Goal: Task Accomplishment & Management: Manage account settings

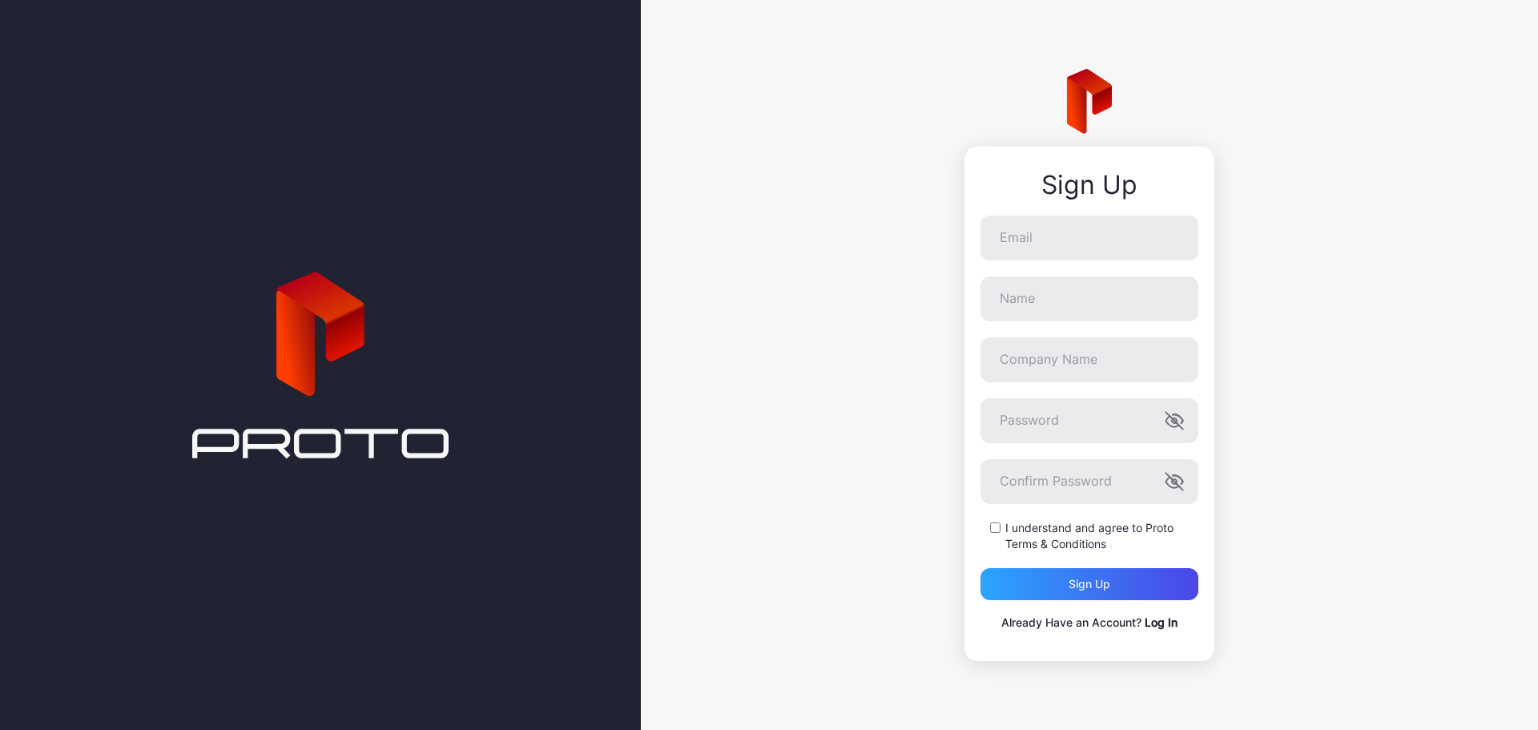
click at [1170, 623] on link "Log In" at bounding box center [1161, 622] width 33 height 14
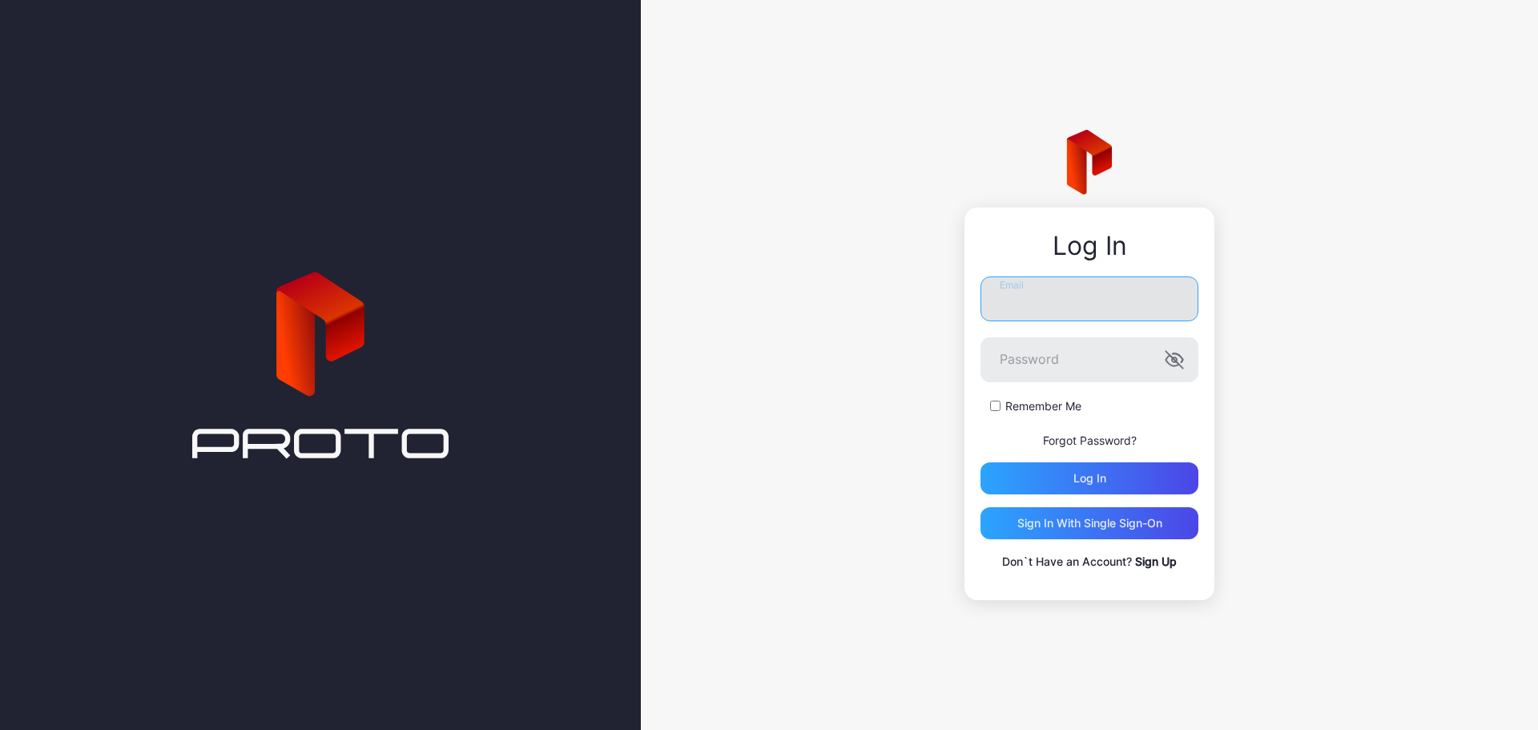
click at [1052, 300] on input "Email" at bounding box center [1090, 298] width 218 height 45
type input "**********"
click at [1181, 360] on icon "button" at bounding box center [1174, 359] width 19 height 19
click at [1070, 471] on div "Log in" at bounding box center [1090, 478] width 218 height 32
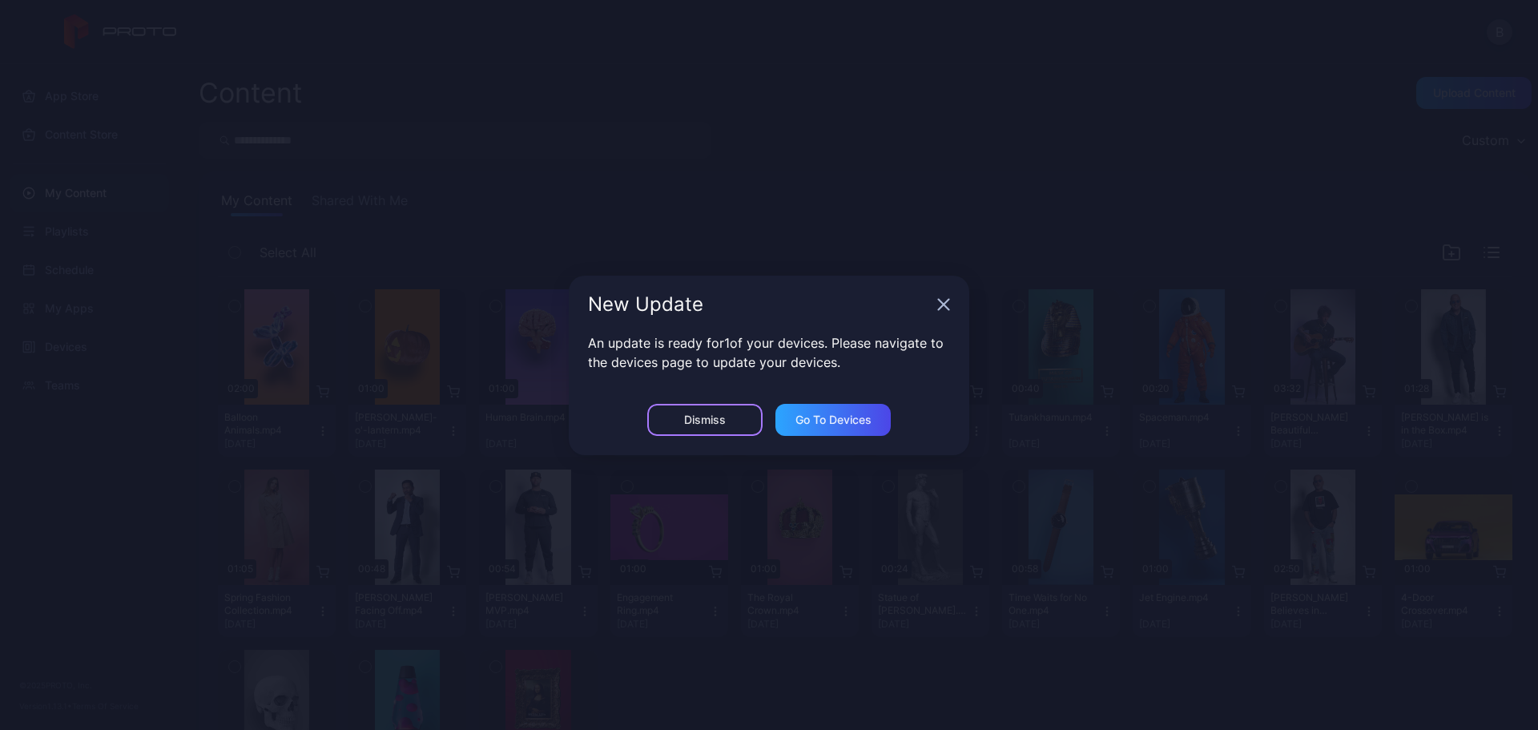
click at [727, 418] on div "Dismiss" at bounding box center [704, 420] width 115 height 32
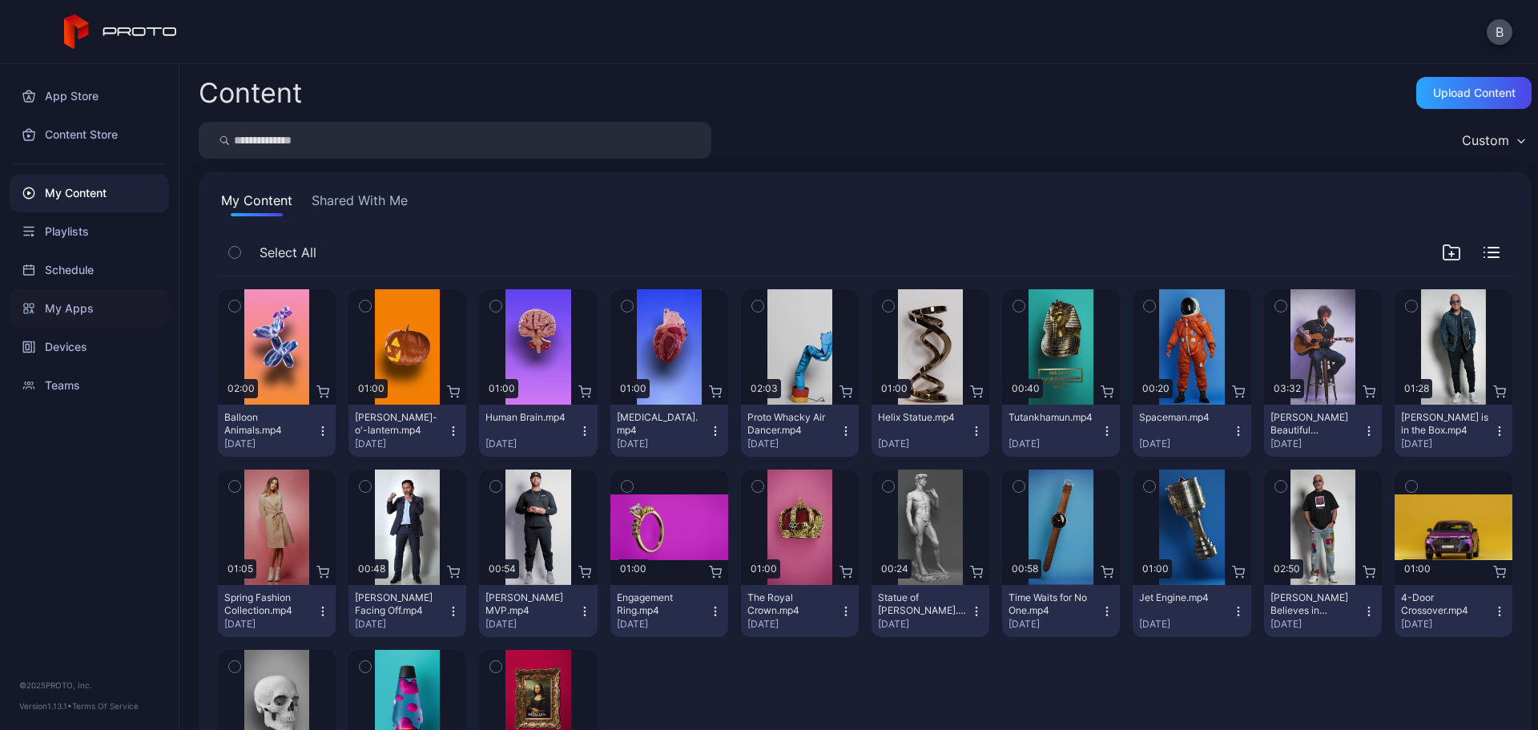
click at [67, 304] on div "My Apps" at bounding box center [89, 308] width 159 height 38
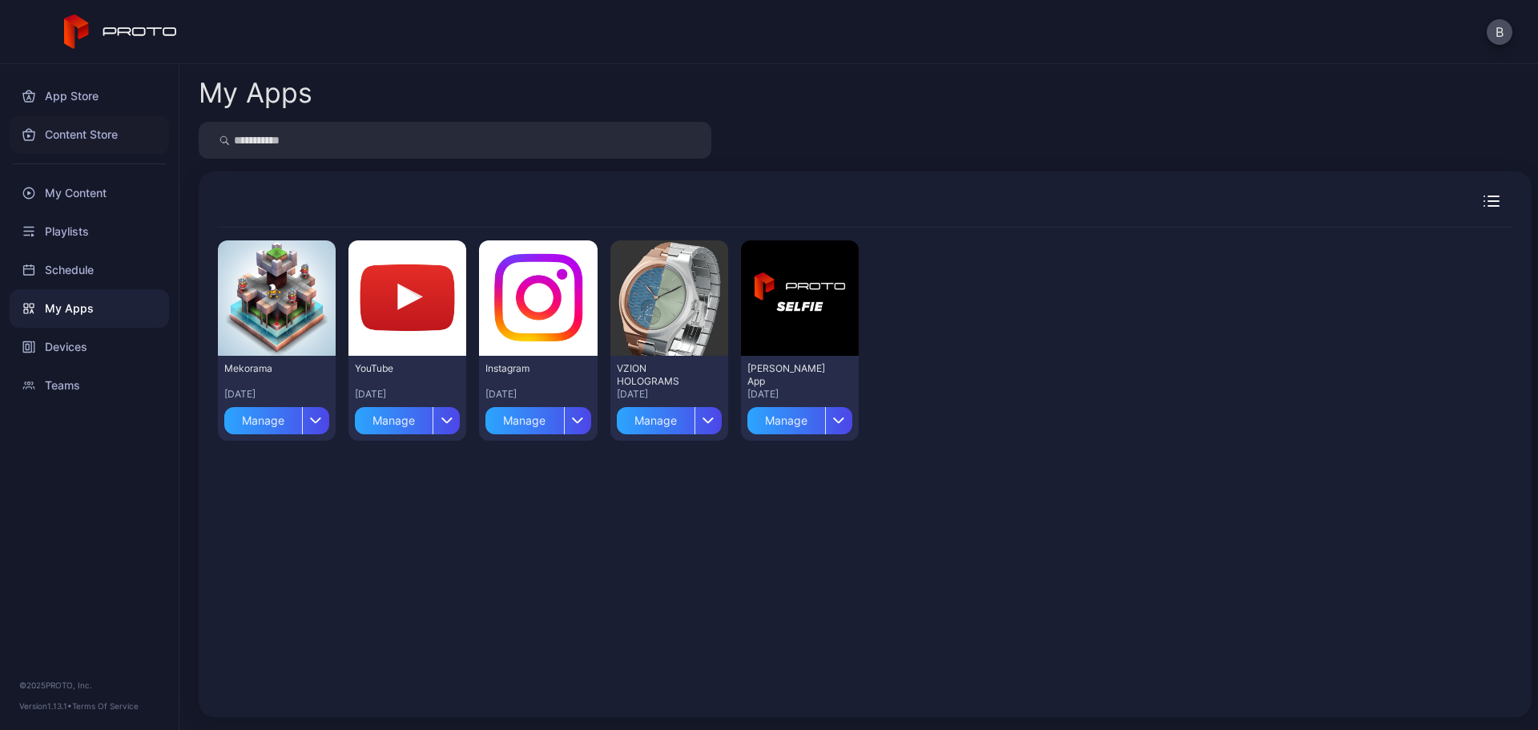
click at [73, 131] on div "Content Store" at bounding box center [89, 134] width 159 height 38
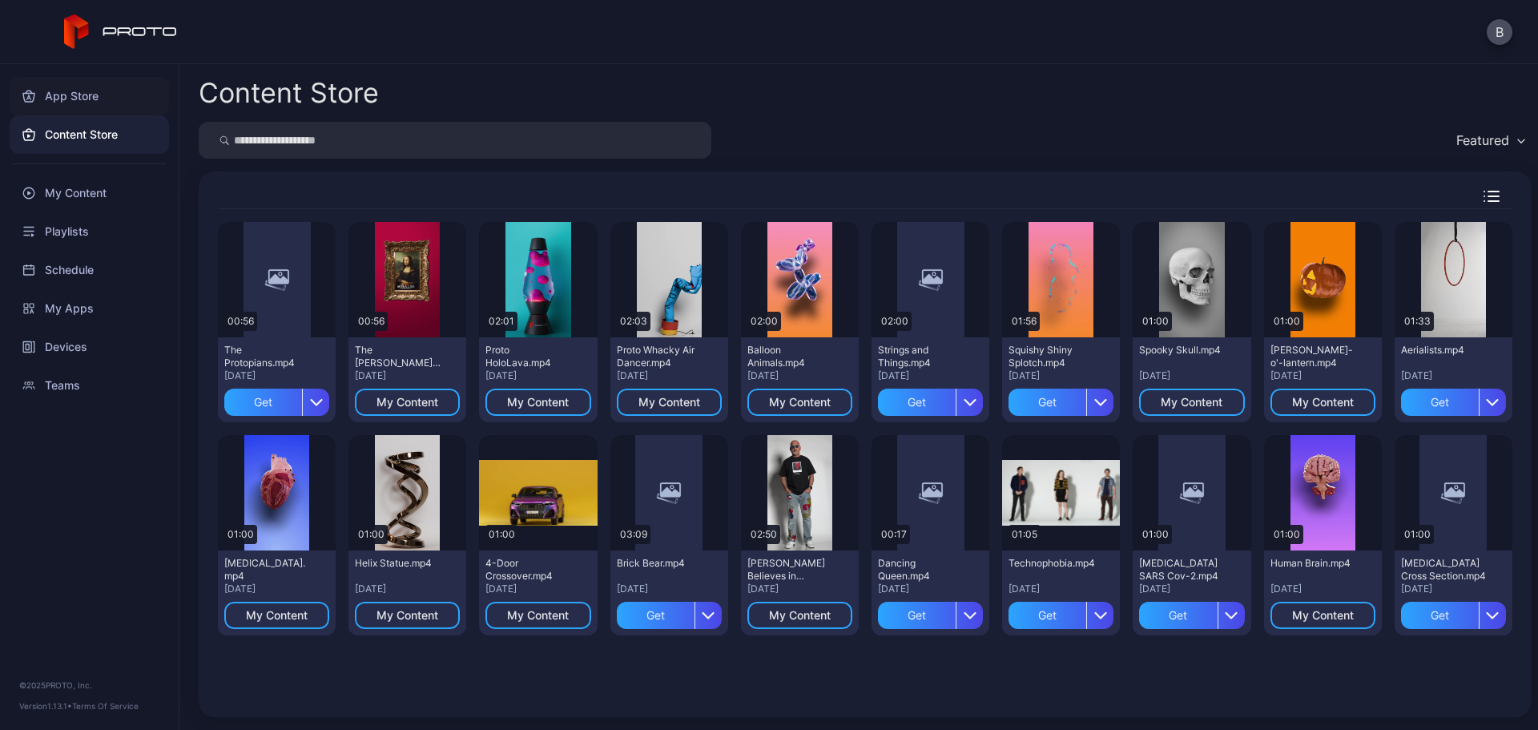
click at [68, 98] on div "App Store" at bounding box center [89, 96] width 159 height 38
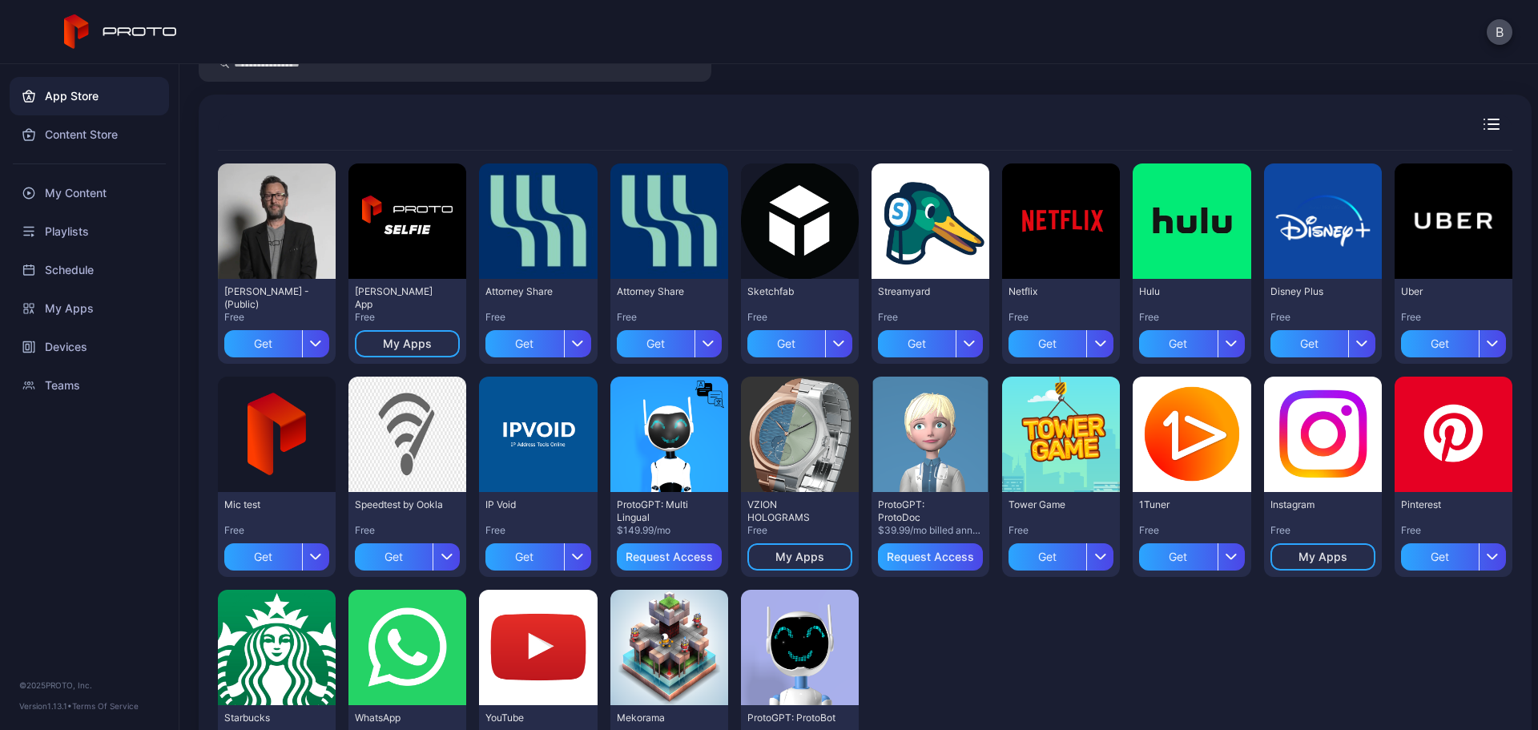
scroll to position [160, 0]
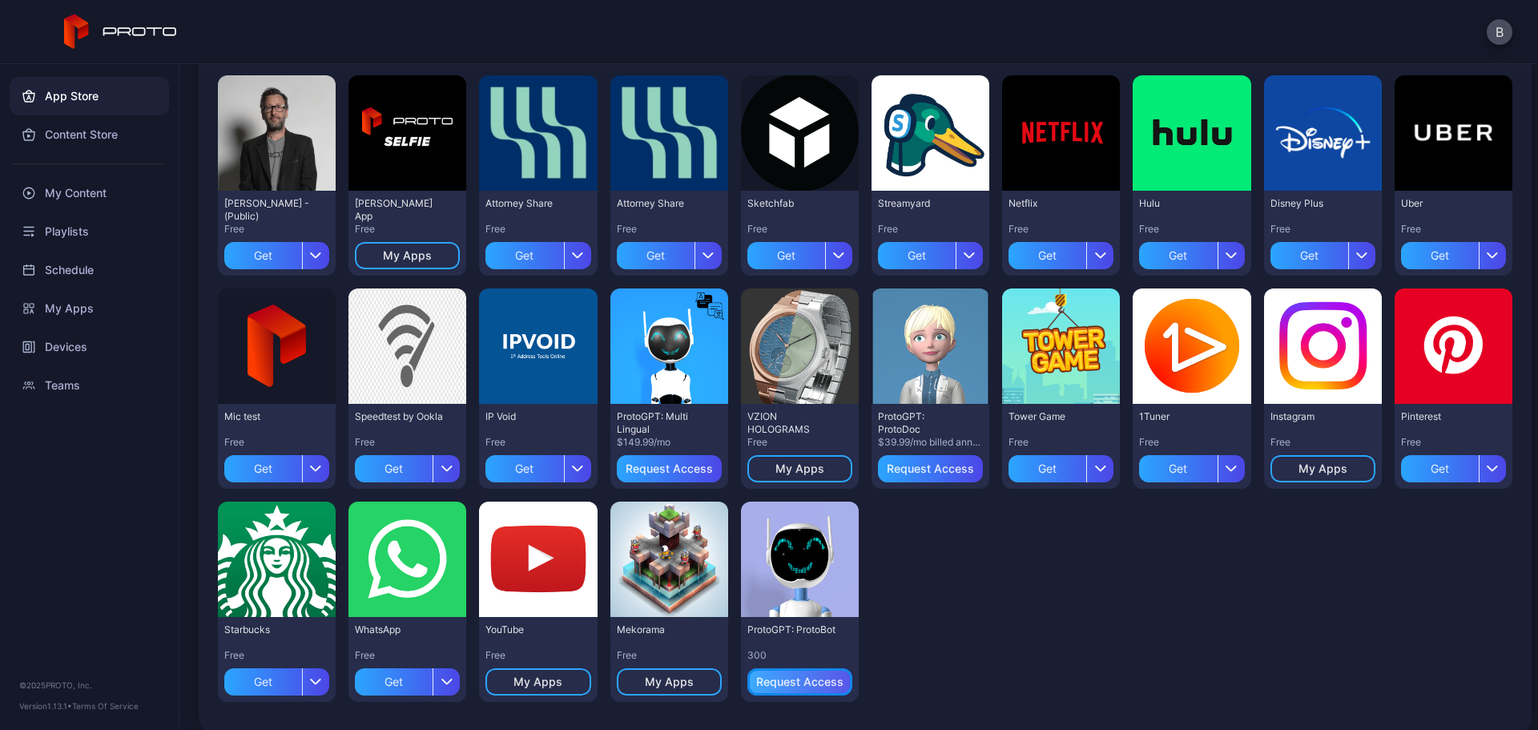
click at [811, 679] on div "Request Access" at bounding box center [799, 681] width 87 height 13
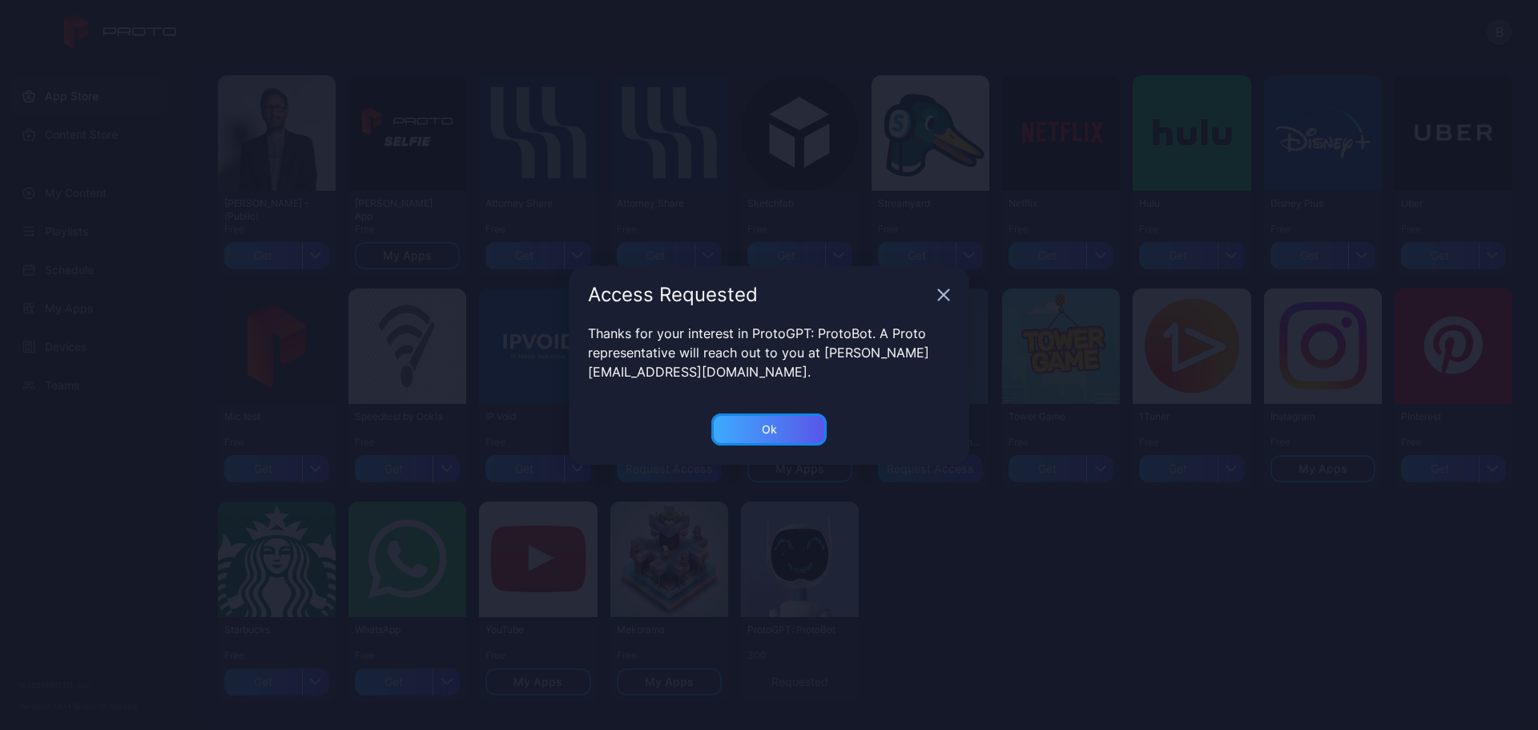
click at [776, 419] on div "Ok" at bounding box center [769, 429] width 115 height 32
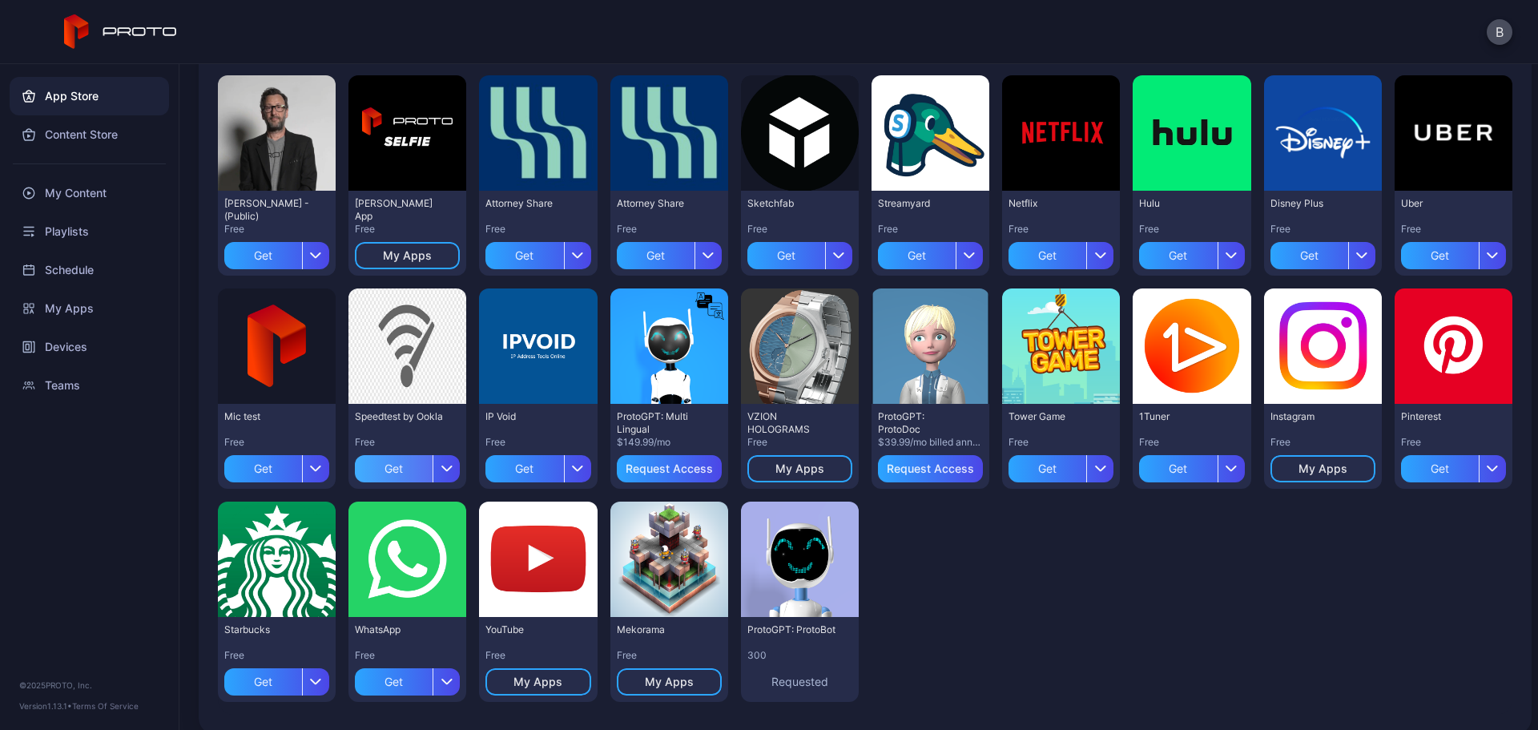
click at [389, 461] on div "Get" at bounding box center [394, 468] width 78 height 27
click at [251, 466] on div "Get" at bounding box center [263, 468] width 78 height 27
click at [254, 251] on div "Get" at bounding box center [263, 255] width 78 height 27
click at [79, 134] on div "Content Store" at bounding box center [89, 134] width 159 height 38
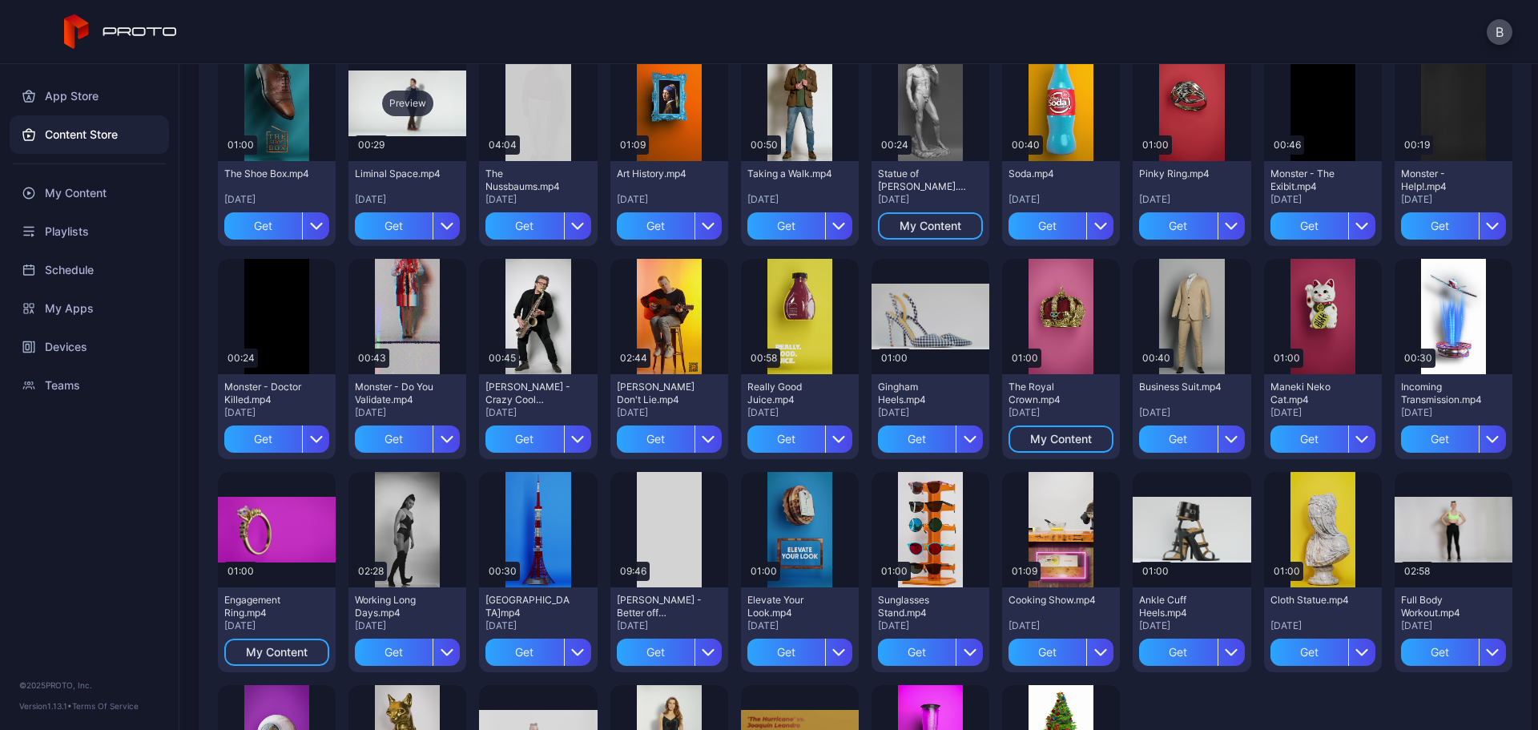
scroll to position [1437, 0]
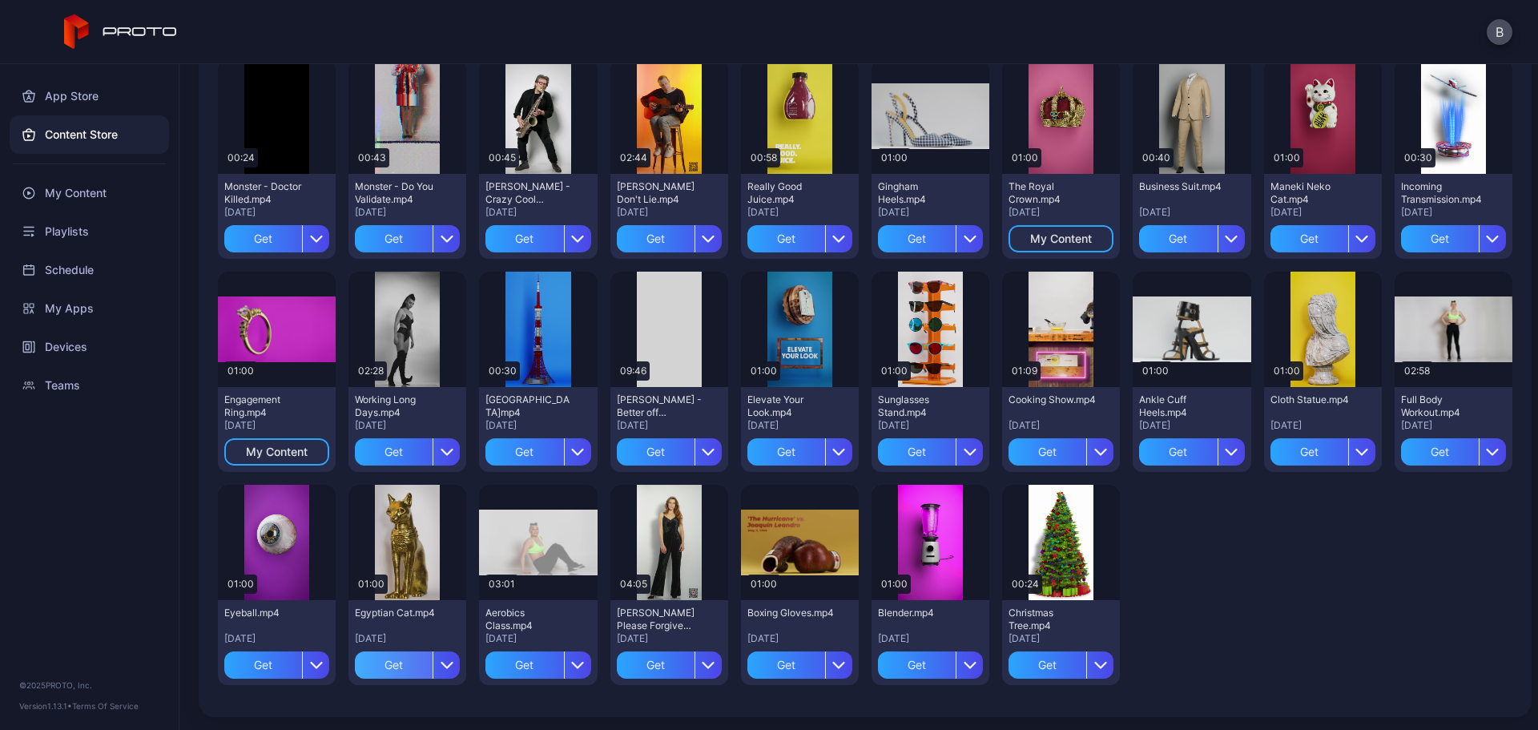
click at [387, 660] on div "Get" at bounding box center [394, 664] width 78 height 27
click at [270, 450] on div "My Content" at bounding box center [277, 451] width 62 height 13
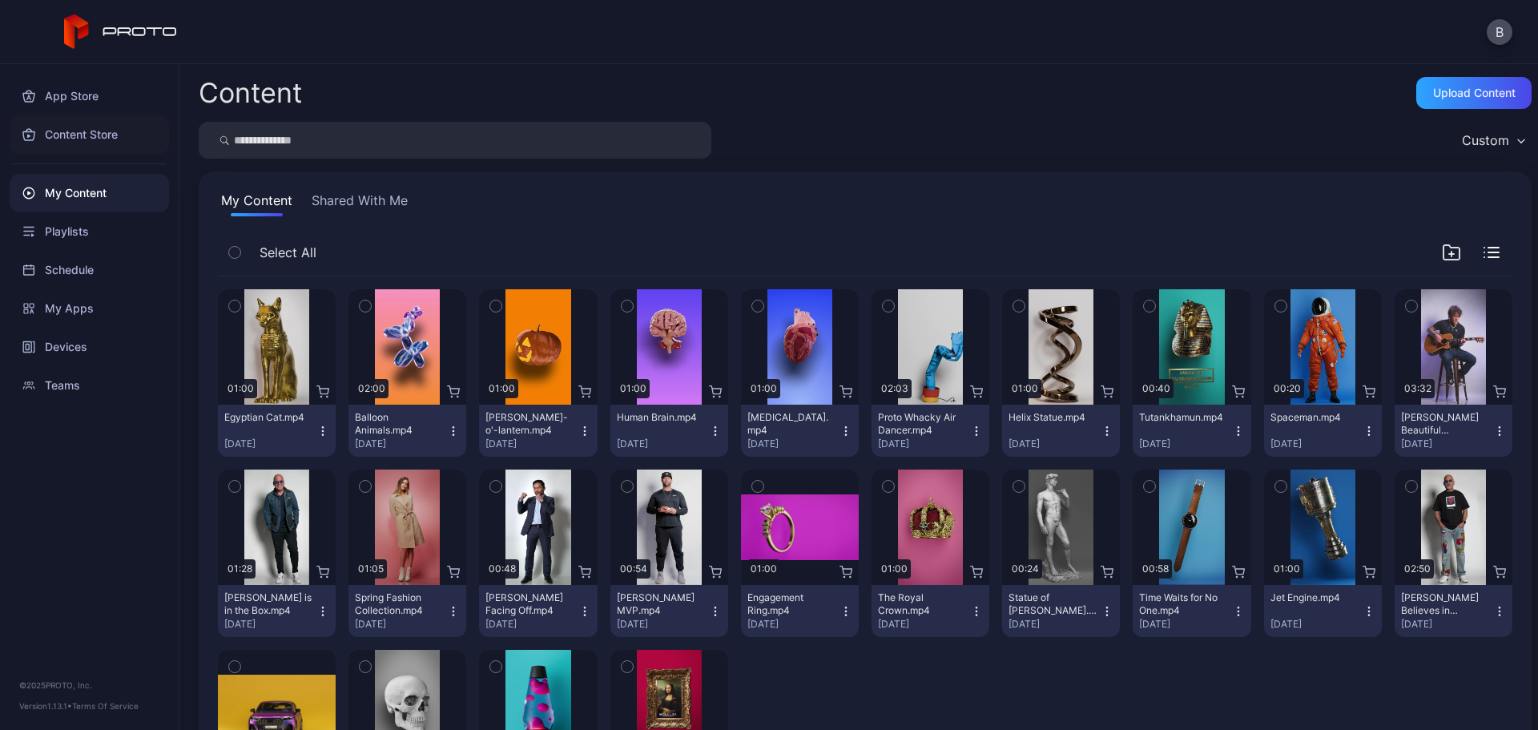
click at [91, 139] on div "Content Store" at bounding box center [89, 134] width 159 height 38
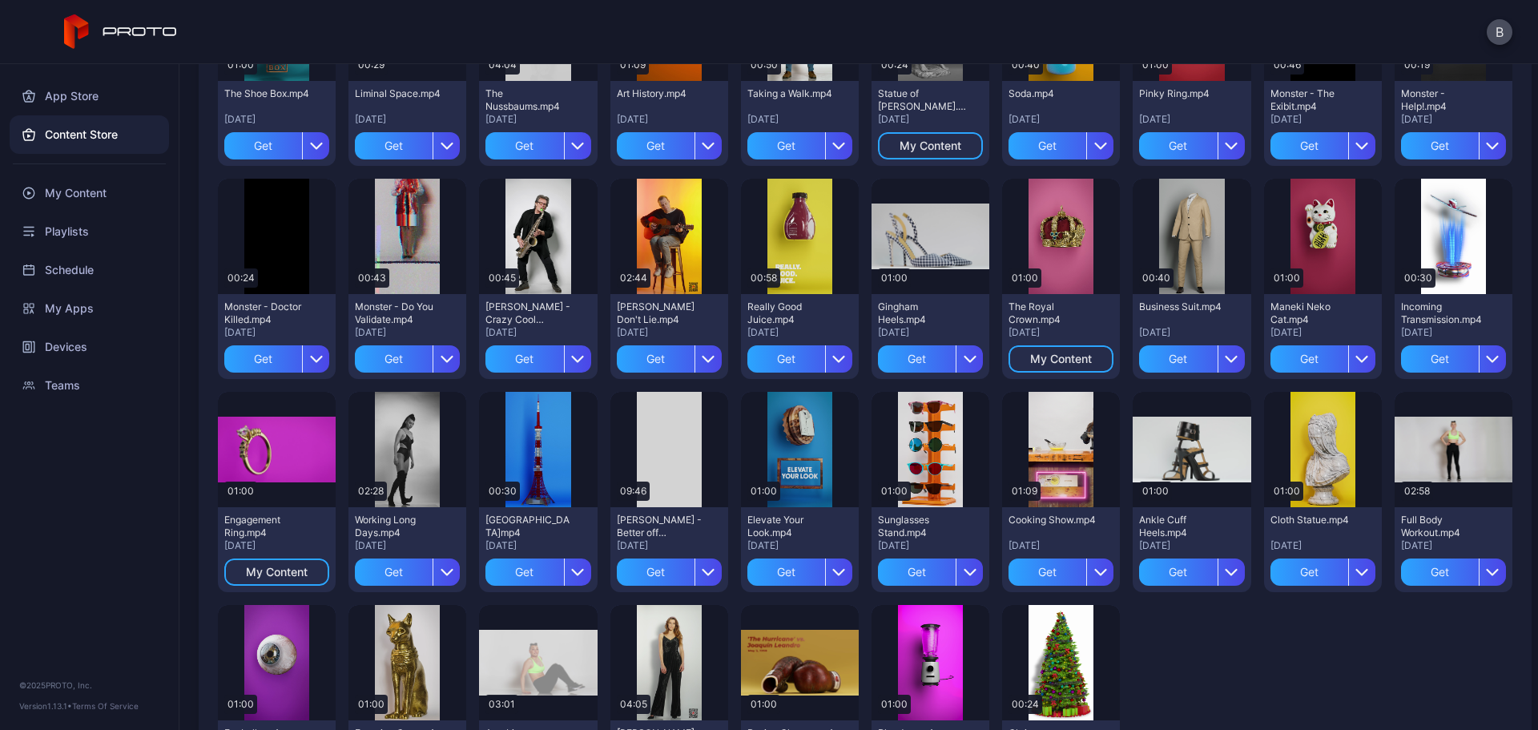
scroll to position [1437, 0]
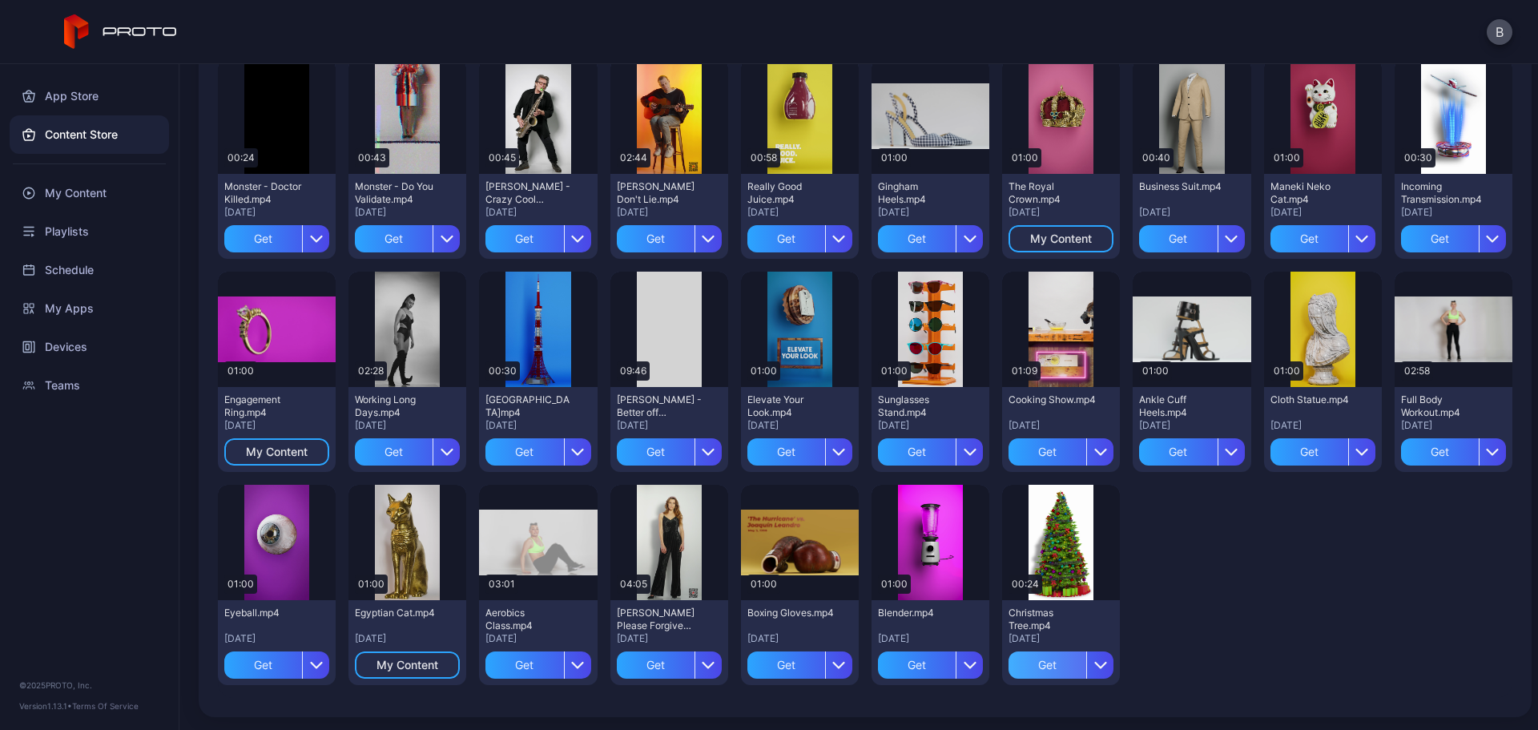
click at [1031, 660] on div "Get" at bounding box center [1048, 664] width 78 height 27
click at [65, 224] on div "Playlists" at bounding box center [89, 231] width 159 height 38
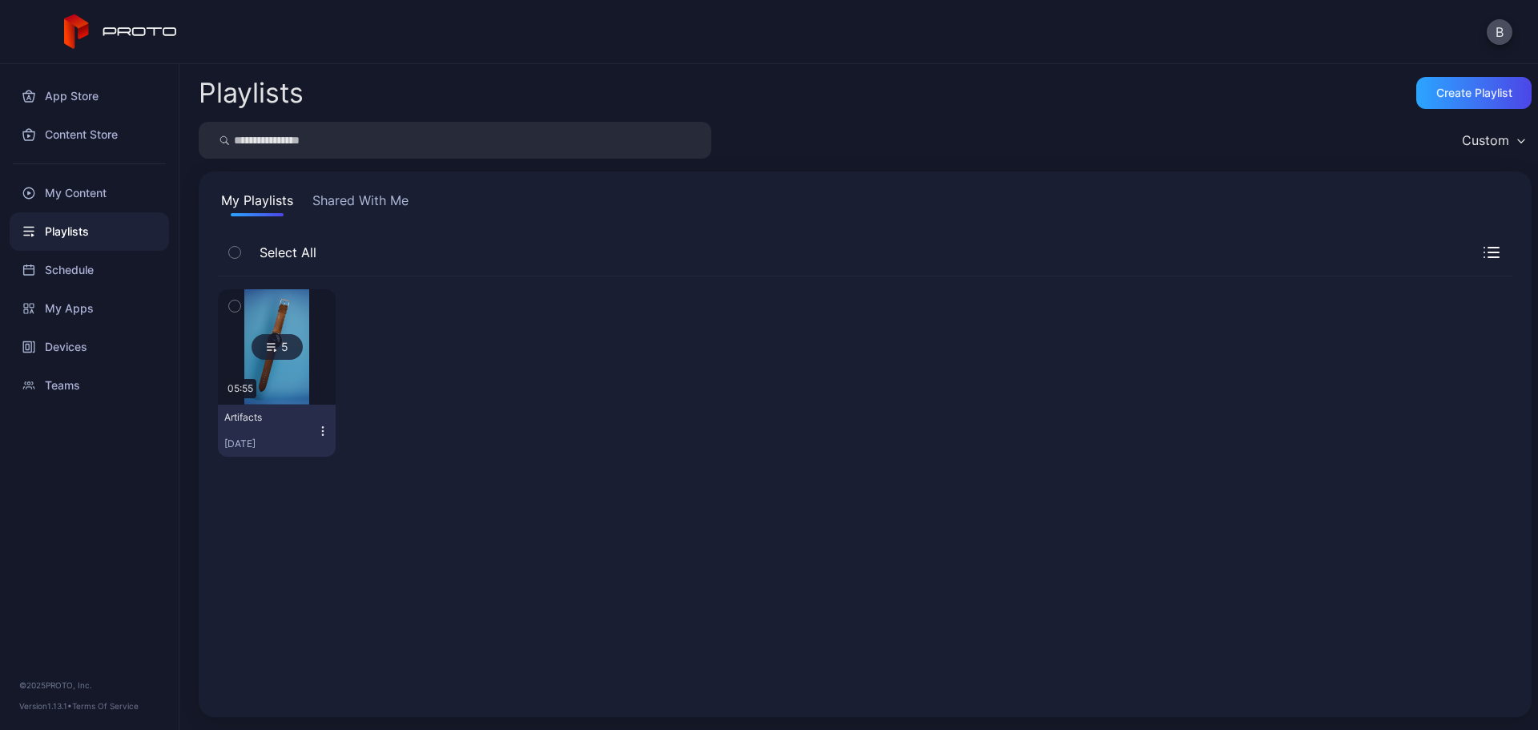
click at [322, 429] on icon "button" at bounding box center [322, 431] width 13 height 13
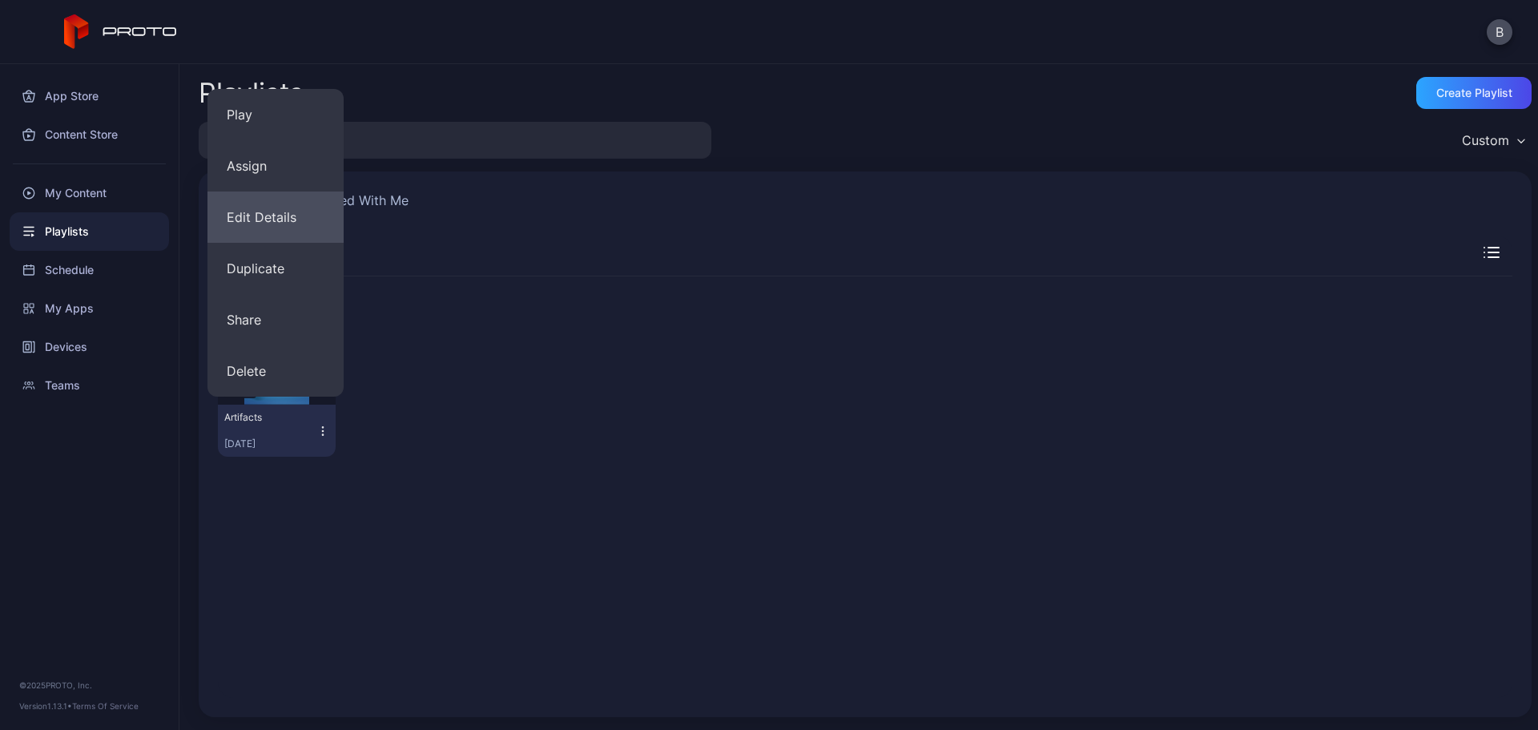
click at [280, 218] on button "Edit Details" at bounding box center [276, 217] width 136 height 51
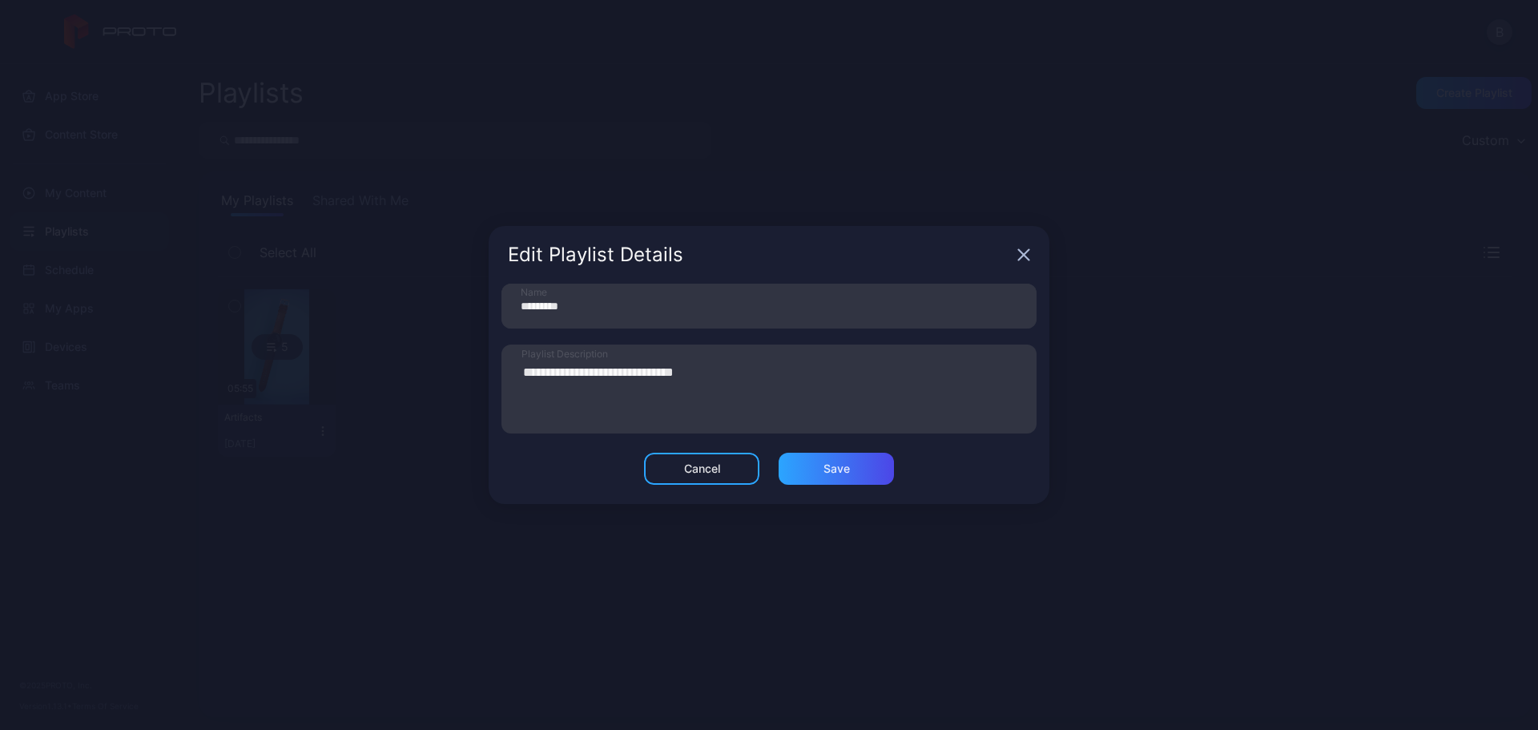
click at [1028, 253] on icon "button" at bounding box center [1024, 254] width 13 height 13
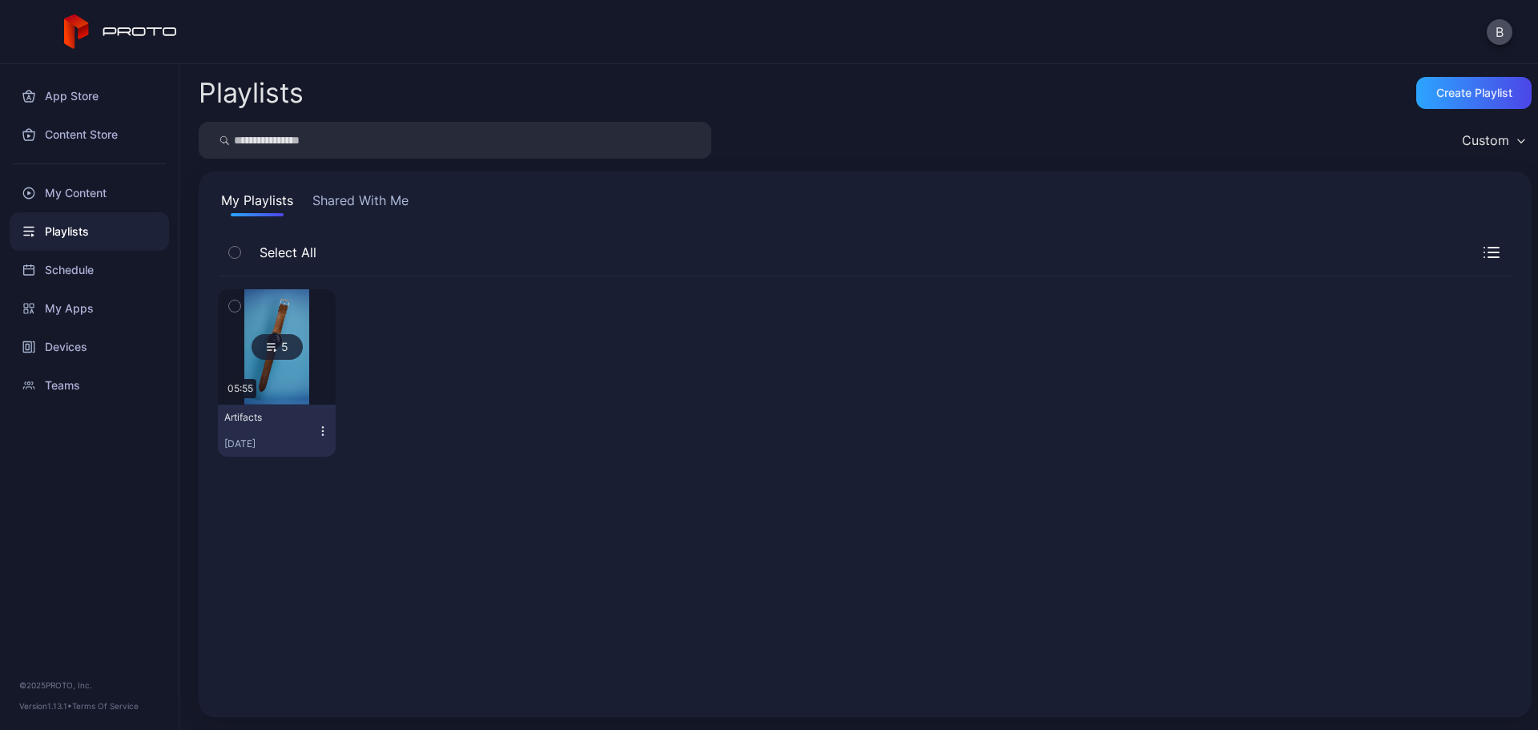
click at [295, 358] on div "5 05:55" at bounding box center [277, 346] width 118 height 115
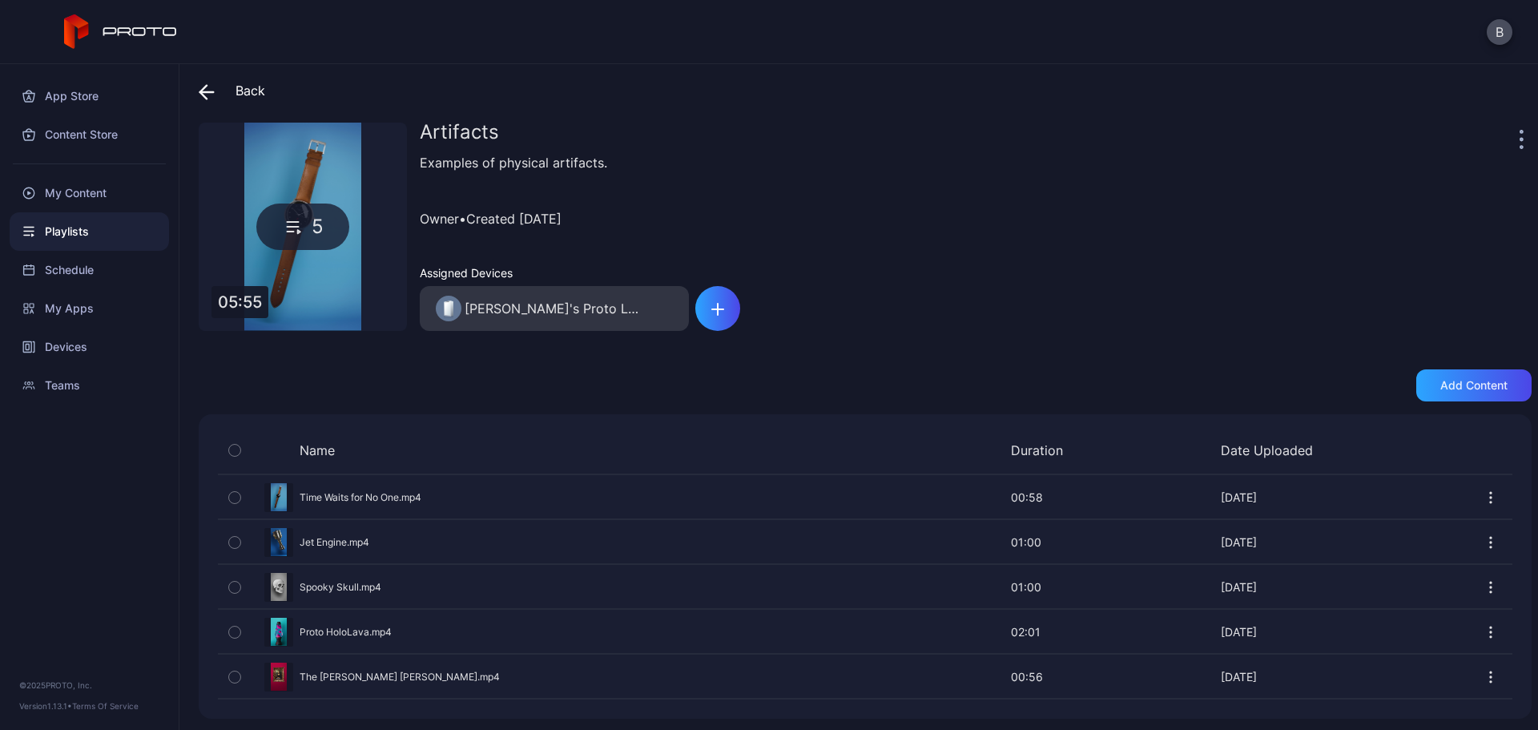
scroll to position [7, 0]
click at [1483, 629] on icon "button" at bounding box center [1491, 631] width 16 height 16
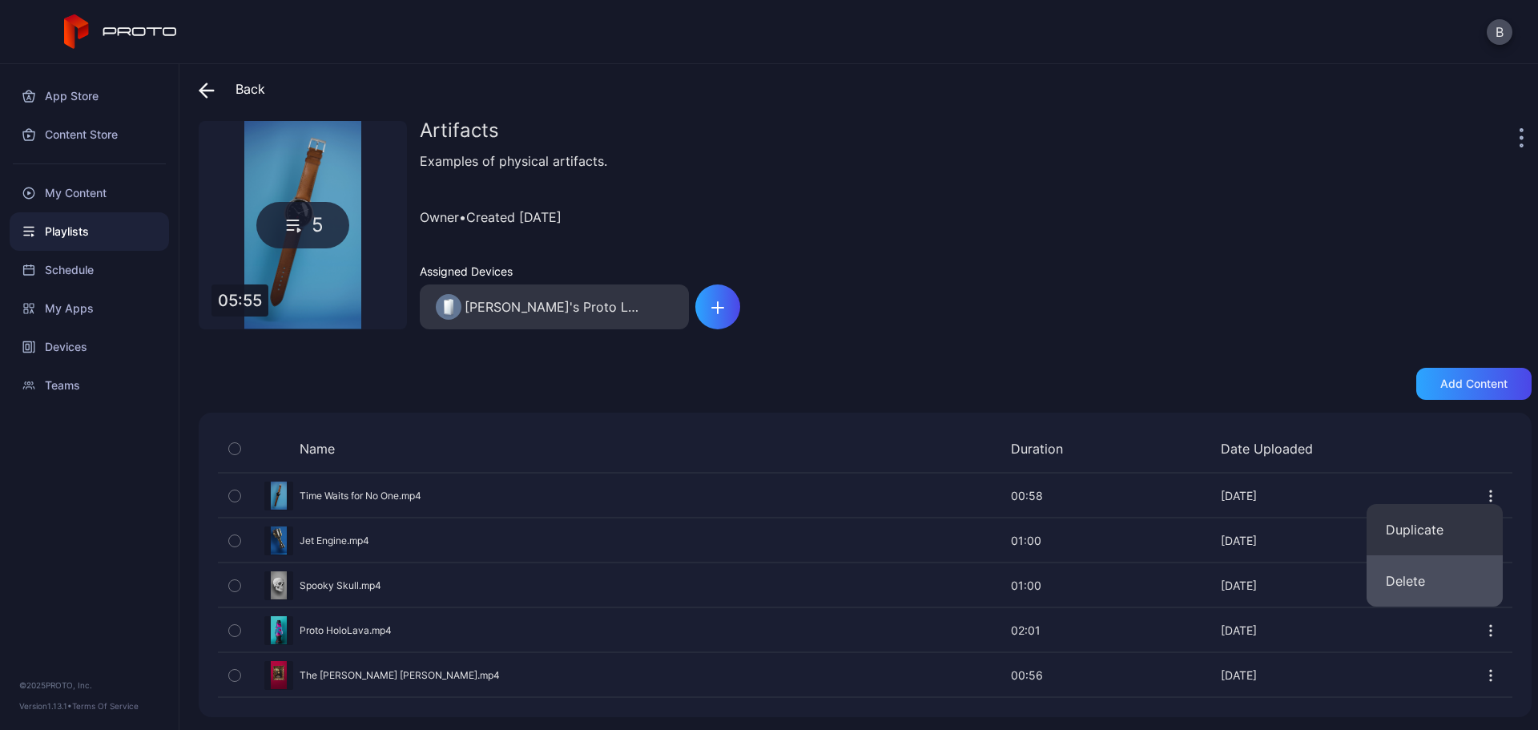
click at [1445, 585] on button "Delete" at bounding box center [1435, 580] width 136 height 51
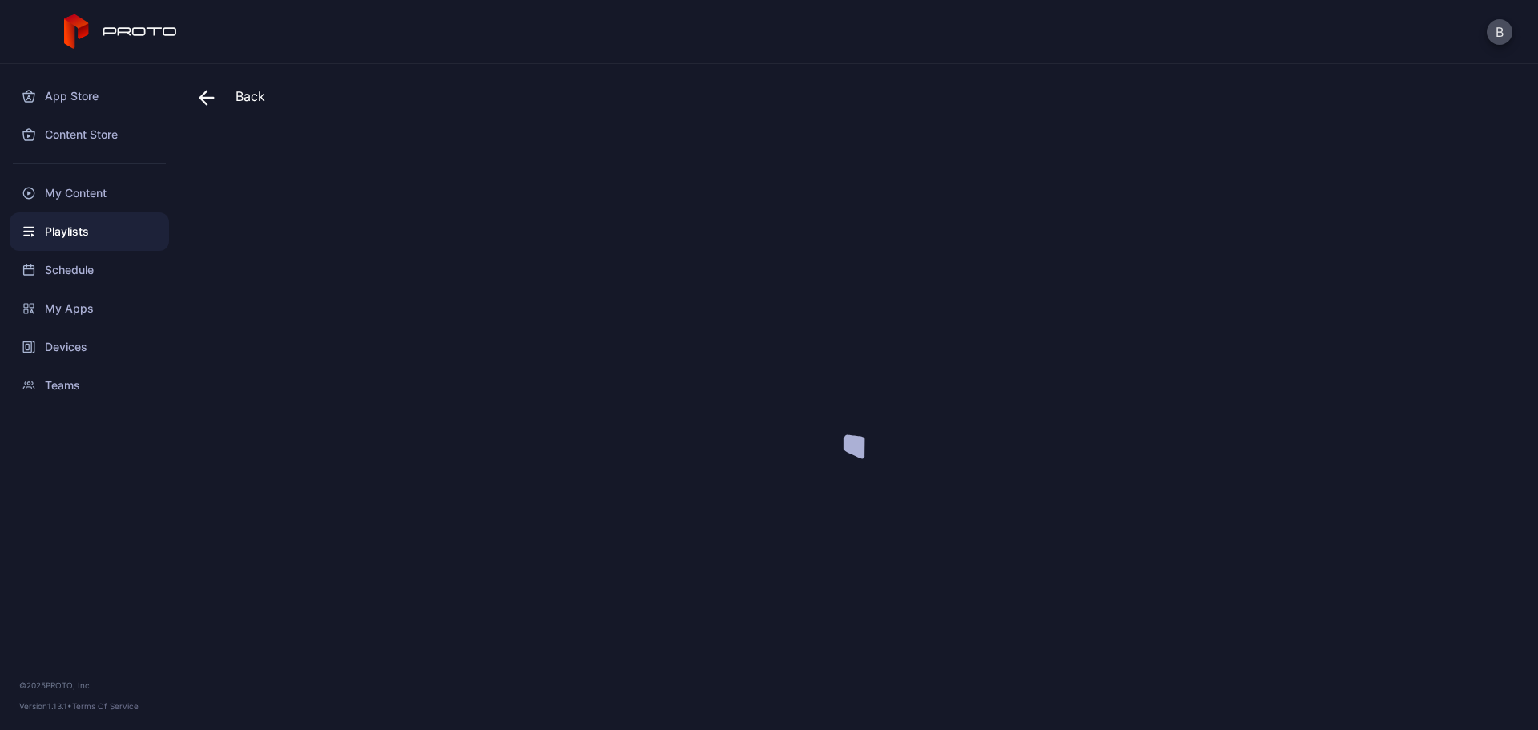
scroll to position [0, 0]
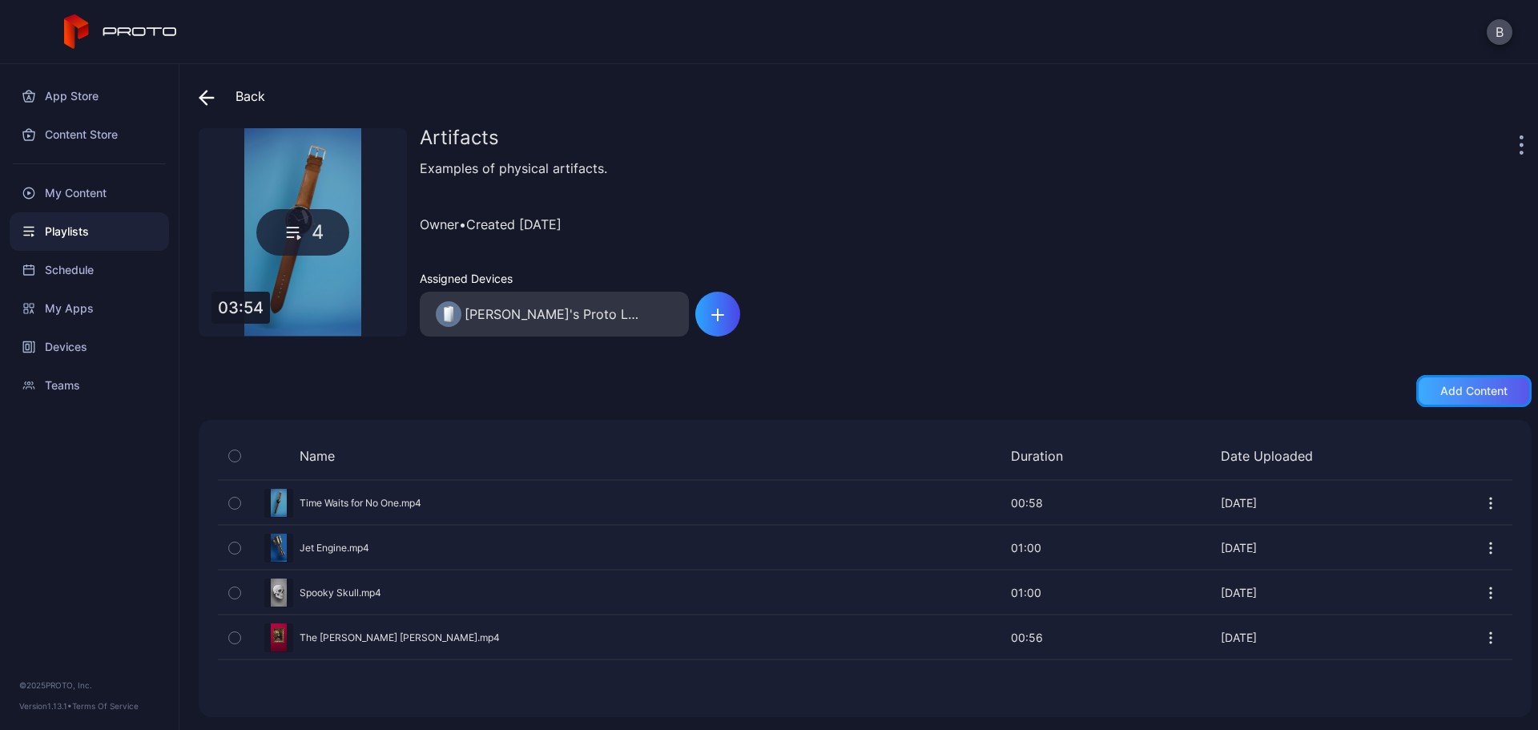
click at [1473, 381] on div "Add content" at bounding box center [1474, 391] width 115 height 32
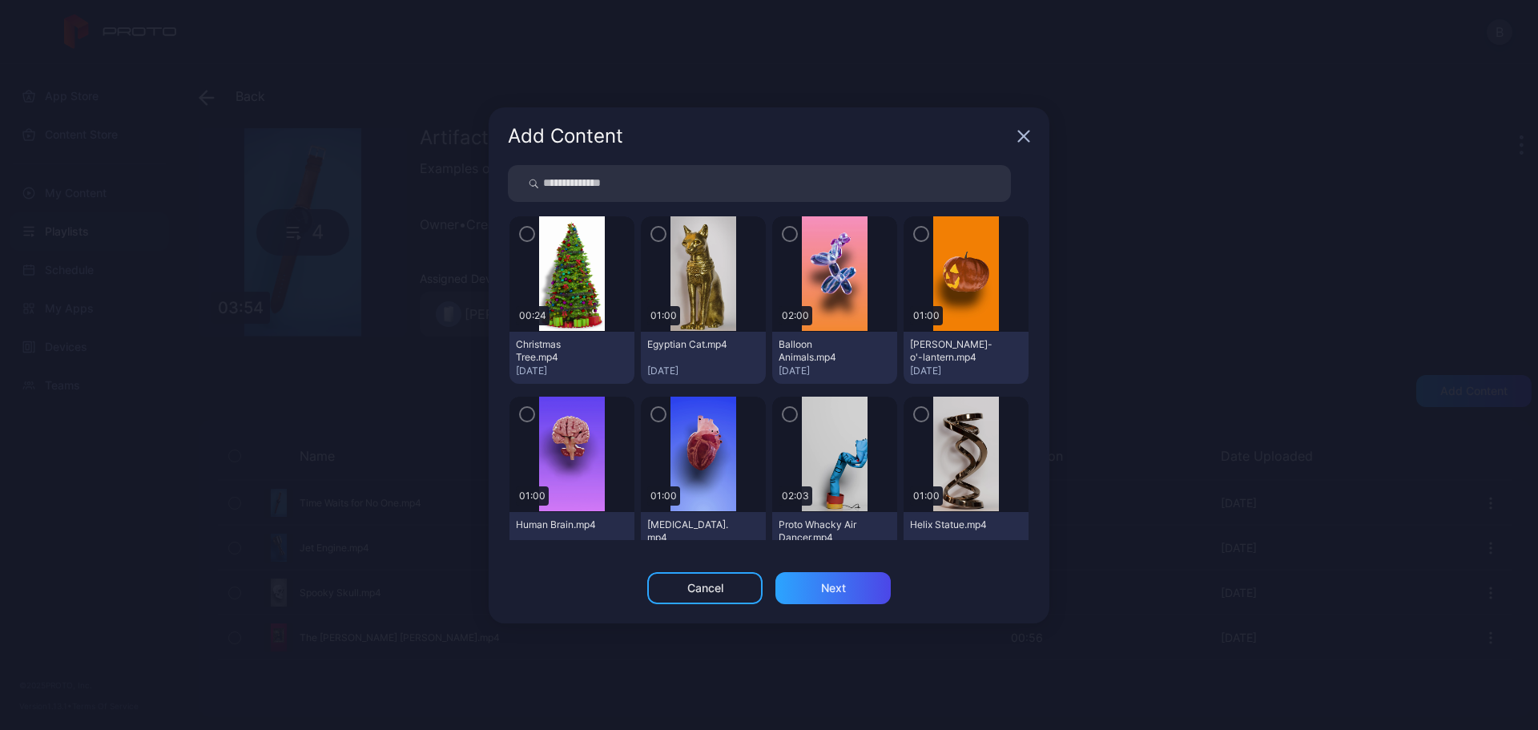
click at [653, 237] on icon "button" at bounding box center [658, 234] width 13 height 18
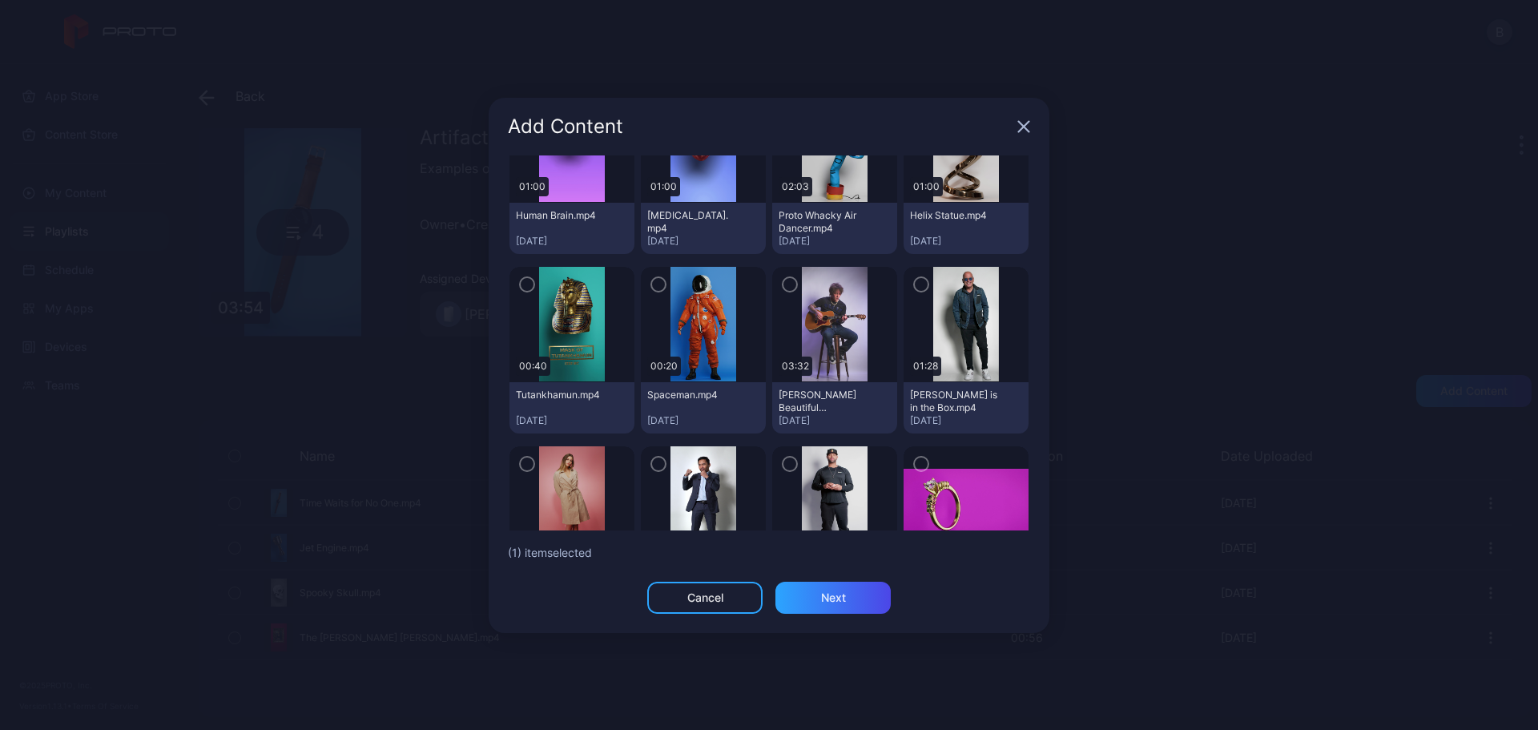
scroll to position [321, 0]
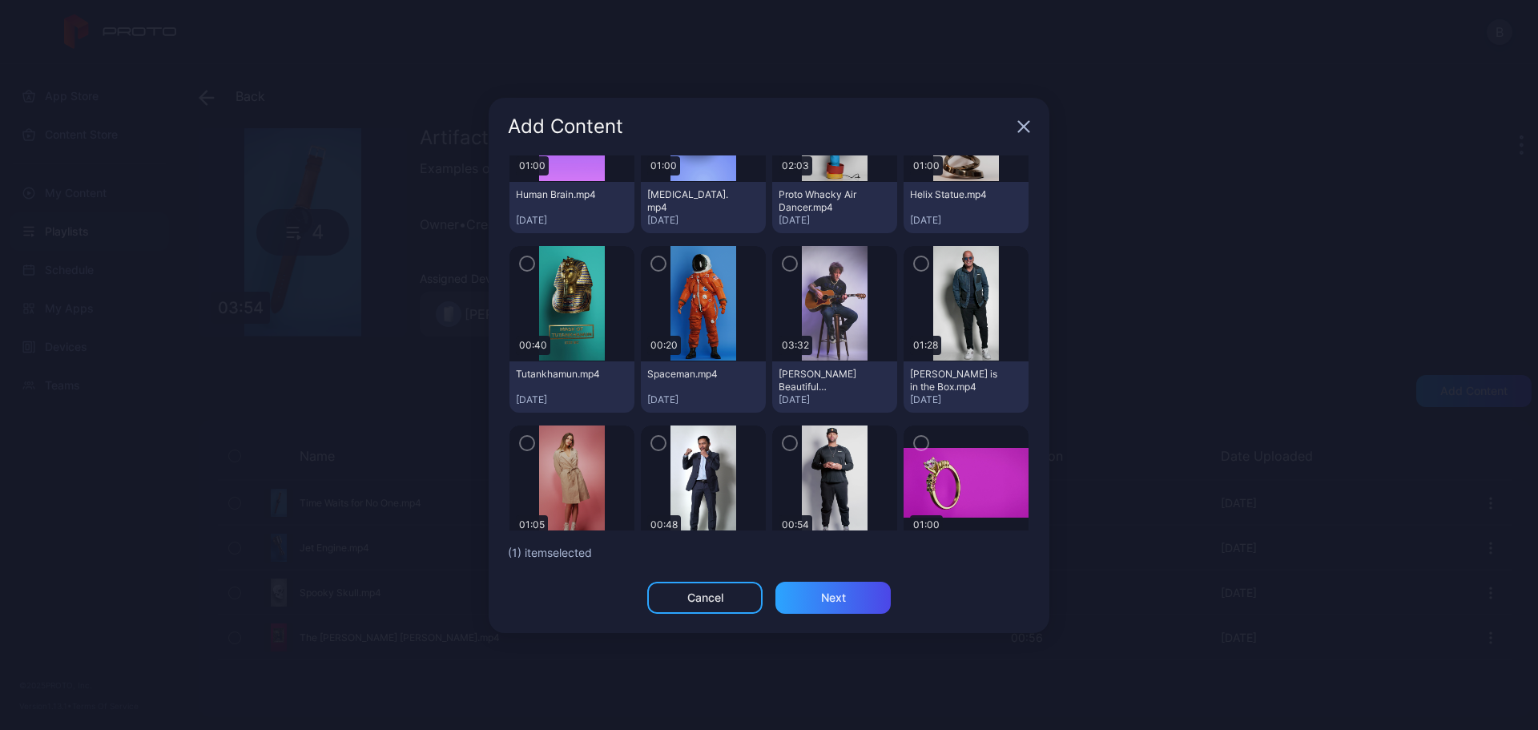
click at [530, 264] on icon "button" at bounding box center [527, 264] width 13 height 18
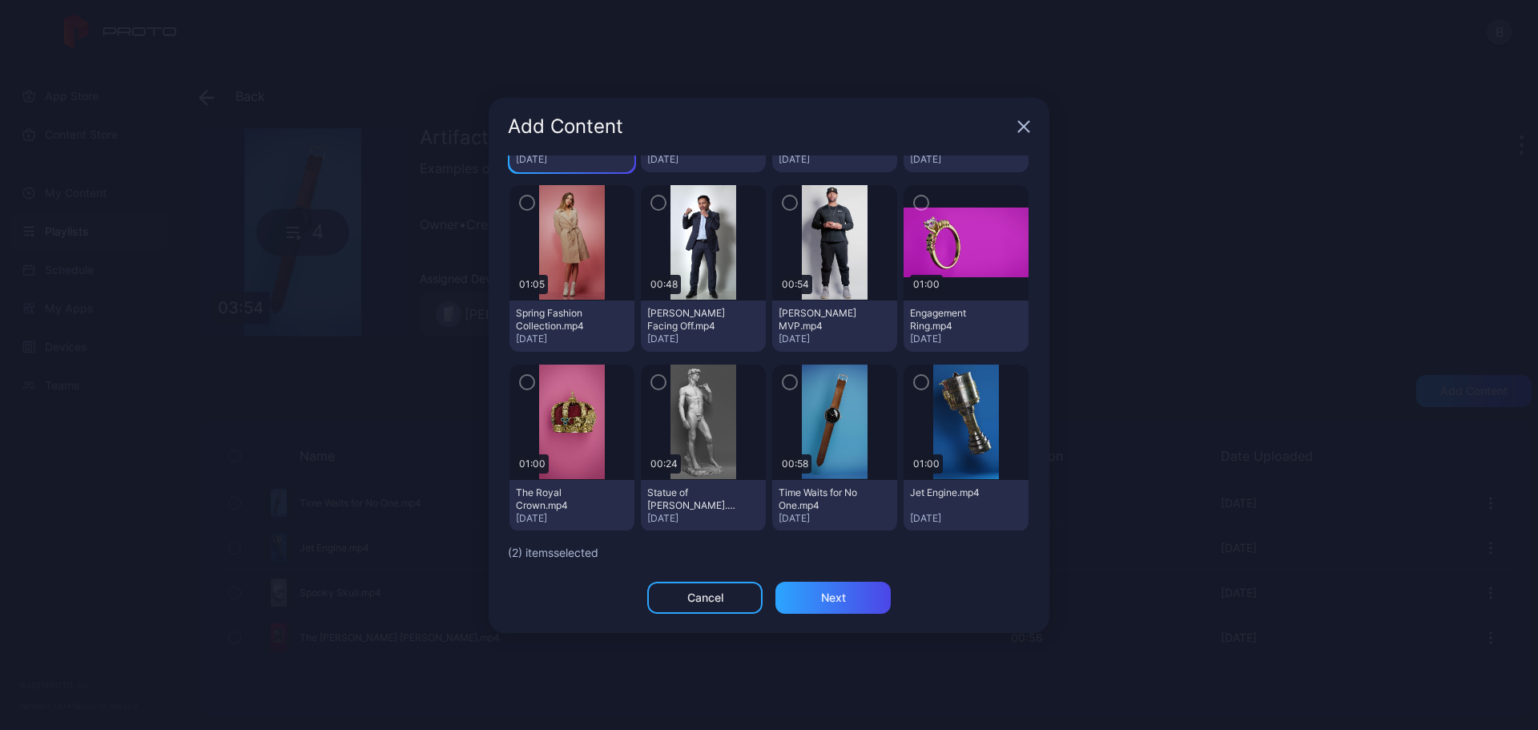
scroll to position [481, 0]
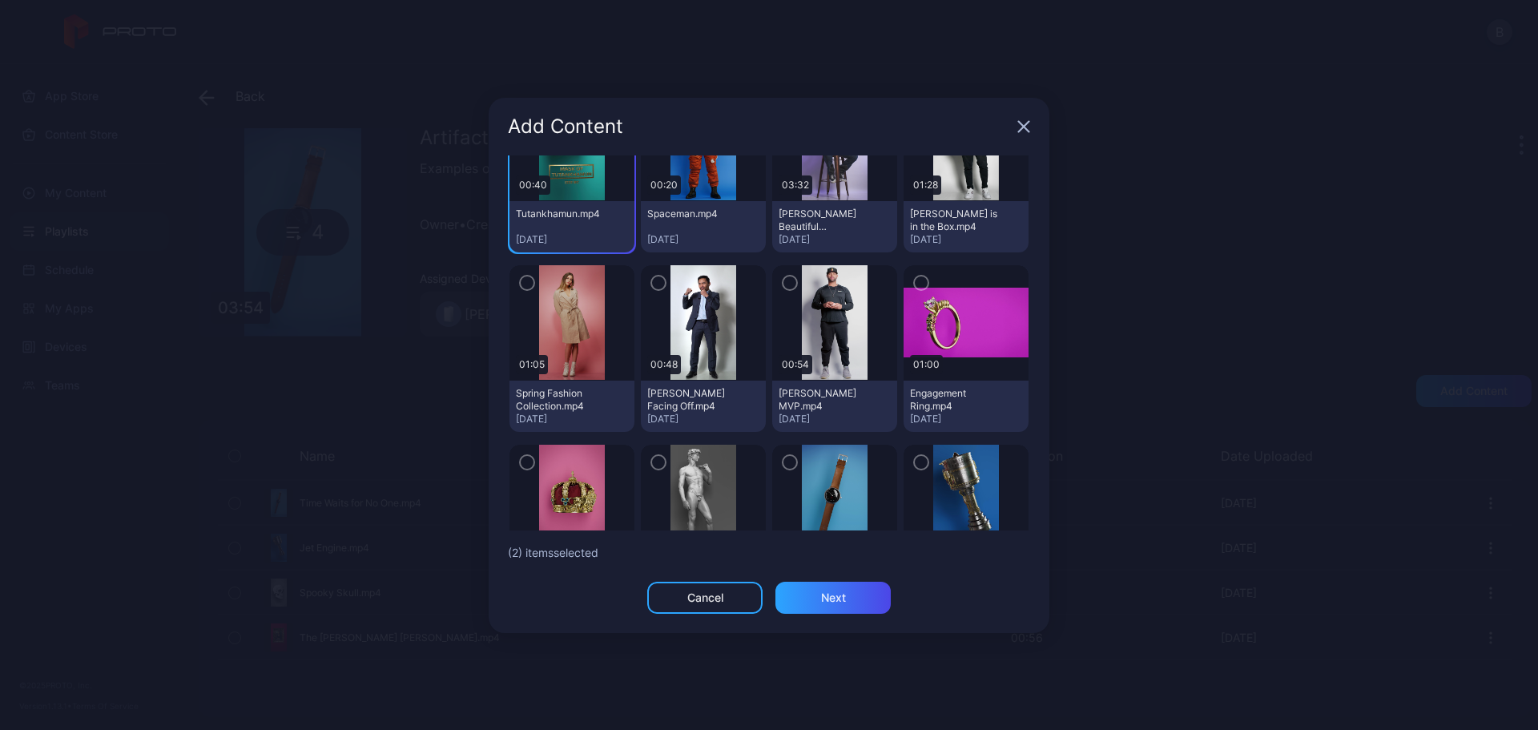
click at [915, 281] on icon "button" at bounding box center [921, 283] width 13 height 18
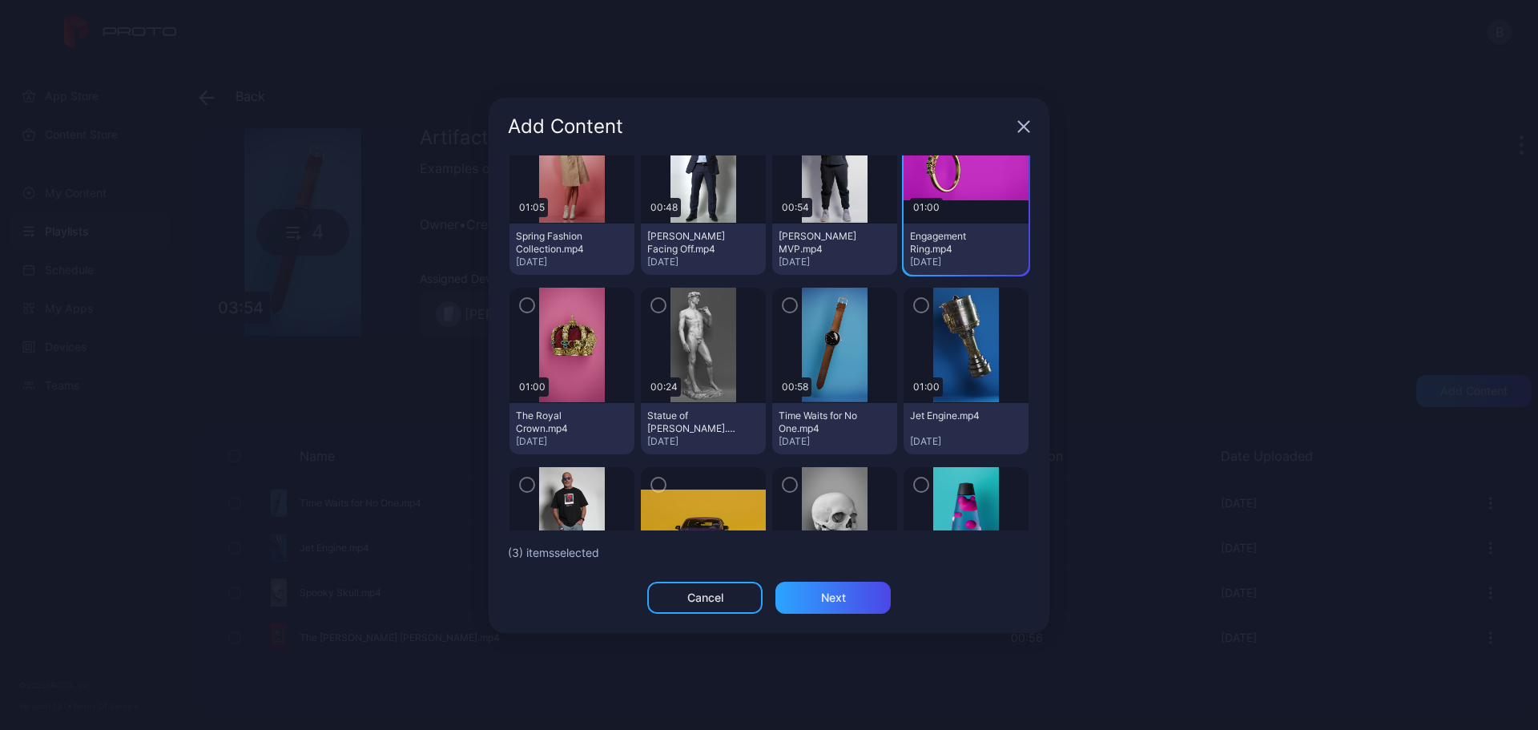
scroll to position [641, 0]
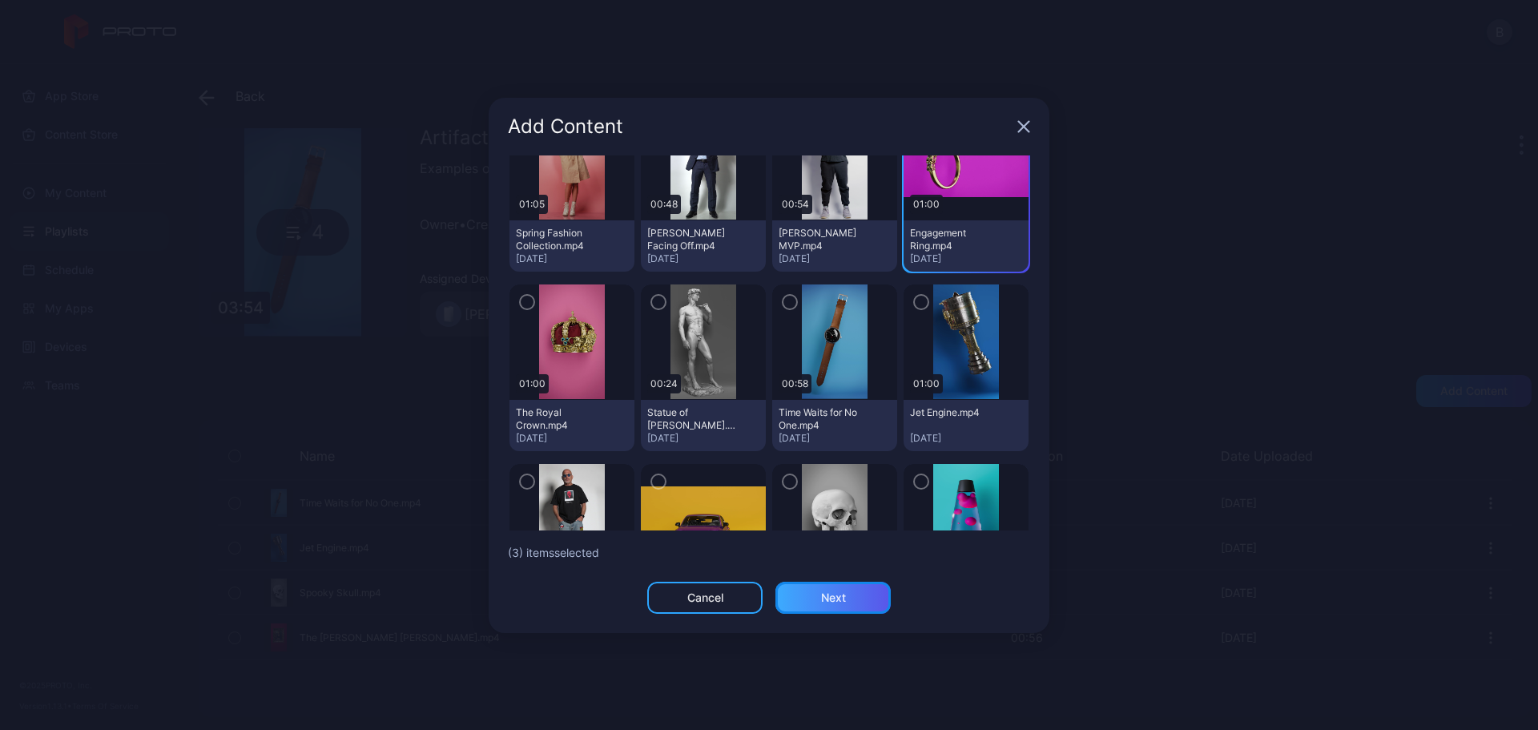
click at [846, 598] on div "Next" at bounding box center [833, 598] width 115 height 32
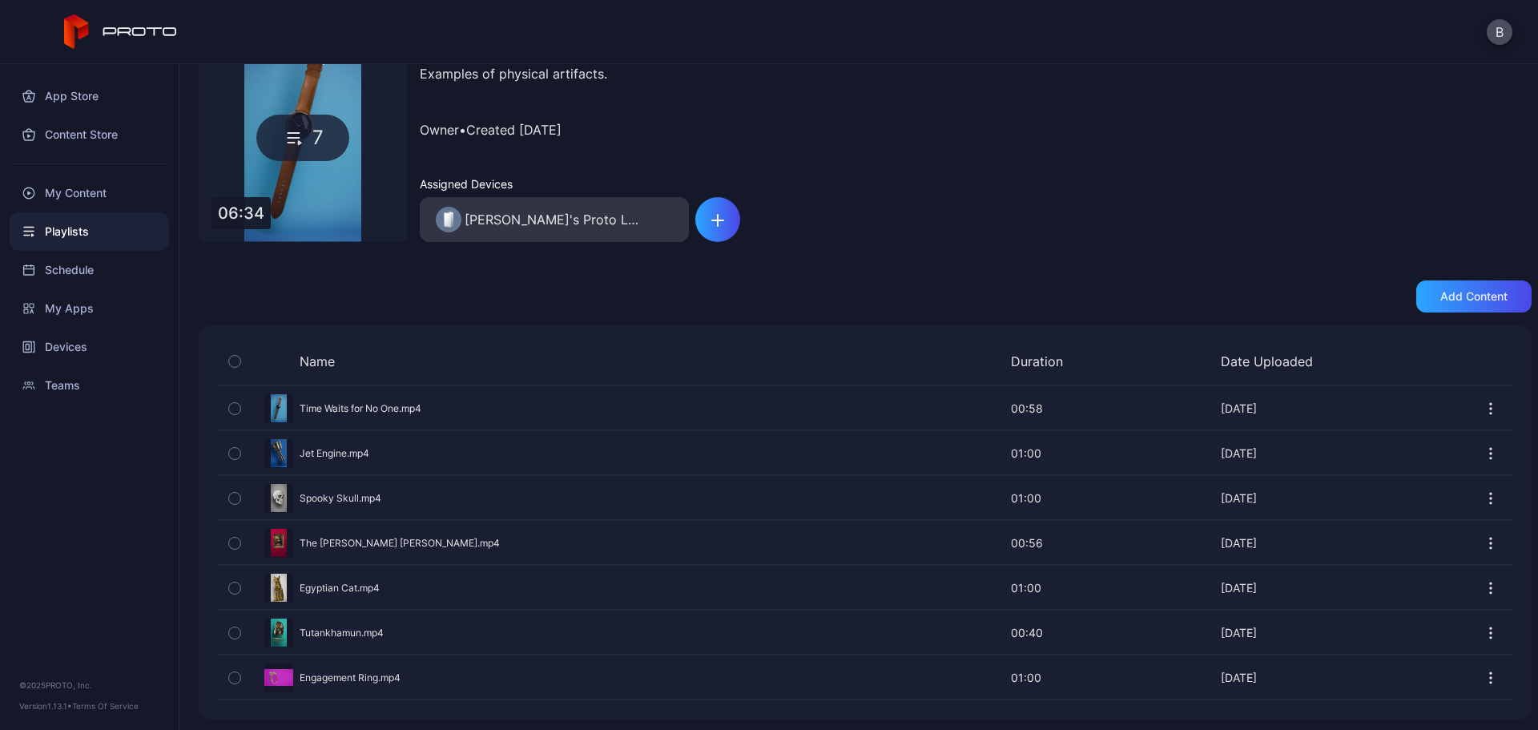
scroll to position [97, 0]
click at [1457, 280] on div "Add content" at bounding box center [1474, 294] width 115 height 32
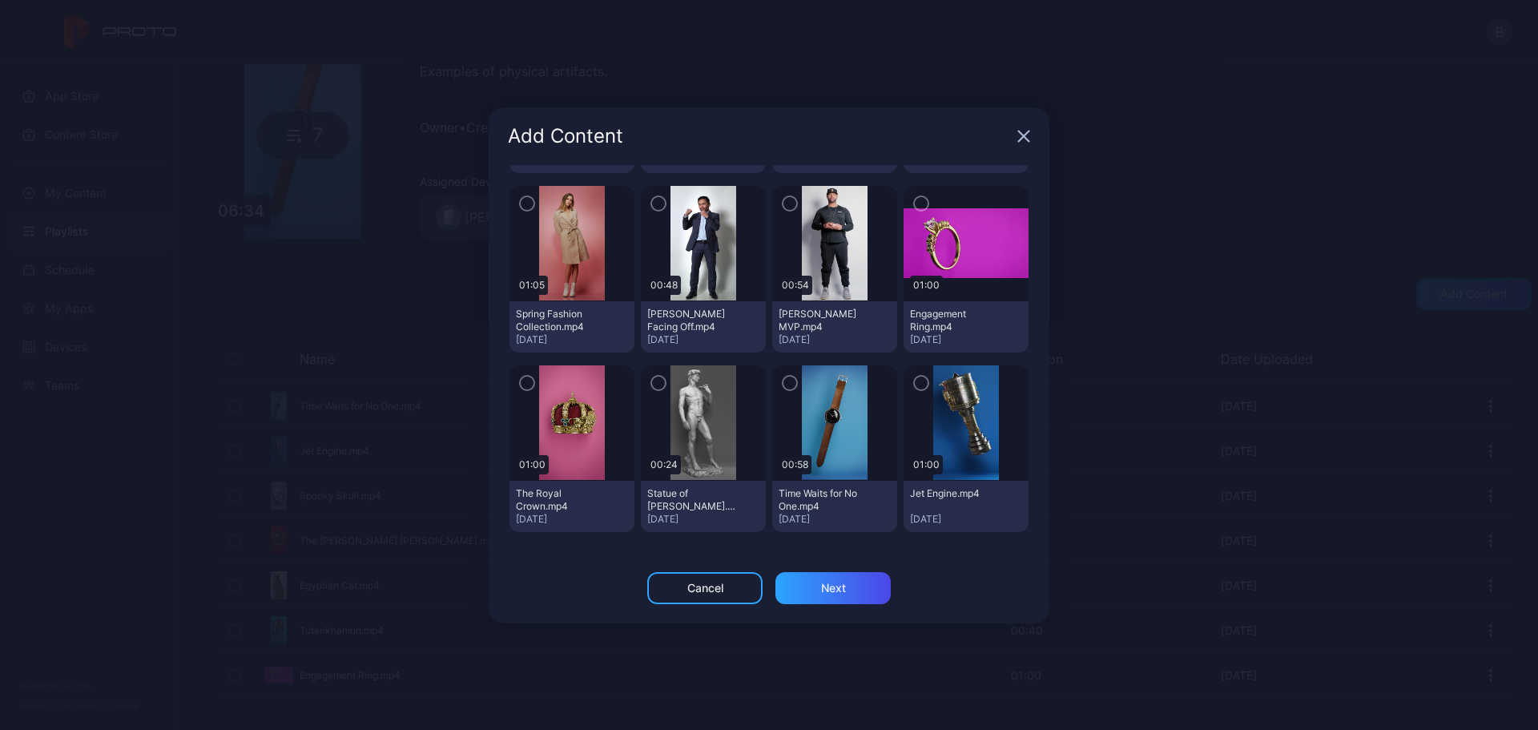
scroll to position [522, 0]
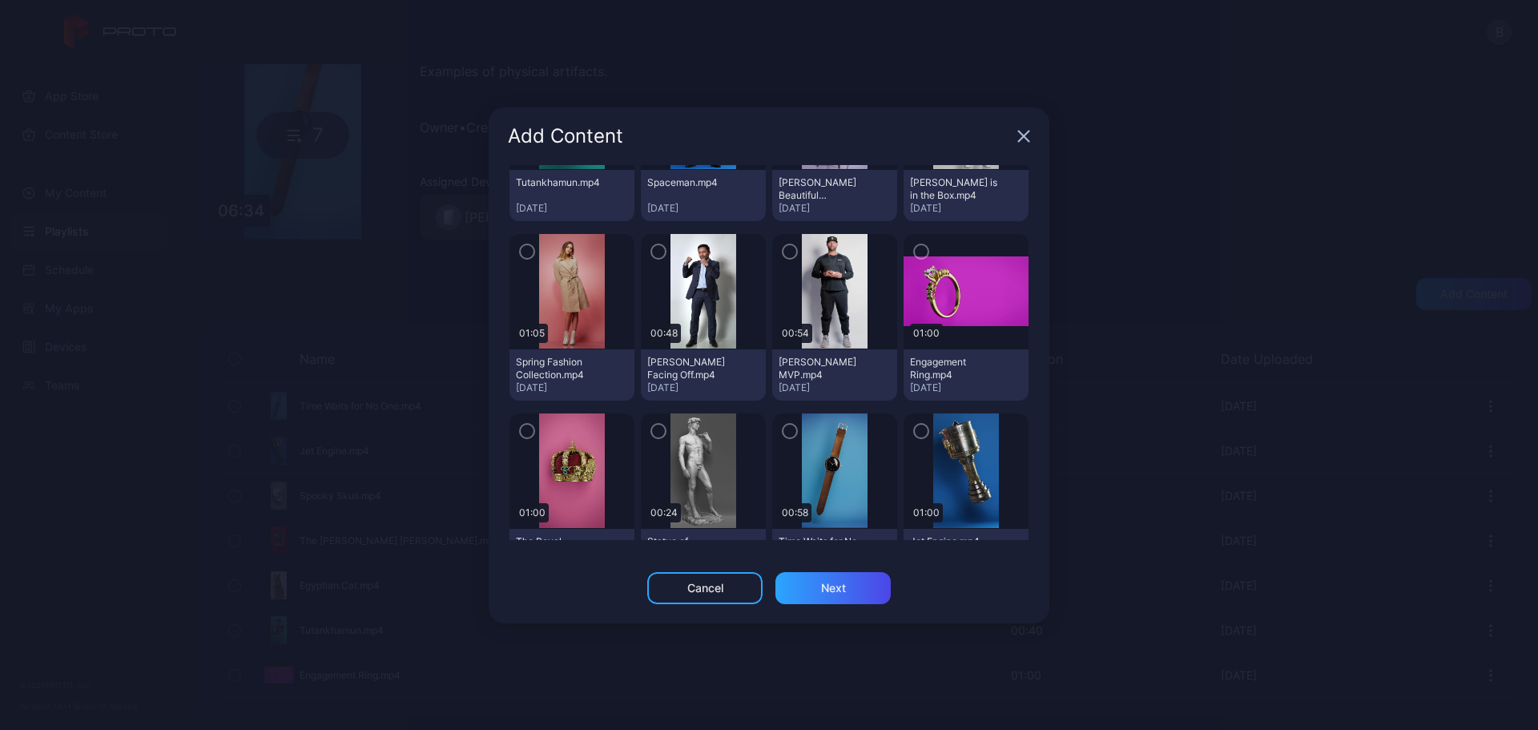
click at [521, 431] on icon "button" at bounding box center [527, 431] width 13 height 18
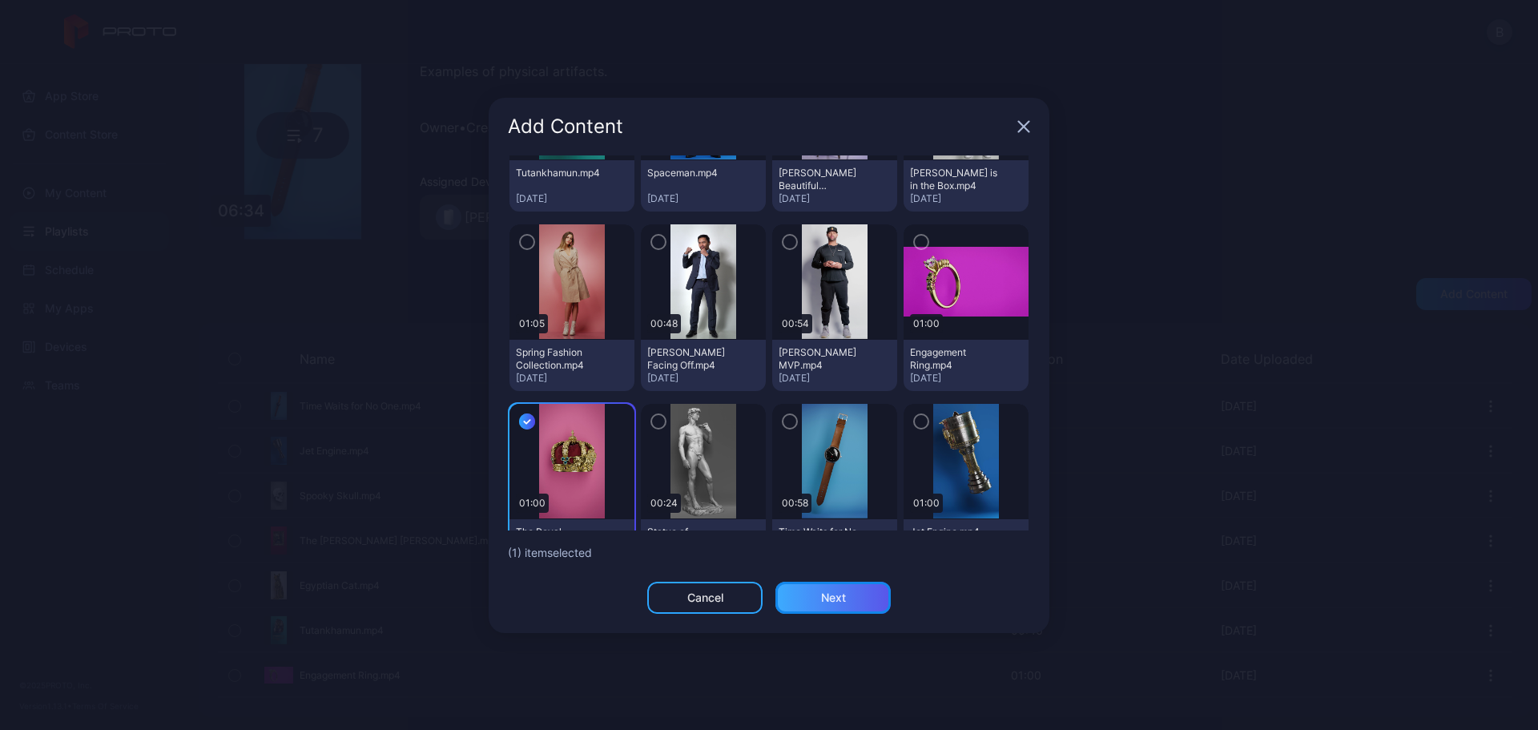
click at [843, 608] on div "Next" at bounding box center [833, 598] width 115 height 32
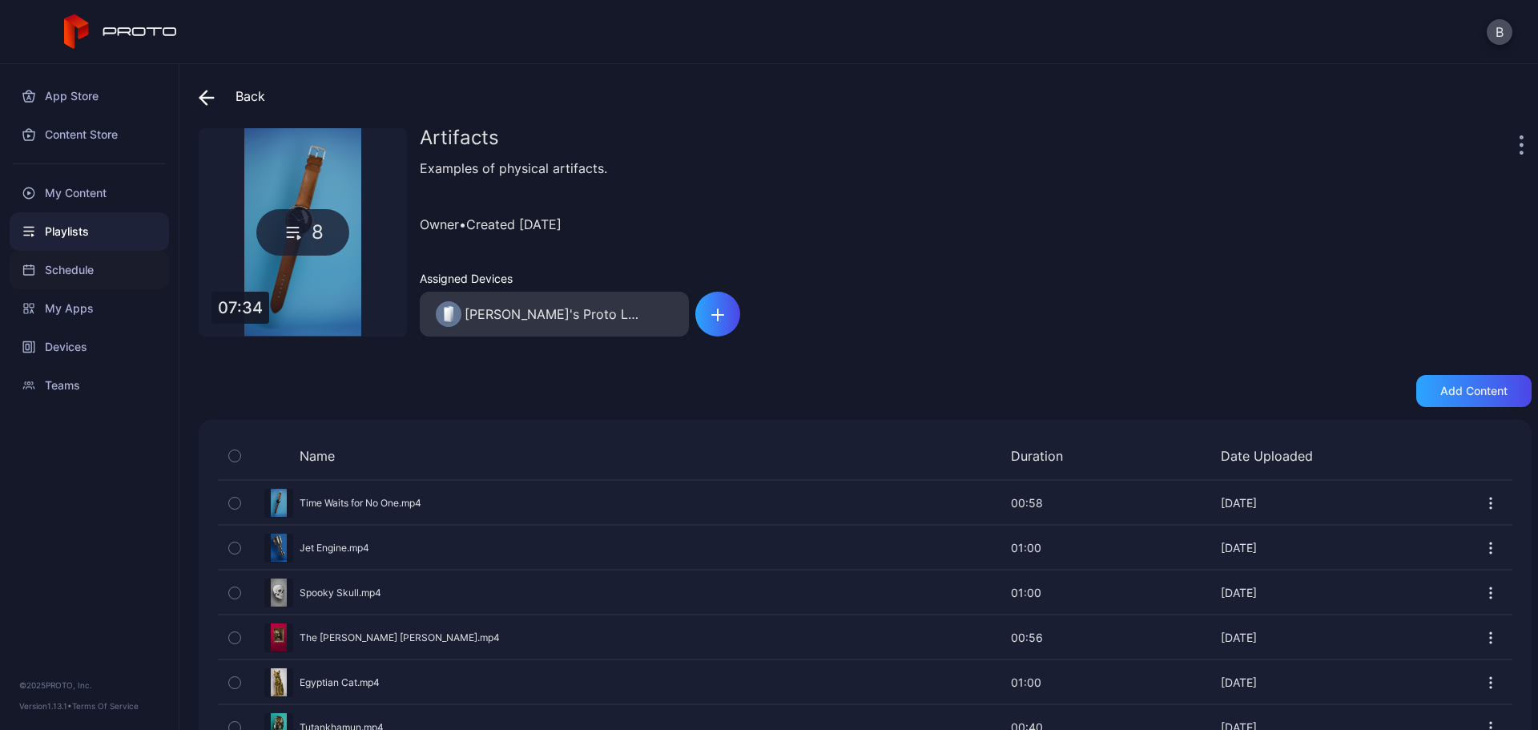
click at [84, 266] on div "Schedule" at bounding box center [89, 270] width 159 height 38
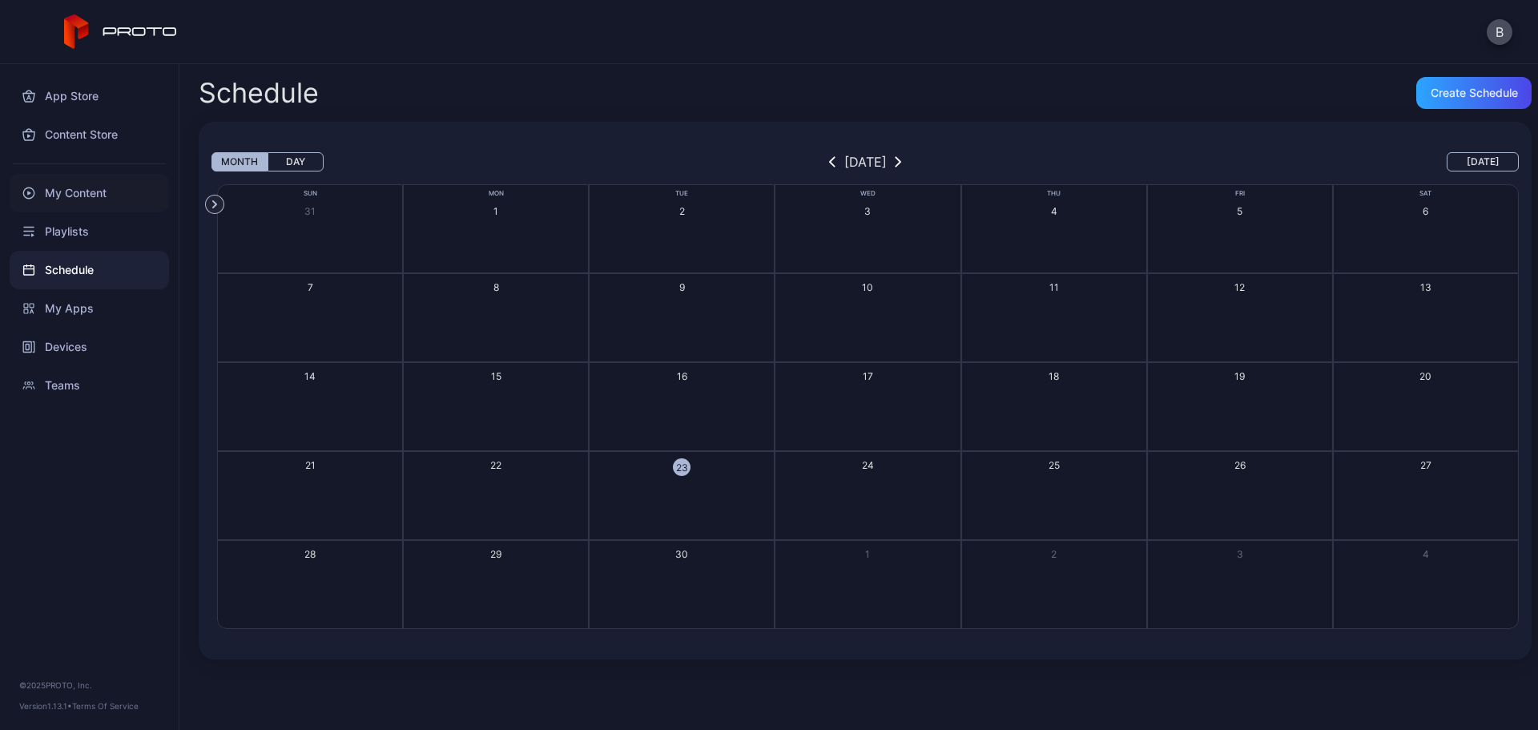
click at [88, 189] on div "My Content" at bounding box center [89, 193] width 159 height 38
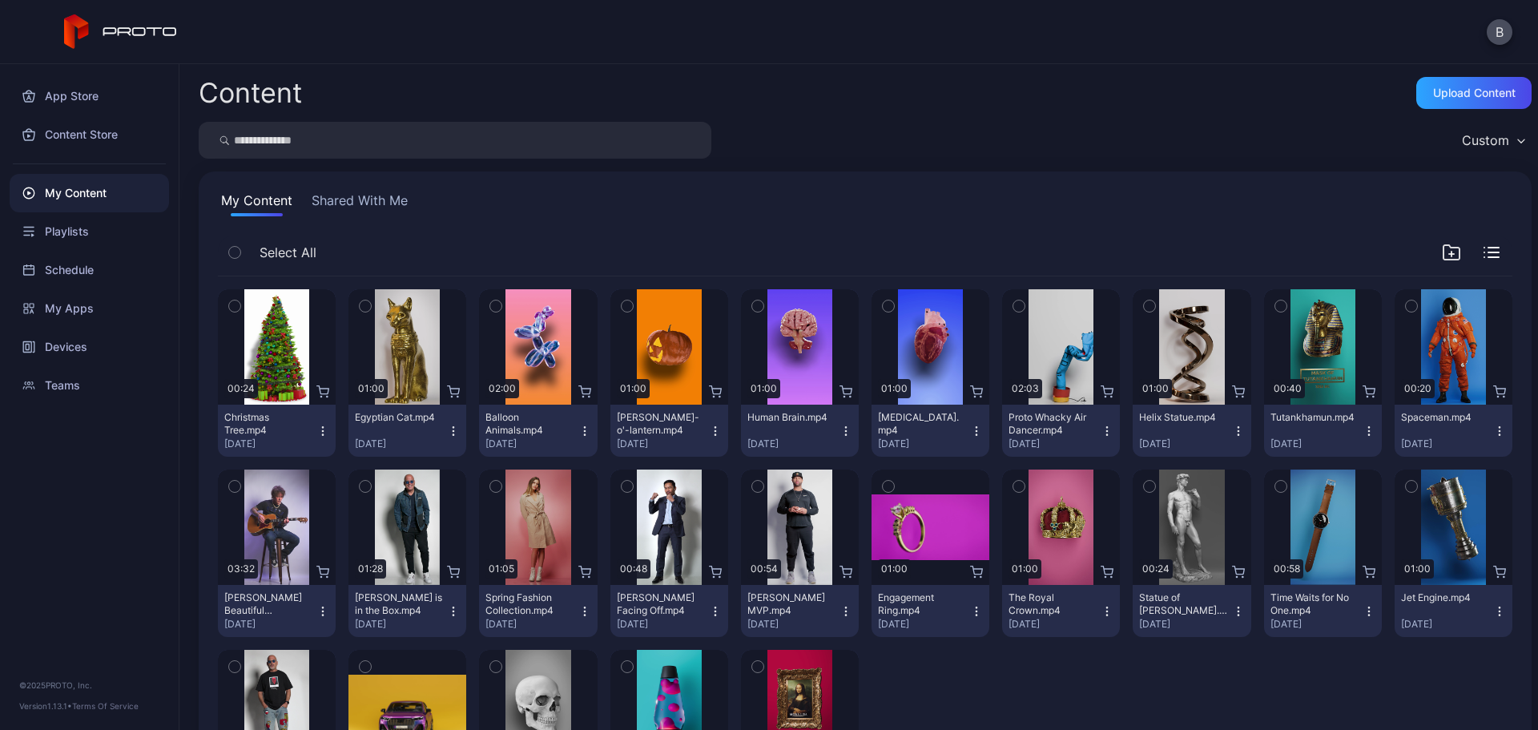
click at [1014, 138] on div "Custom" at bounding box center [865, 140] width 1333 height 37
click at [1433, 93] on div "Upload Content" at bounding box center [1474, 93] width 83 height 13
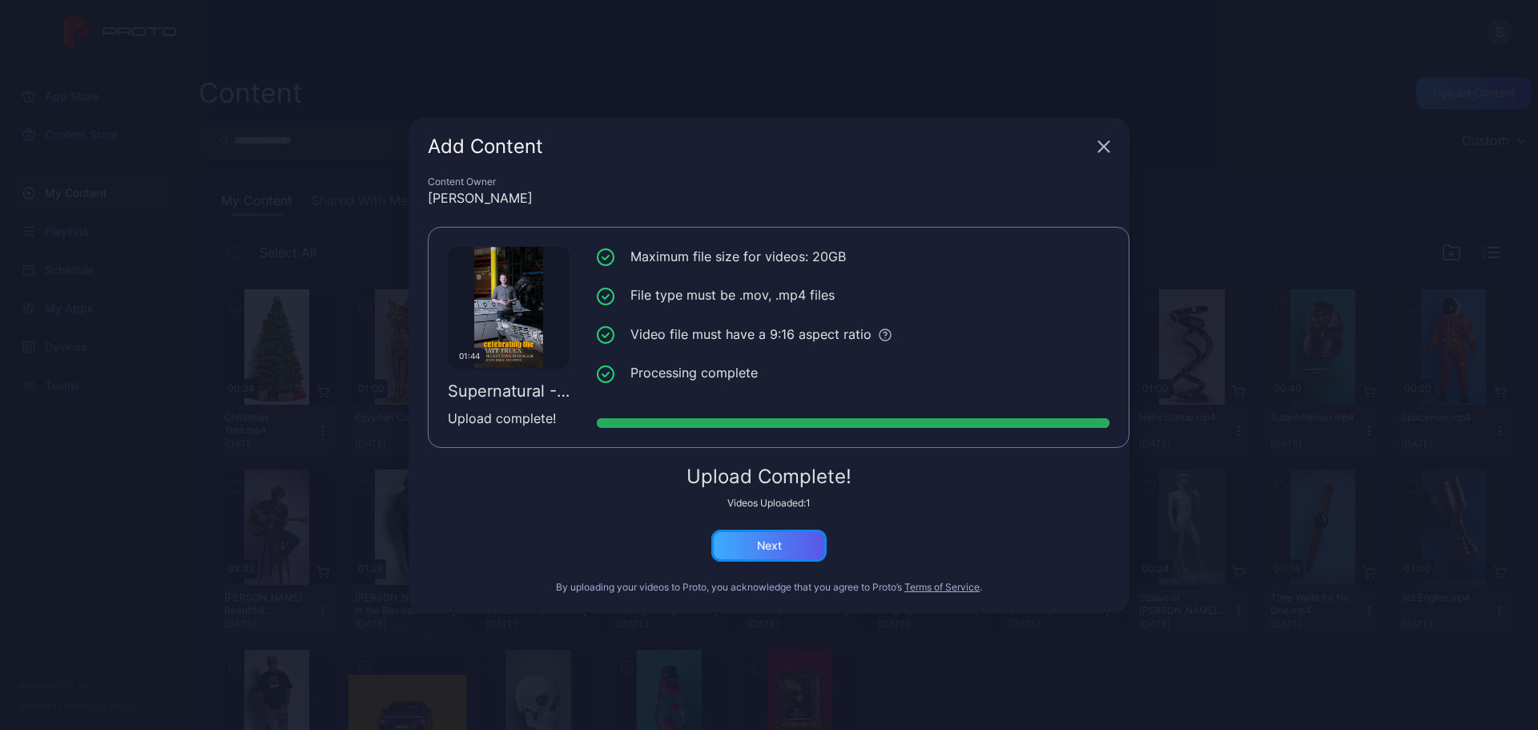
click at [781, 546] on div "Next" at bounding box center [769, 545] width 25 height 13
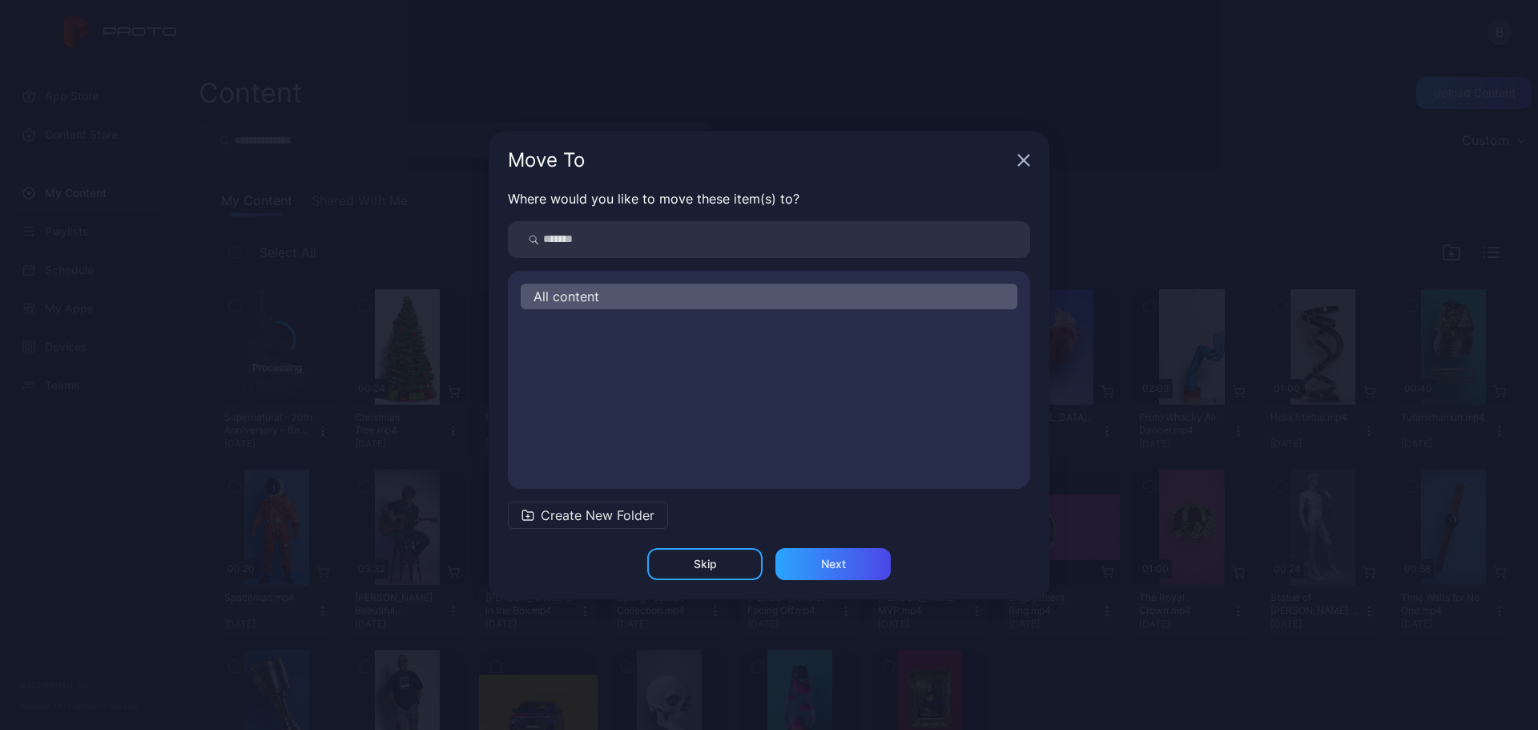
click at [551, 510] on span "Create New Folder" at bounding box center [598, 515] width 114 height 19
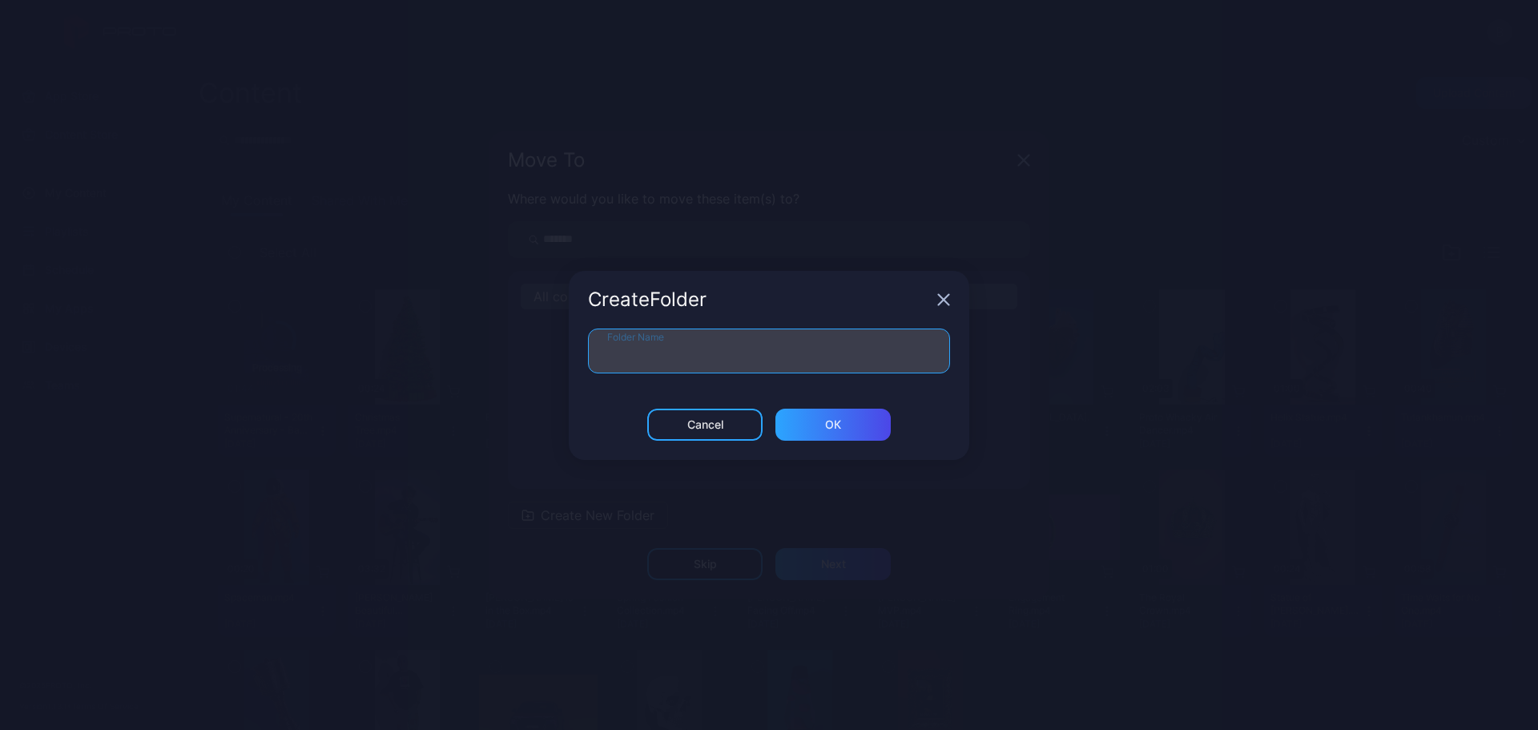
click at [653, 351] on input "Folder Name" at bounding box center [769, 351] width 362 height 45
type input "**********"
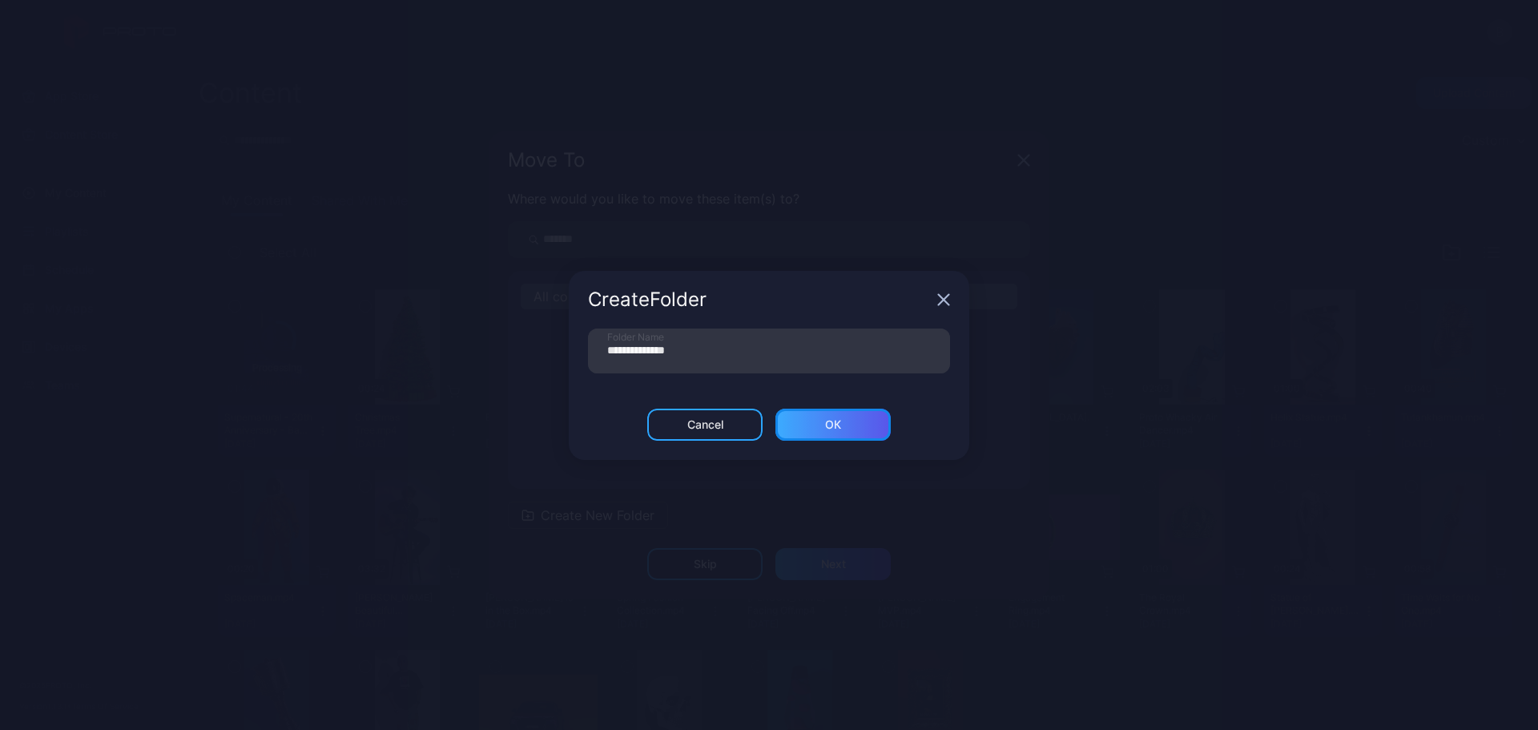
click at [847, 424] on div "ОК" at bounding box center [833, 425] width 115 height 32
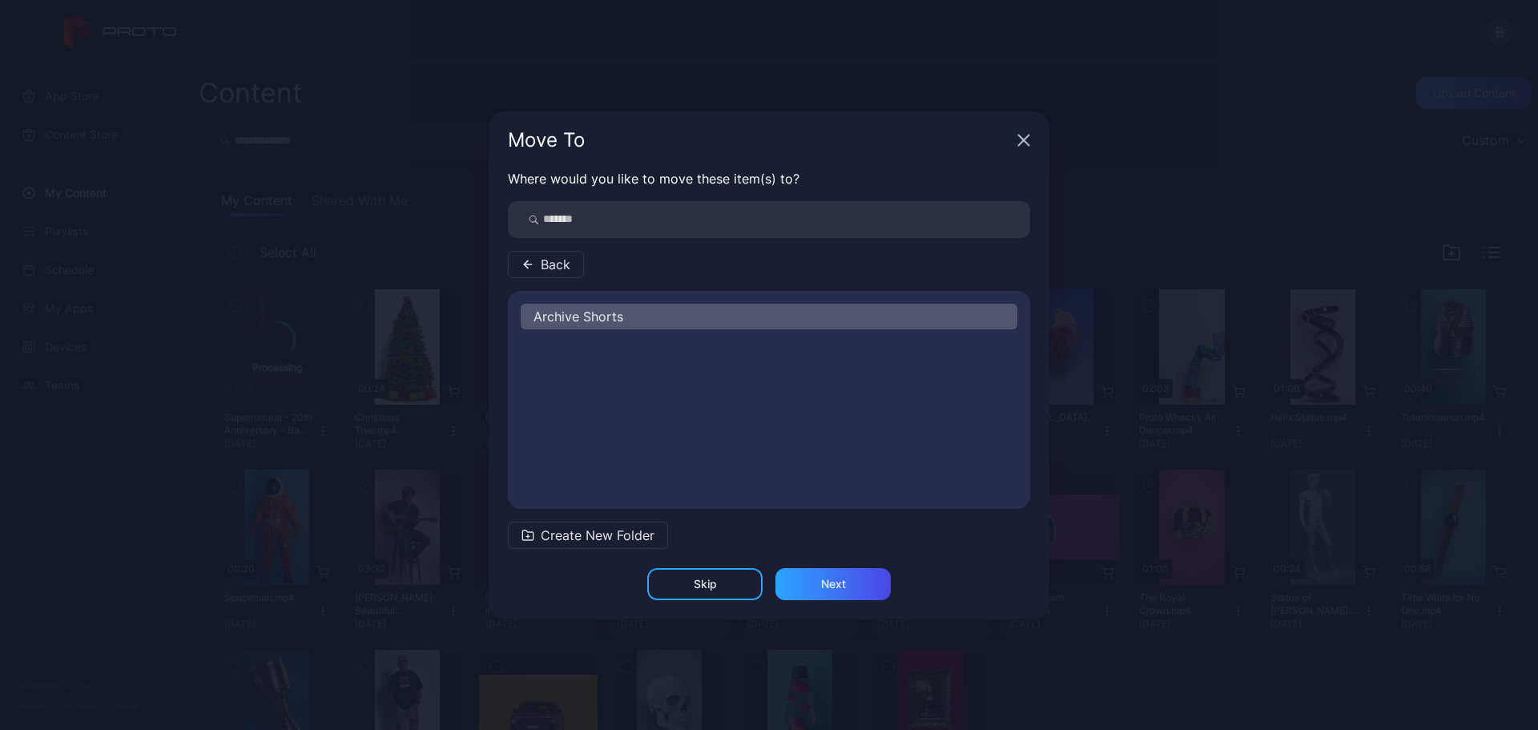
click at [612, 317] on span "Archive Shorts" at bounding box center [579, 316] width 90 height 19
click at [836, 579] on div "Next" at bounding box center [833, 584] width 25 height 13
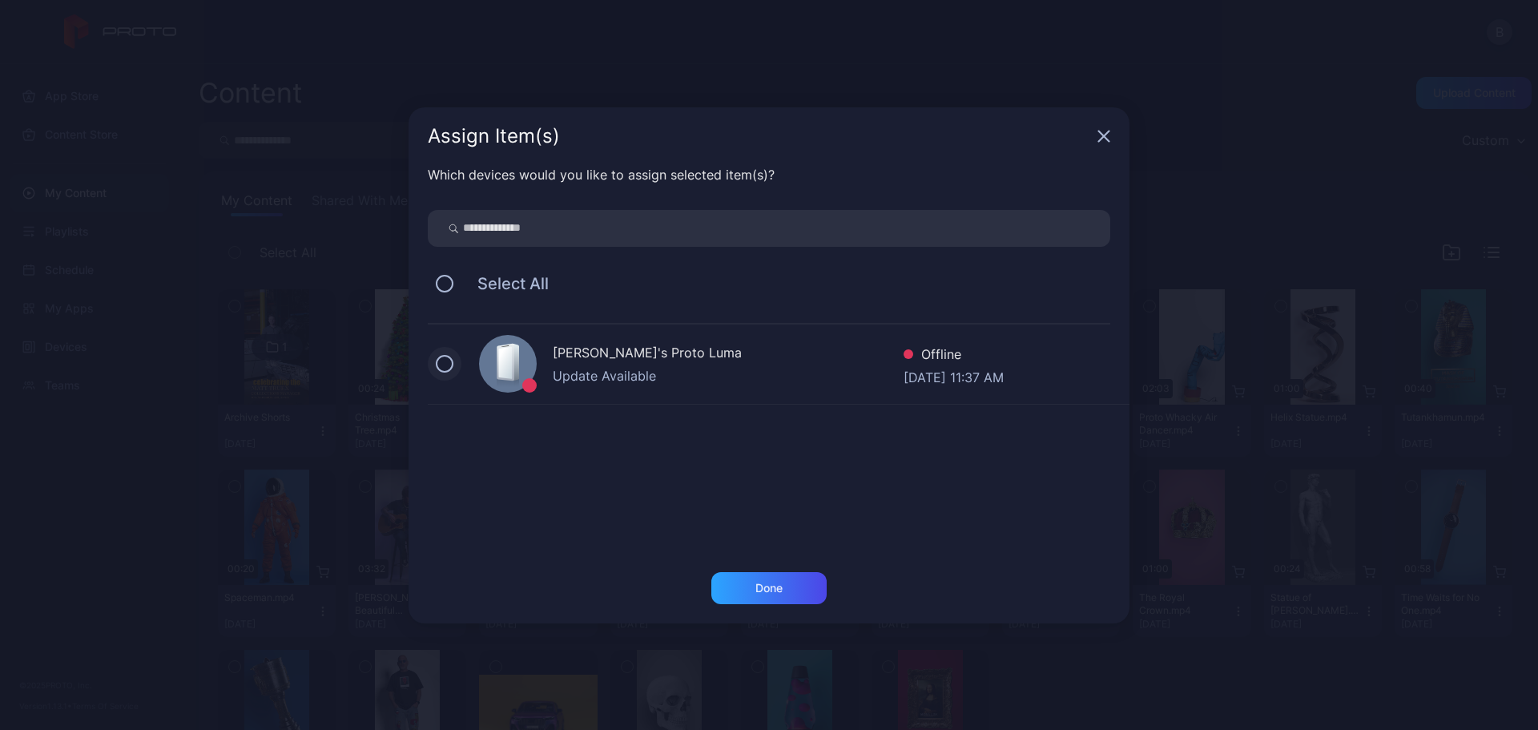
click at [439, 361] on button at bounding box center [445, 364] width 18 height 18
click at [768, 591] on div "Done" at bounding box center [769, 588] width 27 height 13
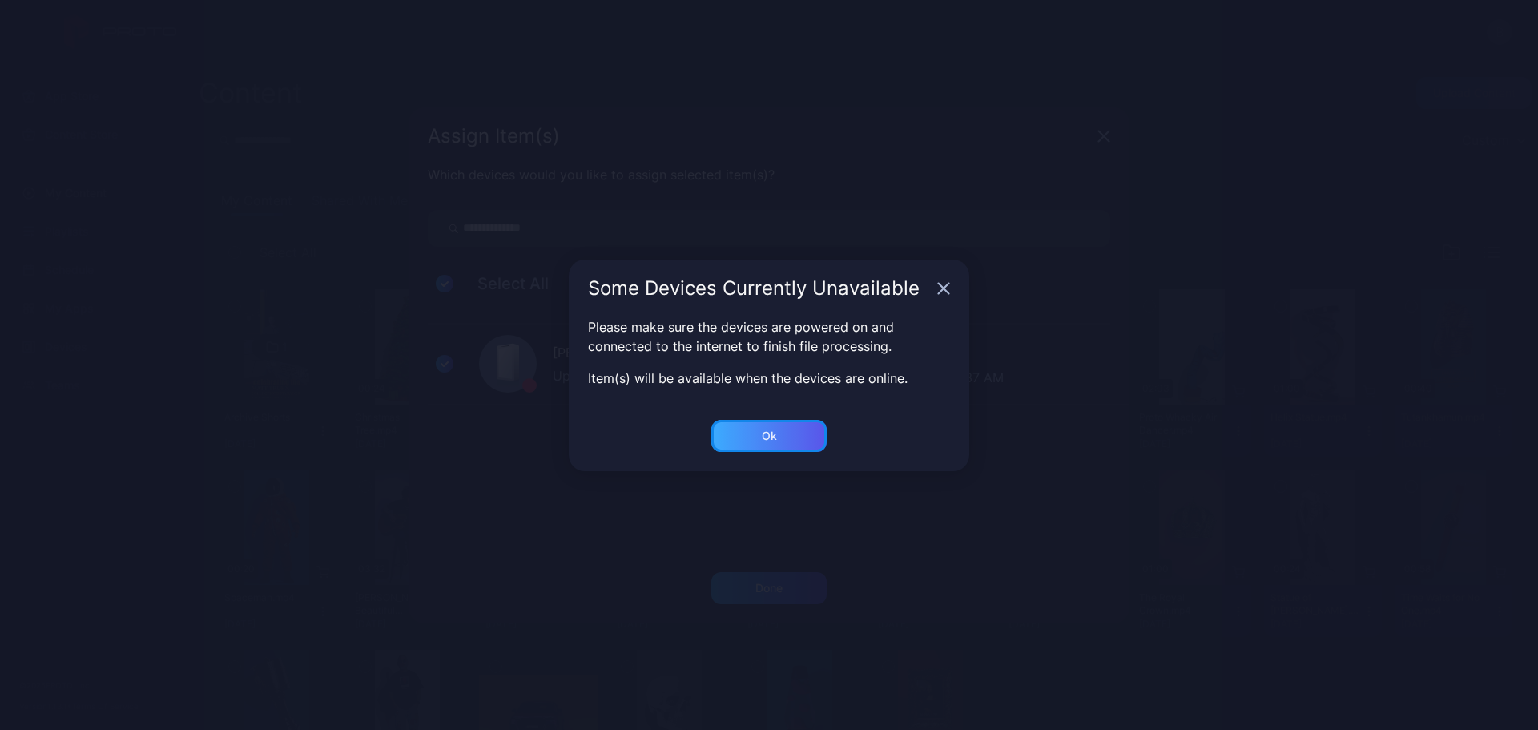
click at [788, 437] on div "Ok" at bounding box center [769, 436] width 115 height 32
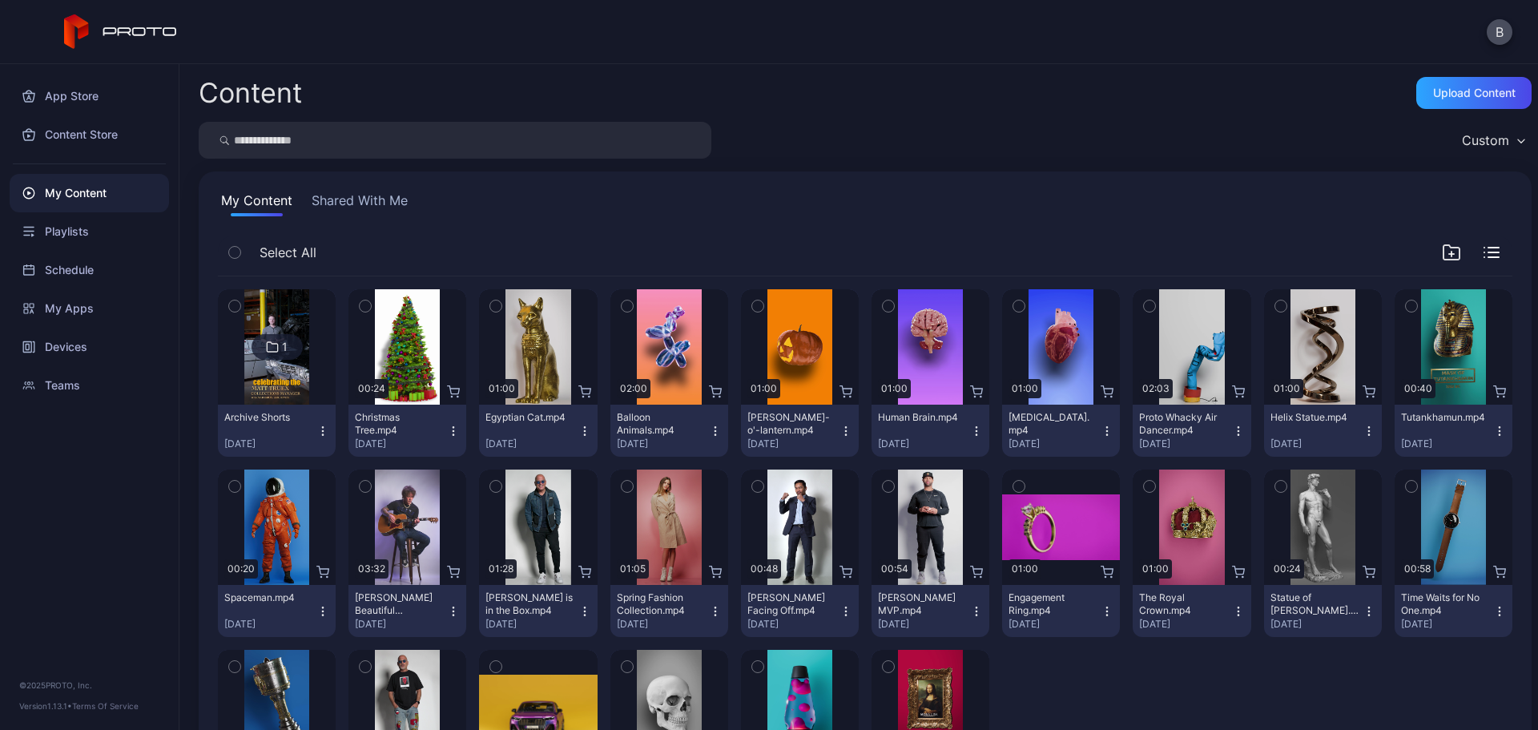
click at [354, 195] on button "Shared With Me" at bounding box center [359, 204] width 103 height 26
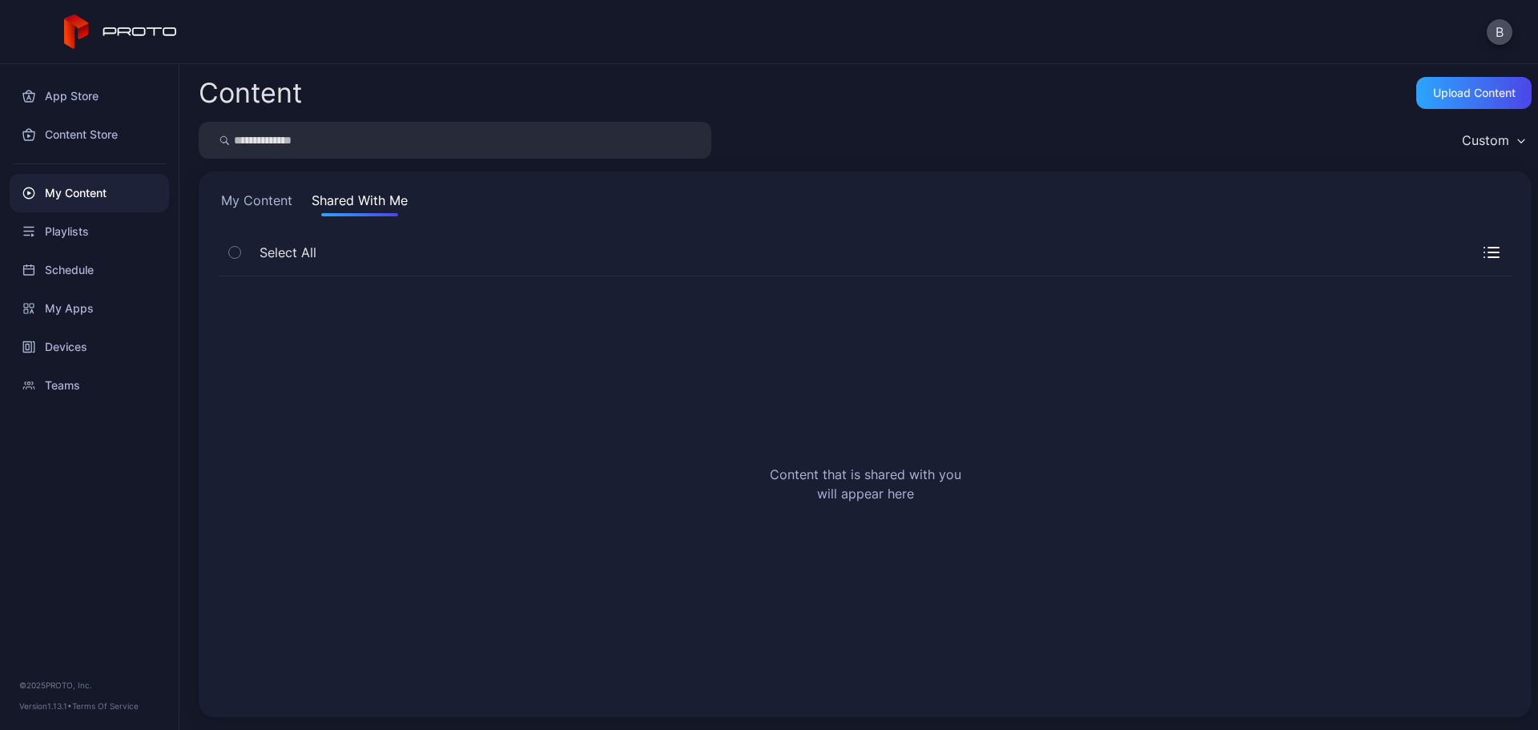
click at [252, 199] on button "My Content" at bounding box center [257, 204] width 78 height 26
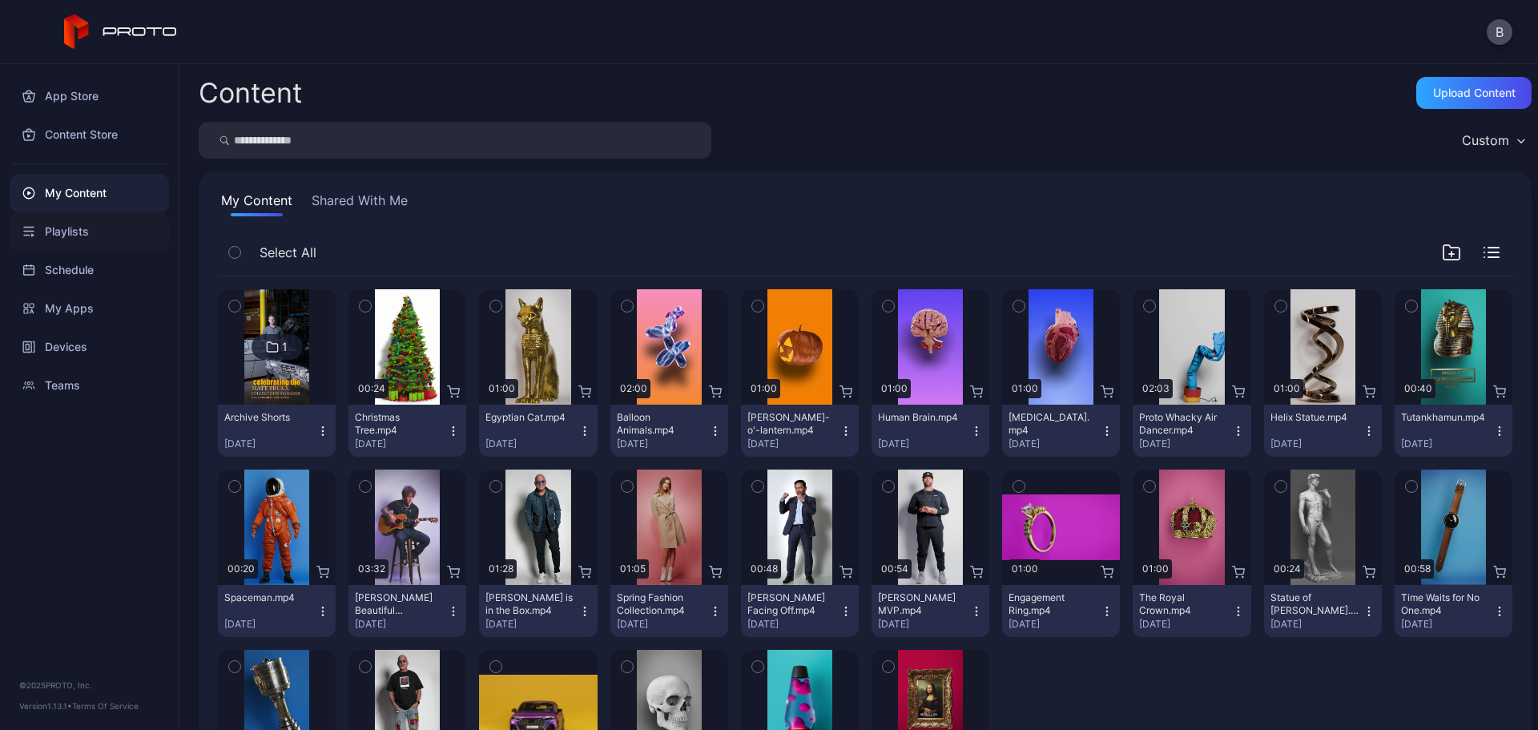
click at [77, 237] on div "Playlists" at bounding box center [89, 231] width 159 height 38
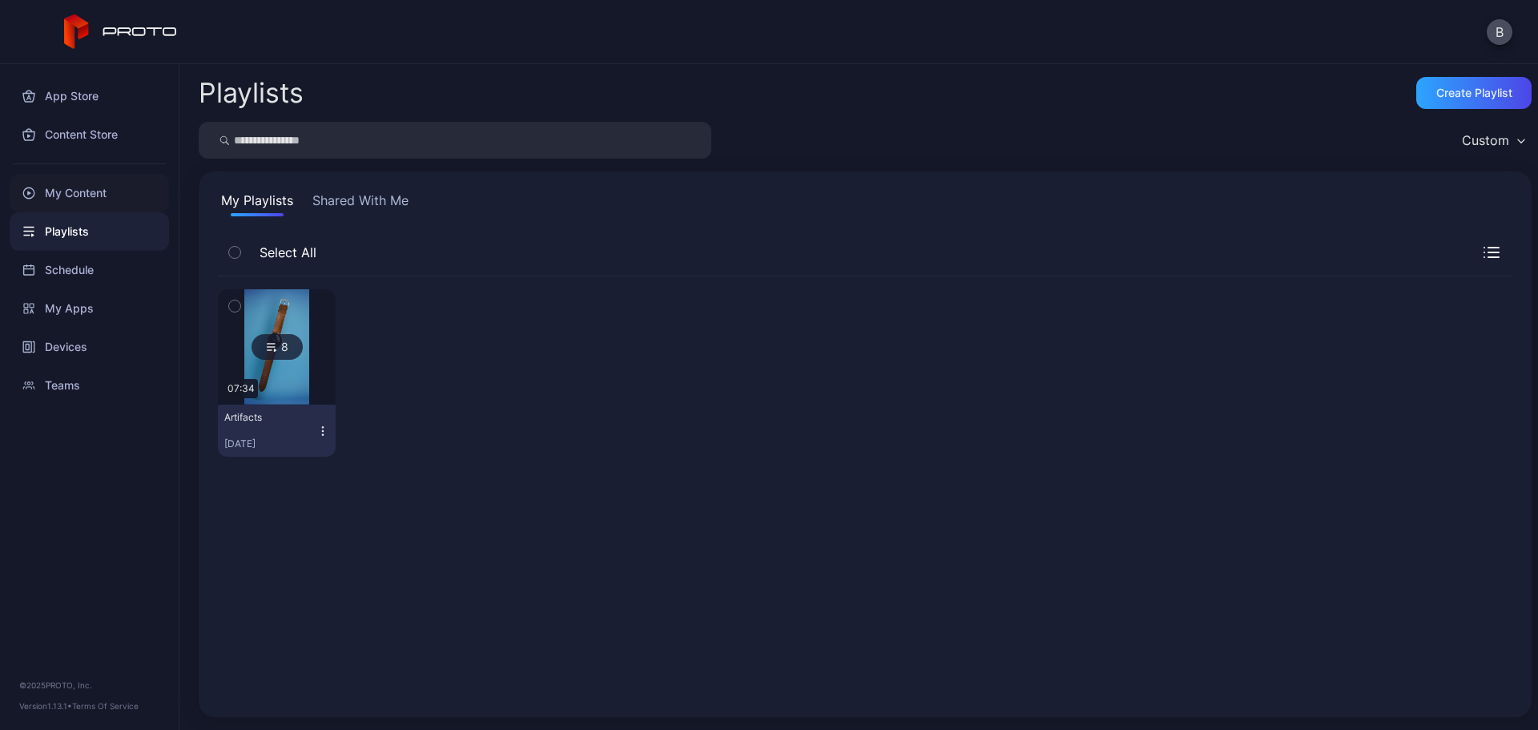
click at [73, 200] on div "My Content" at bounding box center [89, 193] width 159 height 38
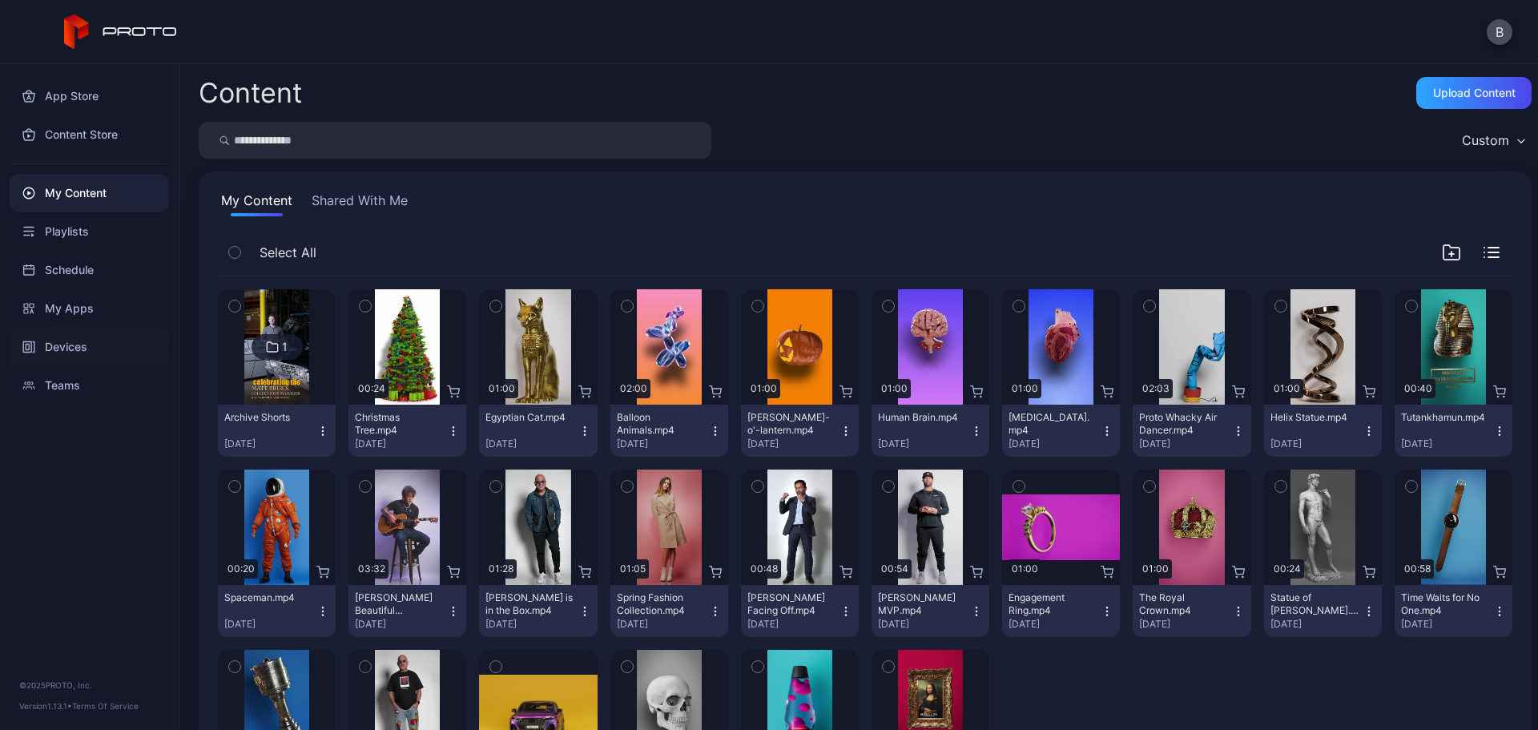
click at [54, 345] on div "Devices" at bounding box center [89, 347] width 159 height 38
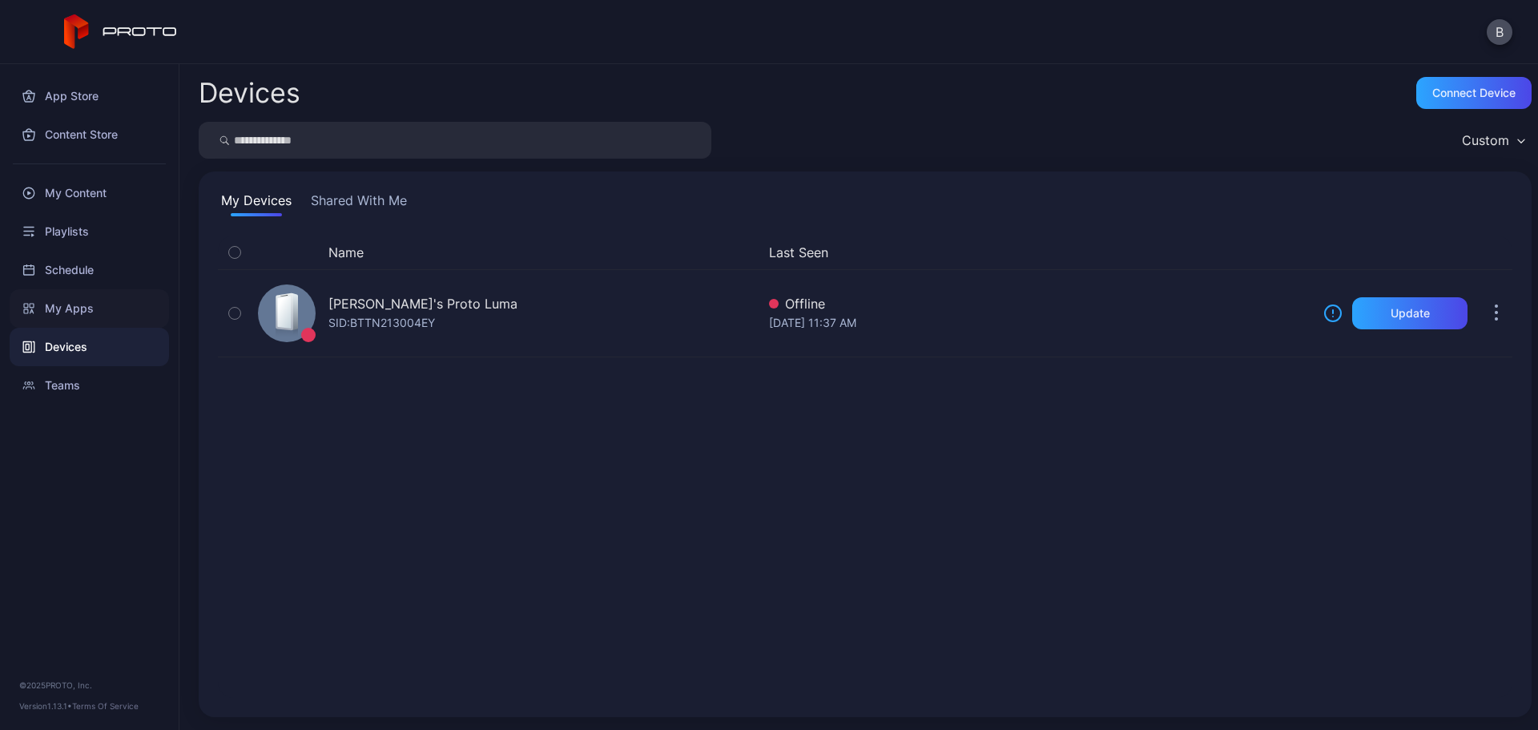
click at [68, 306] on div "My Apps" at bounding box center [89, 308] width 159 height 38
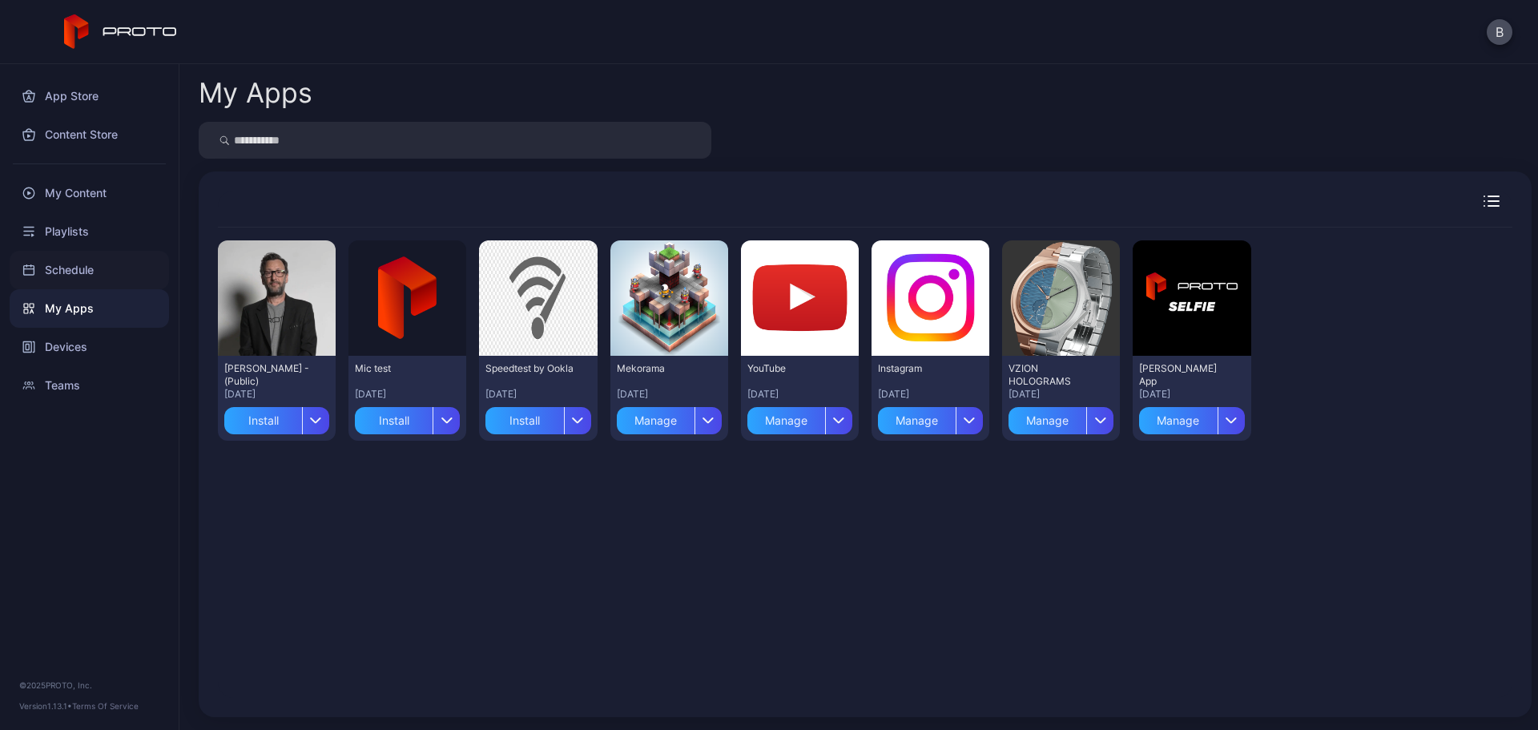
click at [67, 267] on div "Schedule" at bounding box center [89, 270] width 159 height 38
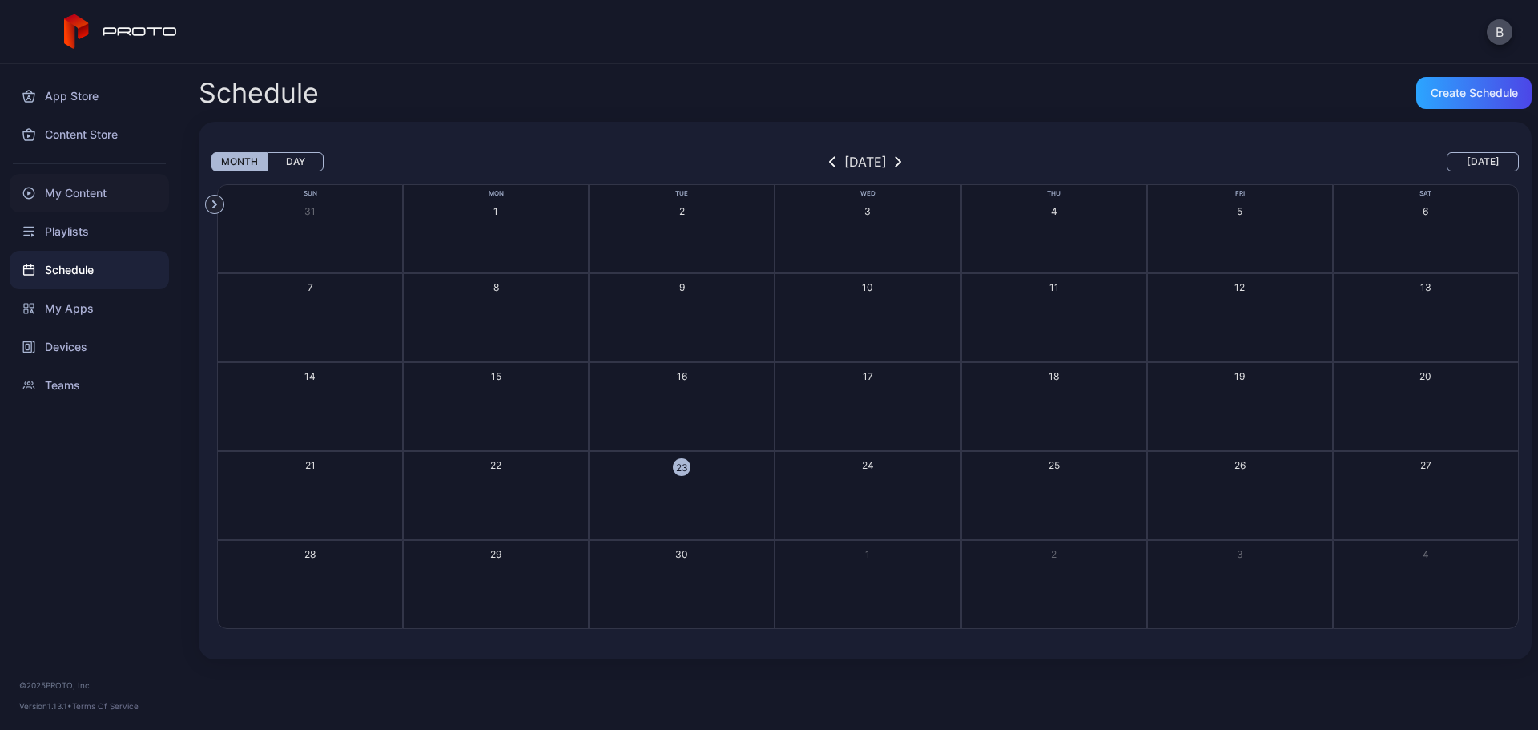
click at [74, 199] on div "My Content" at bounding box center [89, 193] width 159 height 38
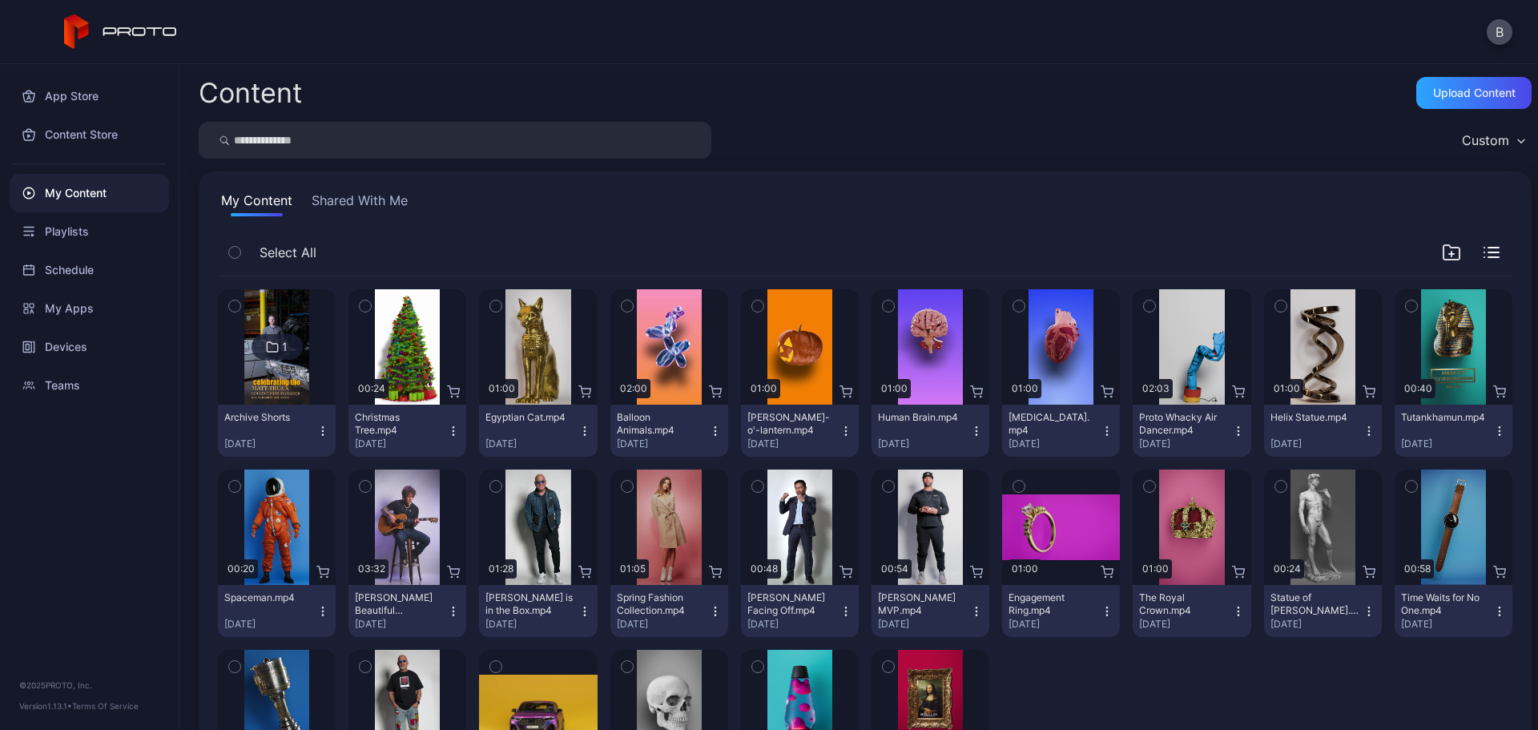
click at [268, 343] on icon at bounding box center [272, 346] width 13 height 19
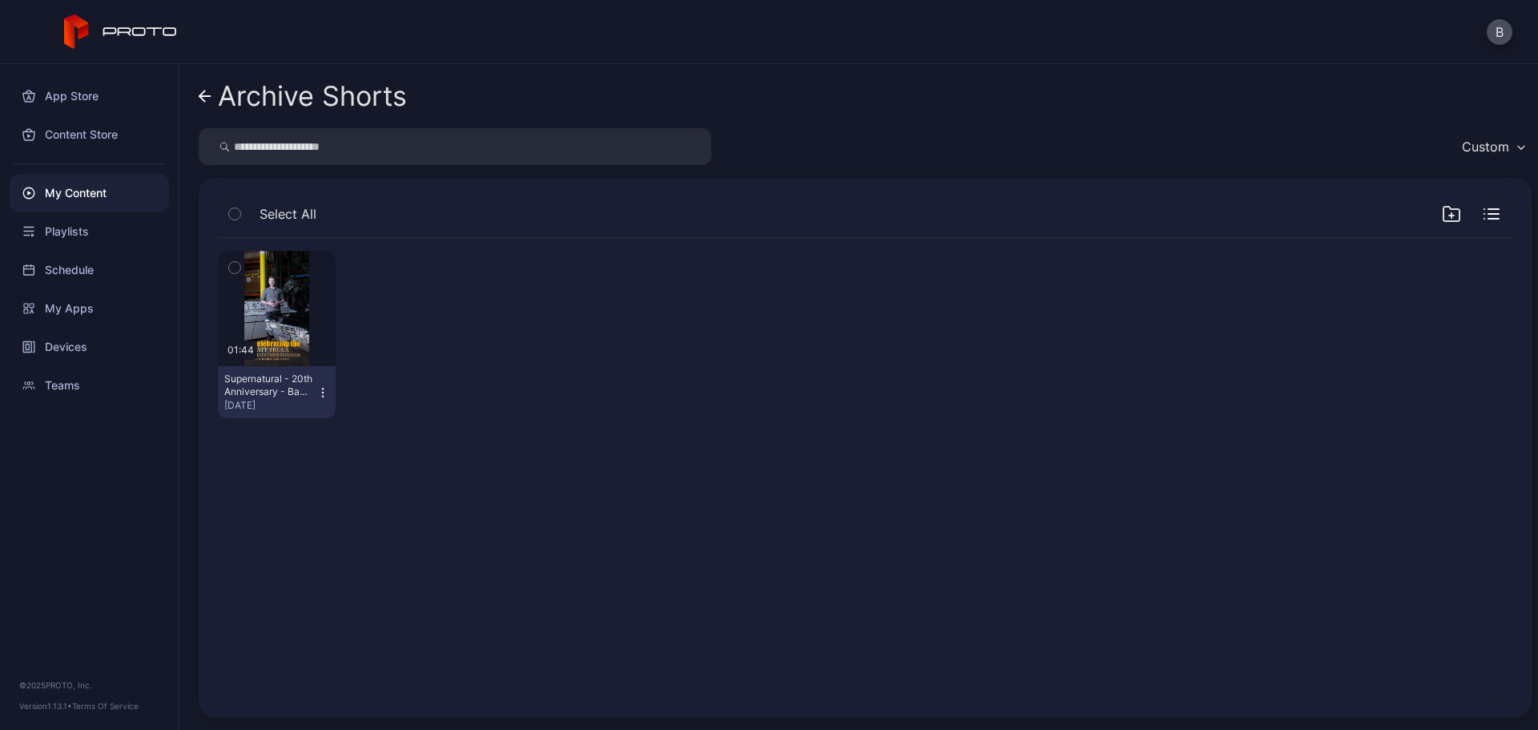
click at [1232, 296] on div "Preview 01:44 Supernatural - 20th Anniversary - Baby showcase - Texted - 9x16.m…" at bounding box center [865, 334] width 1295 height 193
click at [197, 94] on div "Archive Shorts Custom Select All Preview 01:44 Supernatural - 20th Anniversary …" at bounding box center [858, 397] width 1359 height 666
click at [203, 96] on icon at bounding box center [205, 96] width 11 height 0
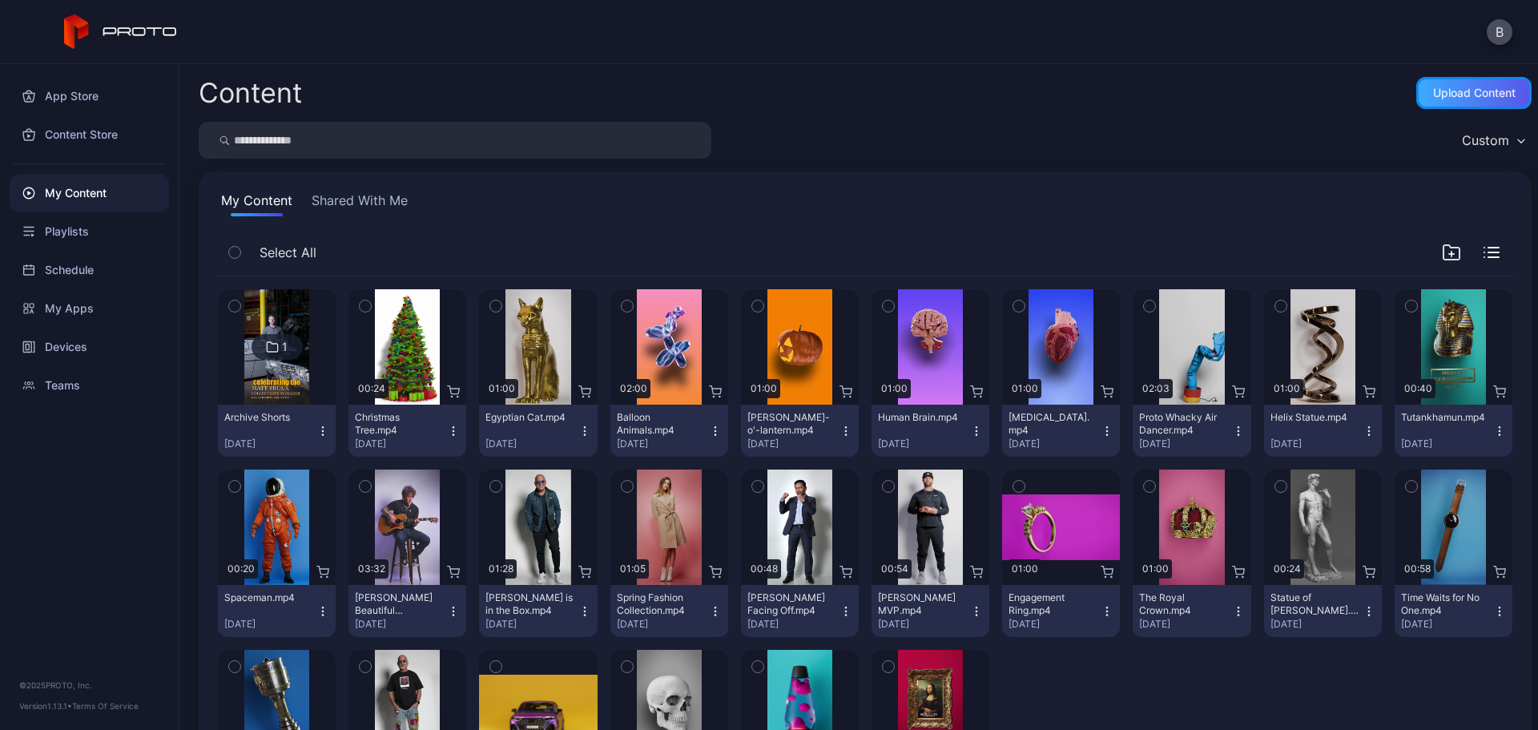
click at [1478, 89] on div "Upload Content" at bounding box center [1474, 93] width 83 height 13
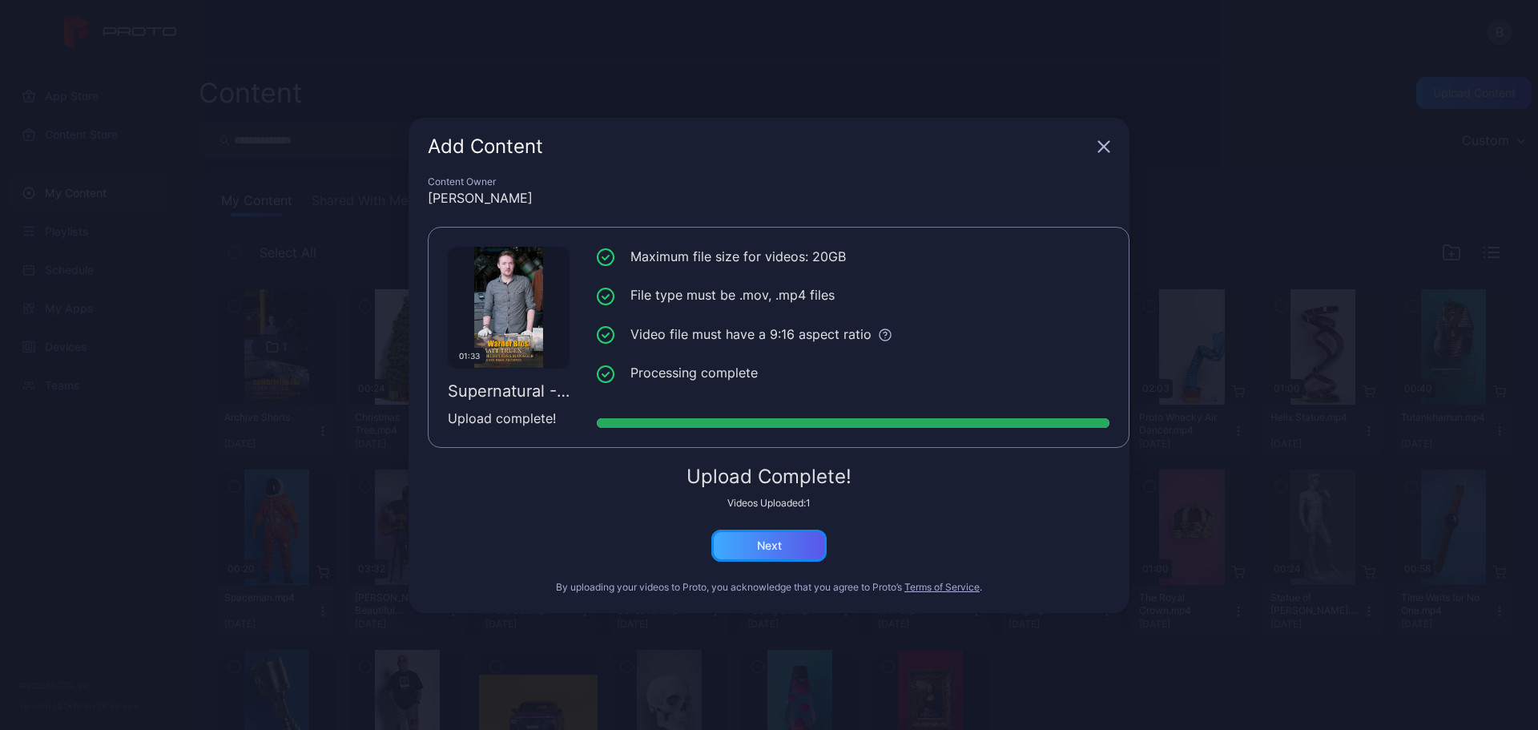
click at [792, 543] on div "Next" at bounding box center [769, 546] width 115 height 32
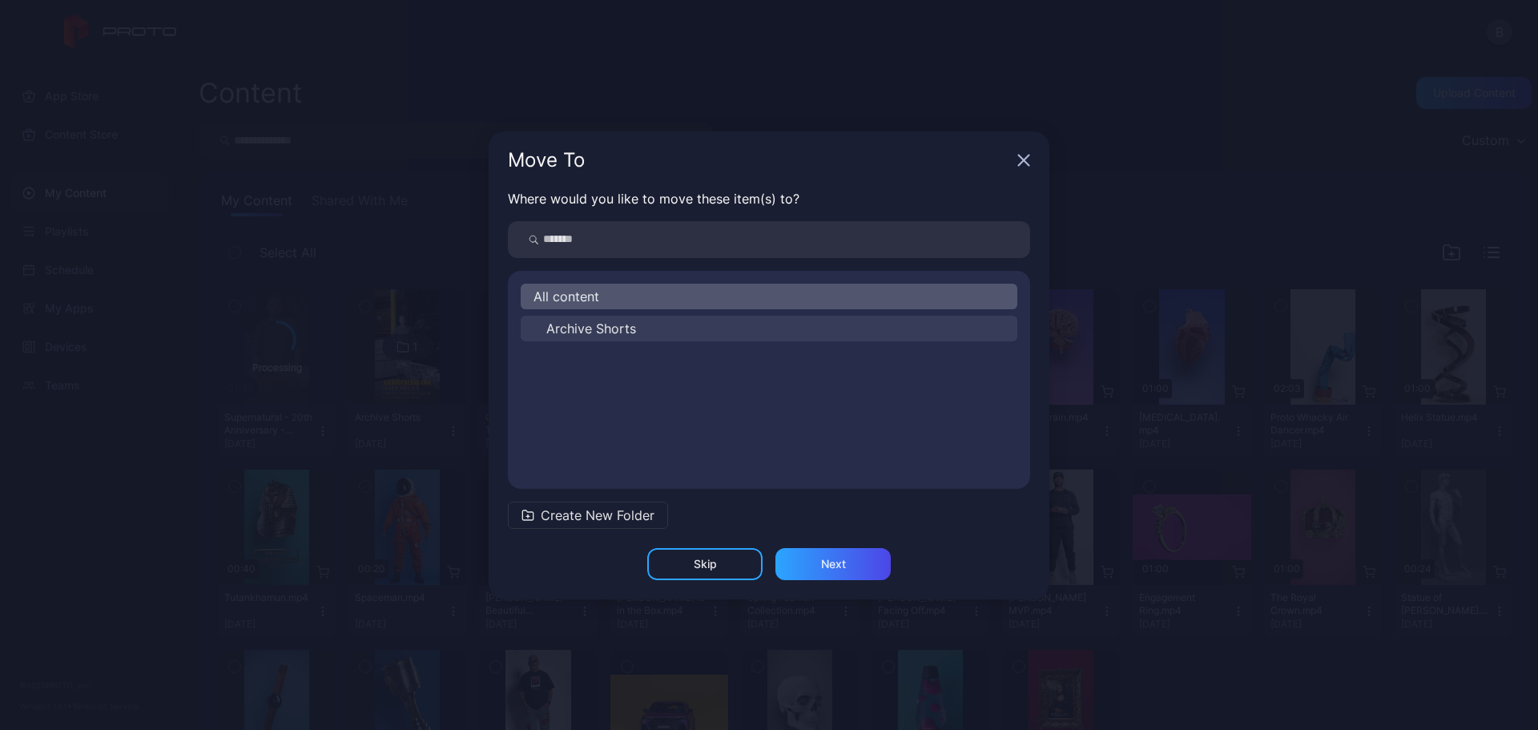
click at [620, 325] on span "Archive Shorts" at bounding box center [591, 328] width 90 height 19
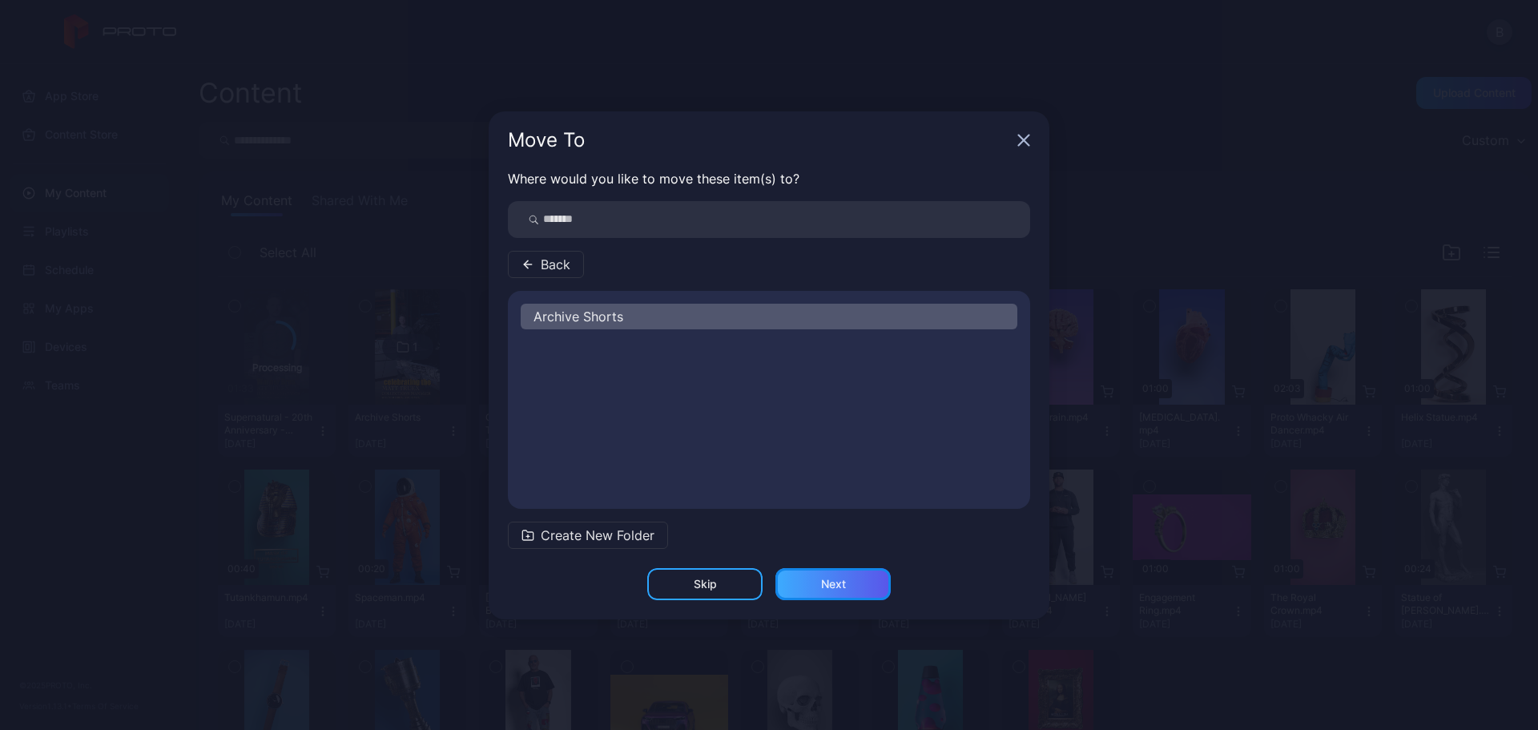
click at [821, 579] on div "Next" at bounding box center [833, 584] width 25 height 13
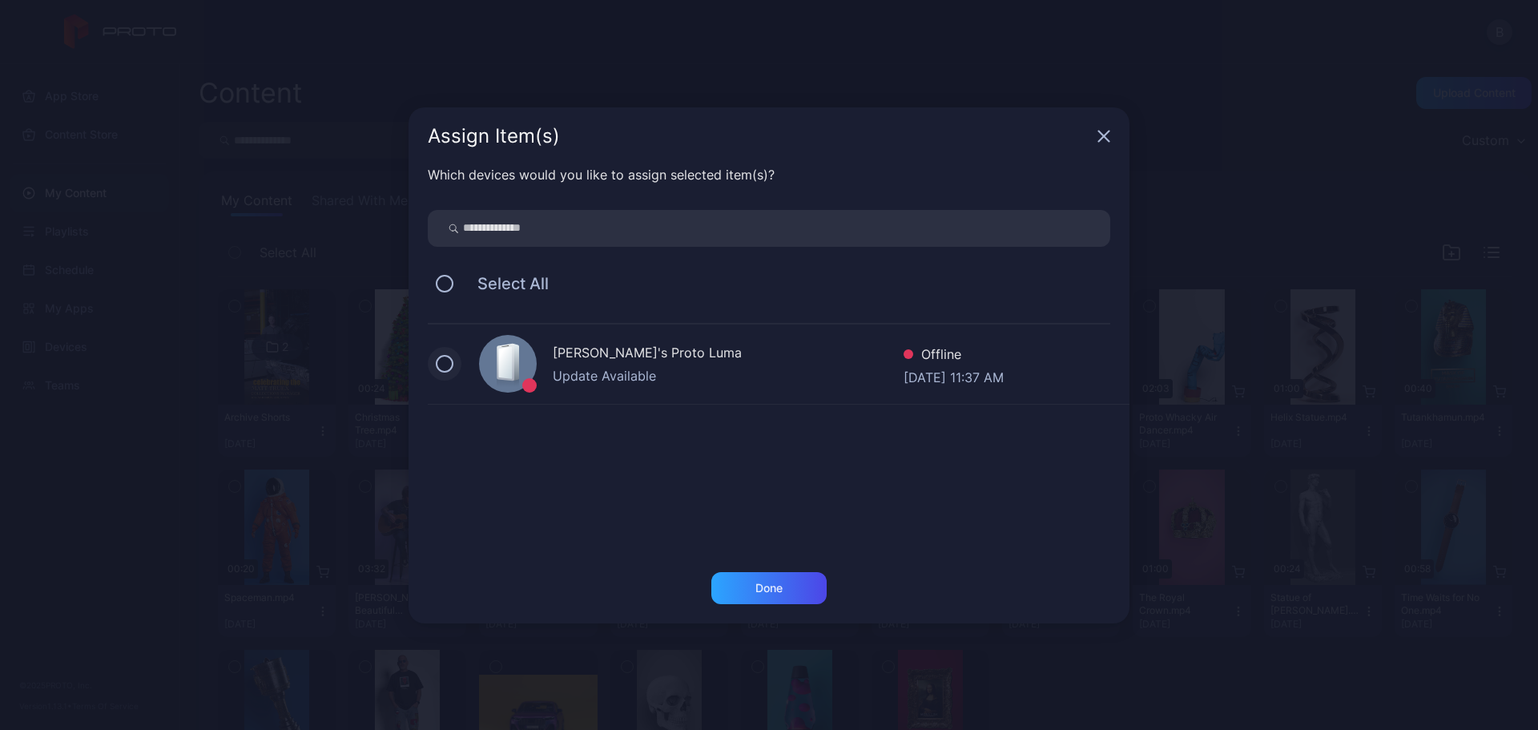
click at [448, 365] on button at bounding box center [445, 364] width 18 height 18
click at [776, 587] on div "Done" at bounding box center [769, 588] width 27 height 13
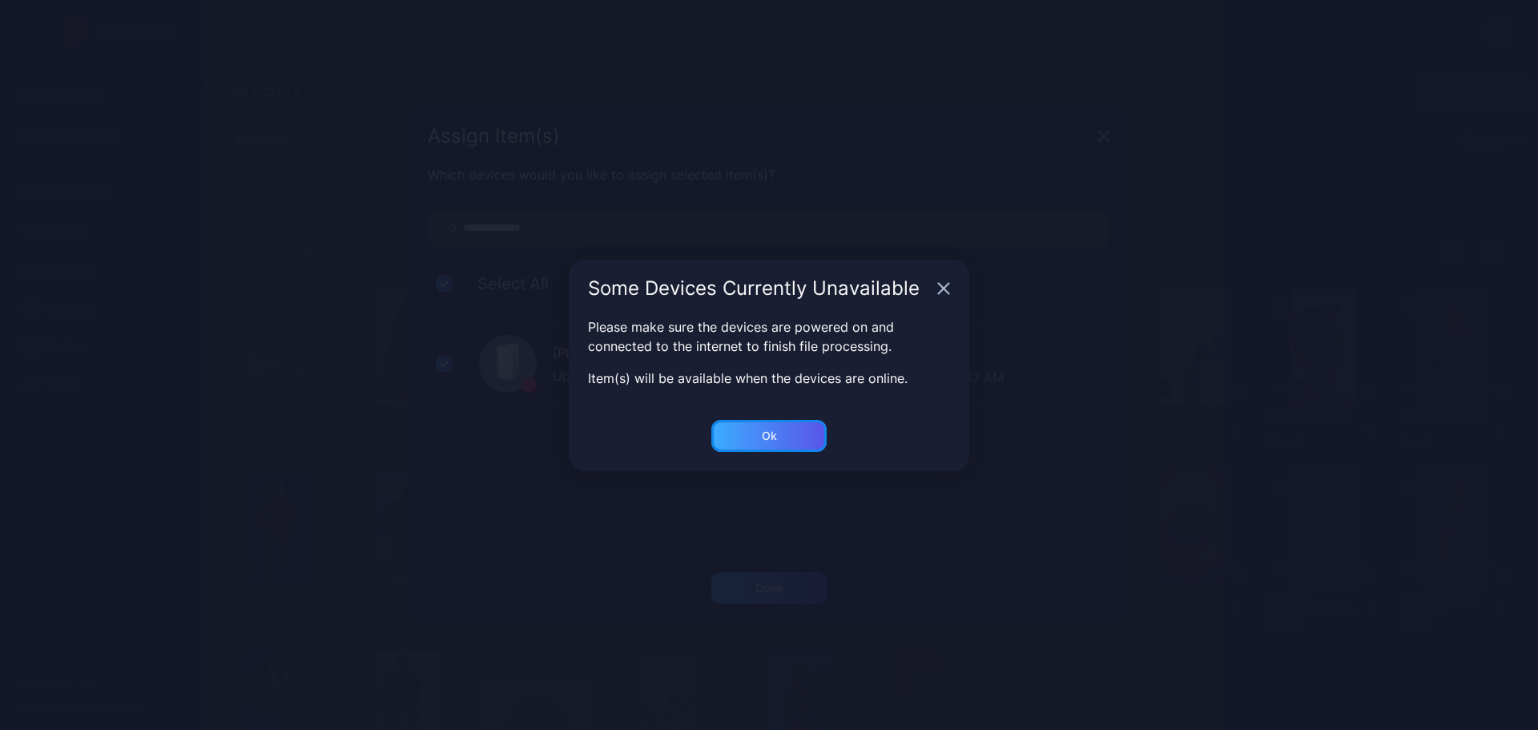
click at [780, 430] on div "Ok" at bounding box center [769, 436] width 115 height 32
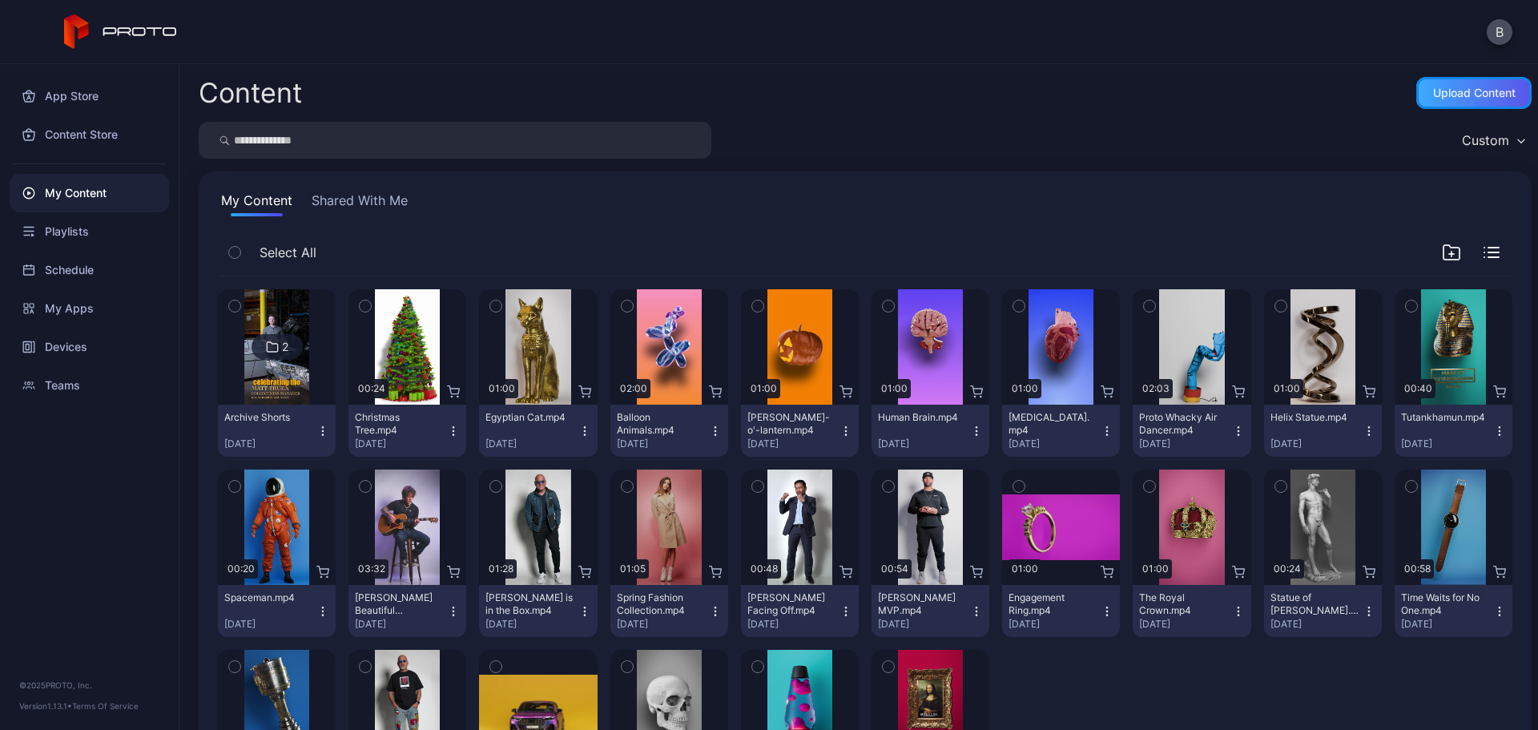
click at [1452, 87] on div "Upload Content" at bounding box center [1474, 93] width 83 height 13
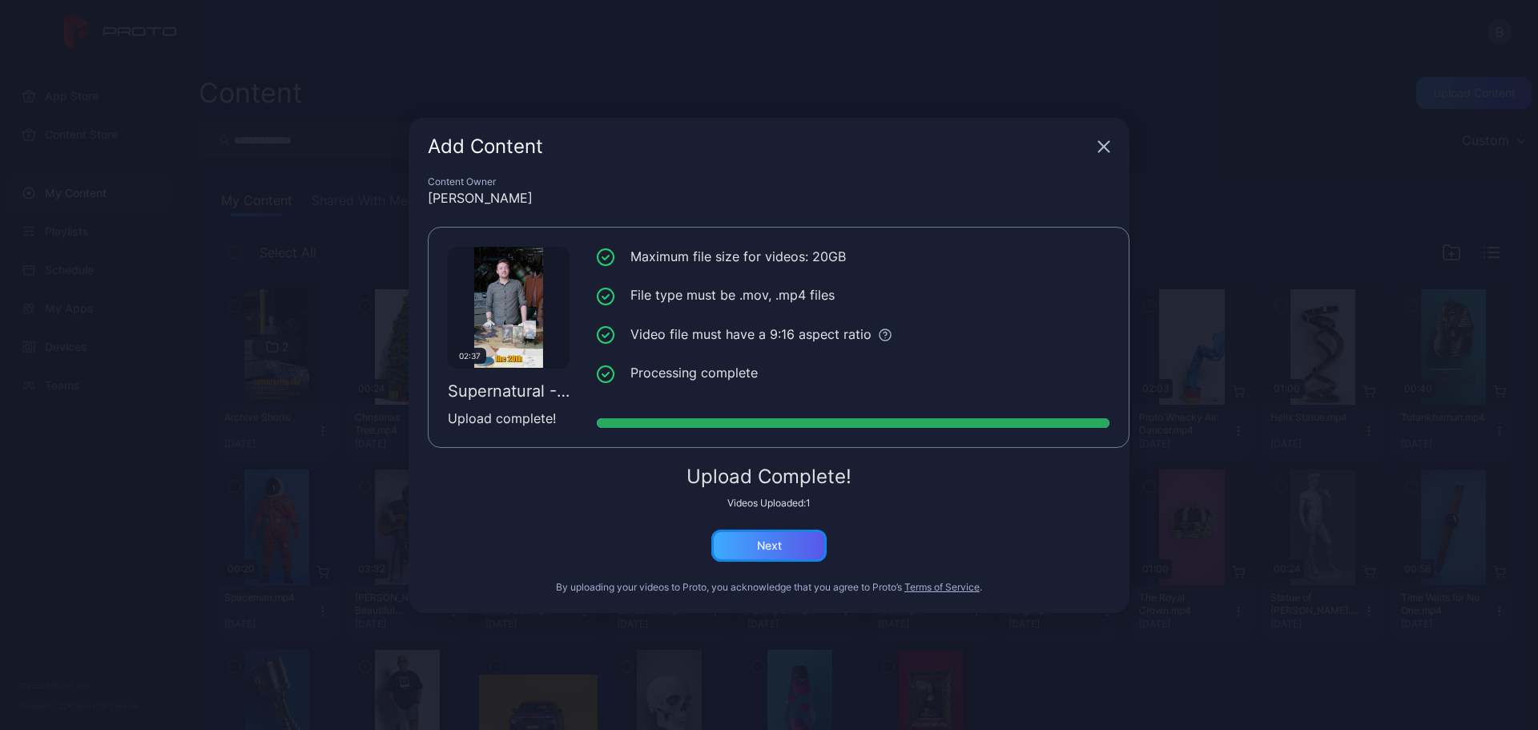
click at [785, 547] on div "Next" at bounding box center [769, 546] width 115 height 32
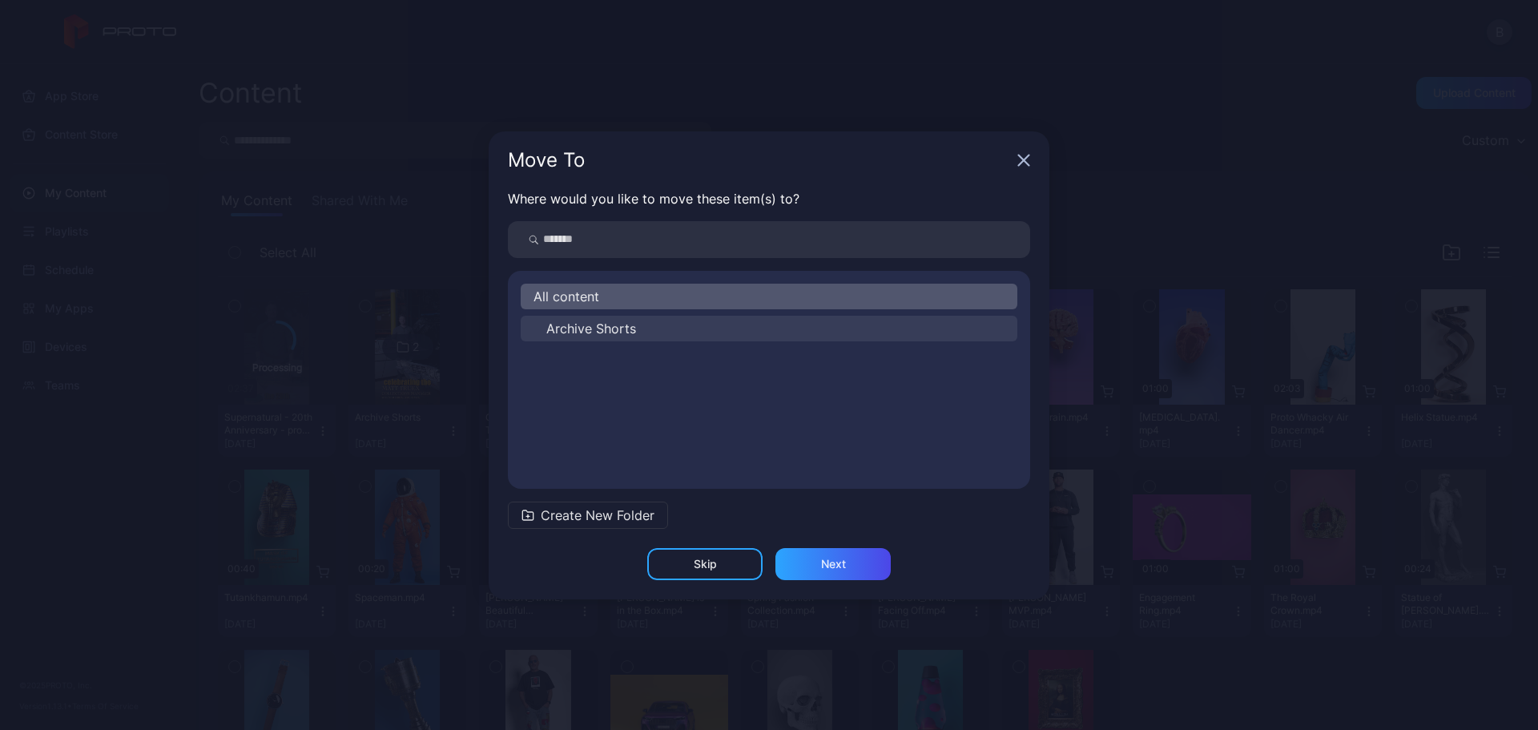
click at [623, 325] on span "Archive Shorts" at bounding box center [591, 328] width 90 height 19
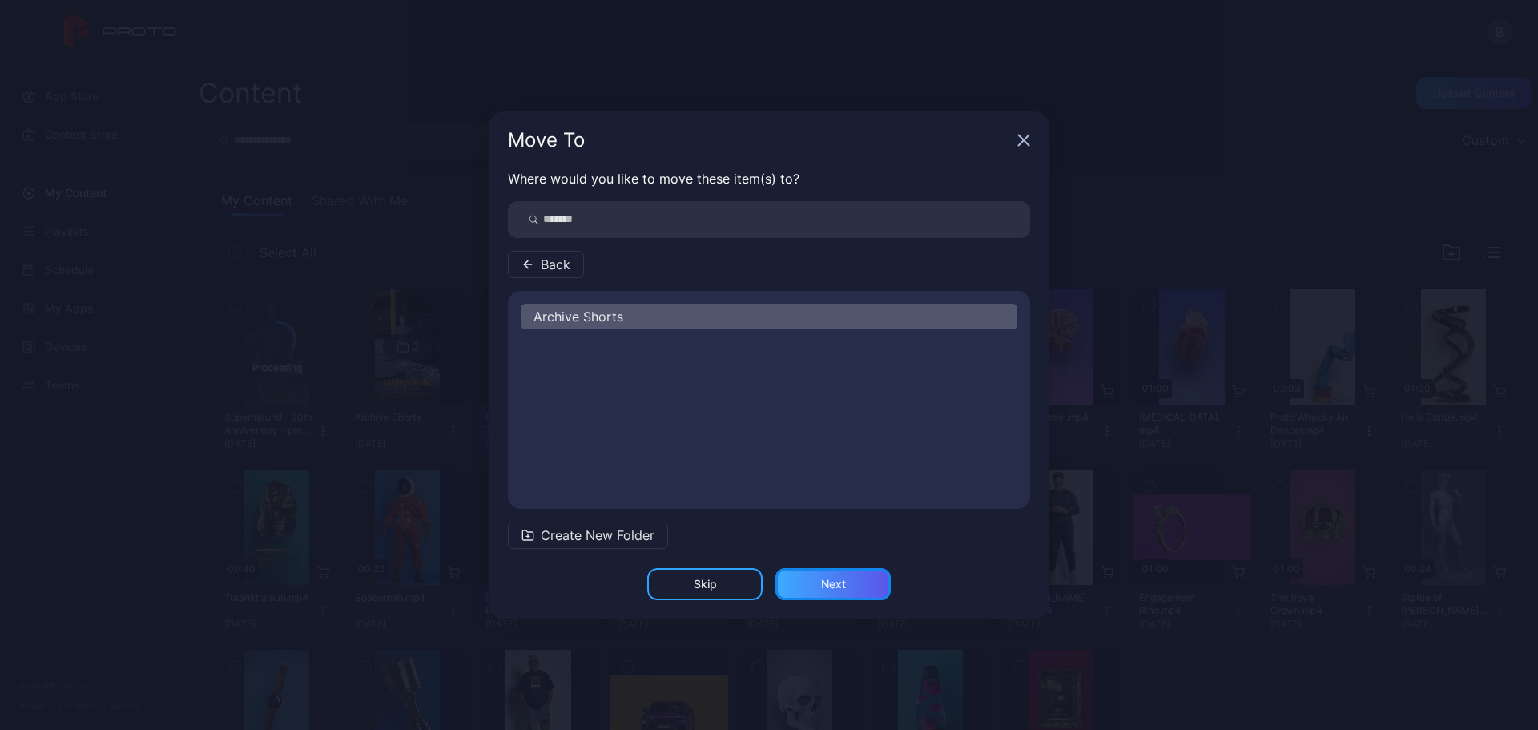
click at [841, 584] on div "Next" at bounding box center [833, 584] width 25 height 13
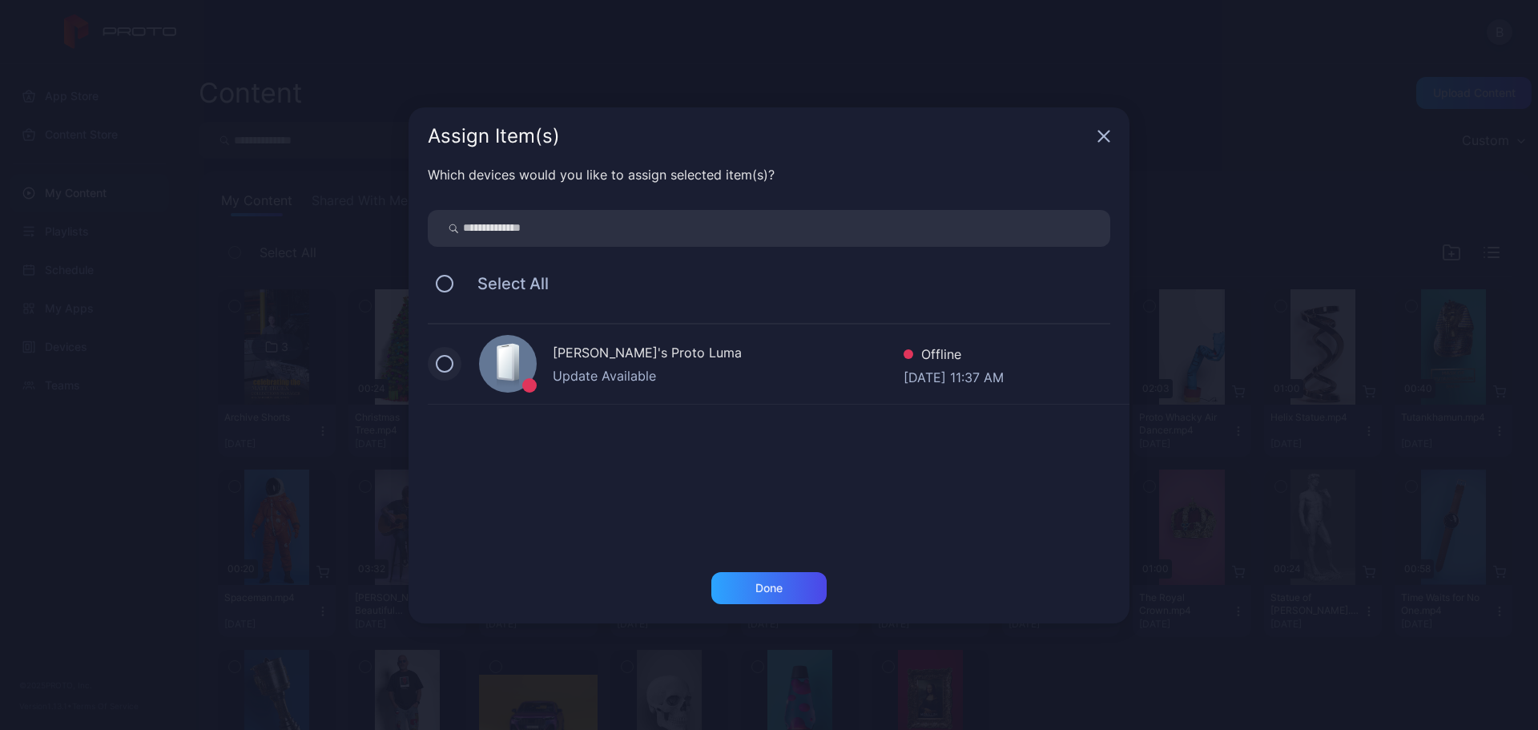
click at [444, 368] on button at bounding box center [445, 364] width 18 height 18
click at [764, 588] on div "Done" at bounding box center [769, 588] width 27 height 13
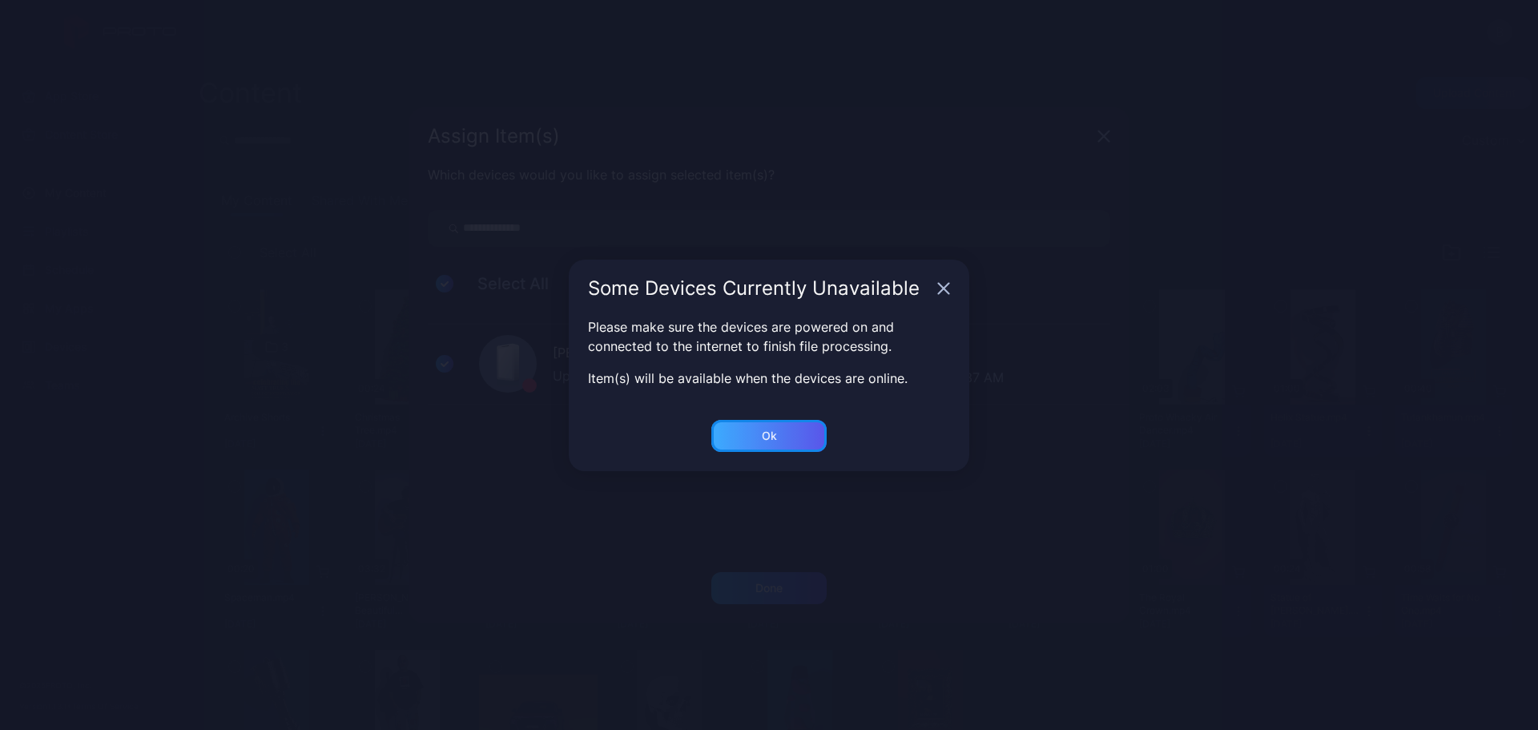
click at [795, 445] on div "Ok" at bounding box center [769, 436] width 115 height 32
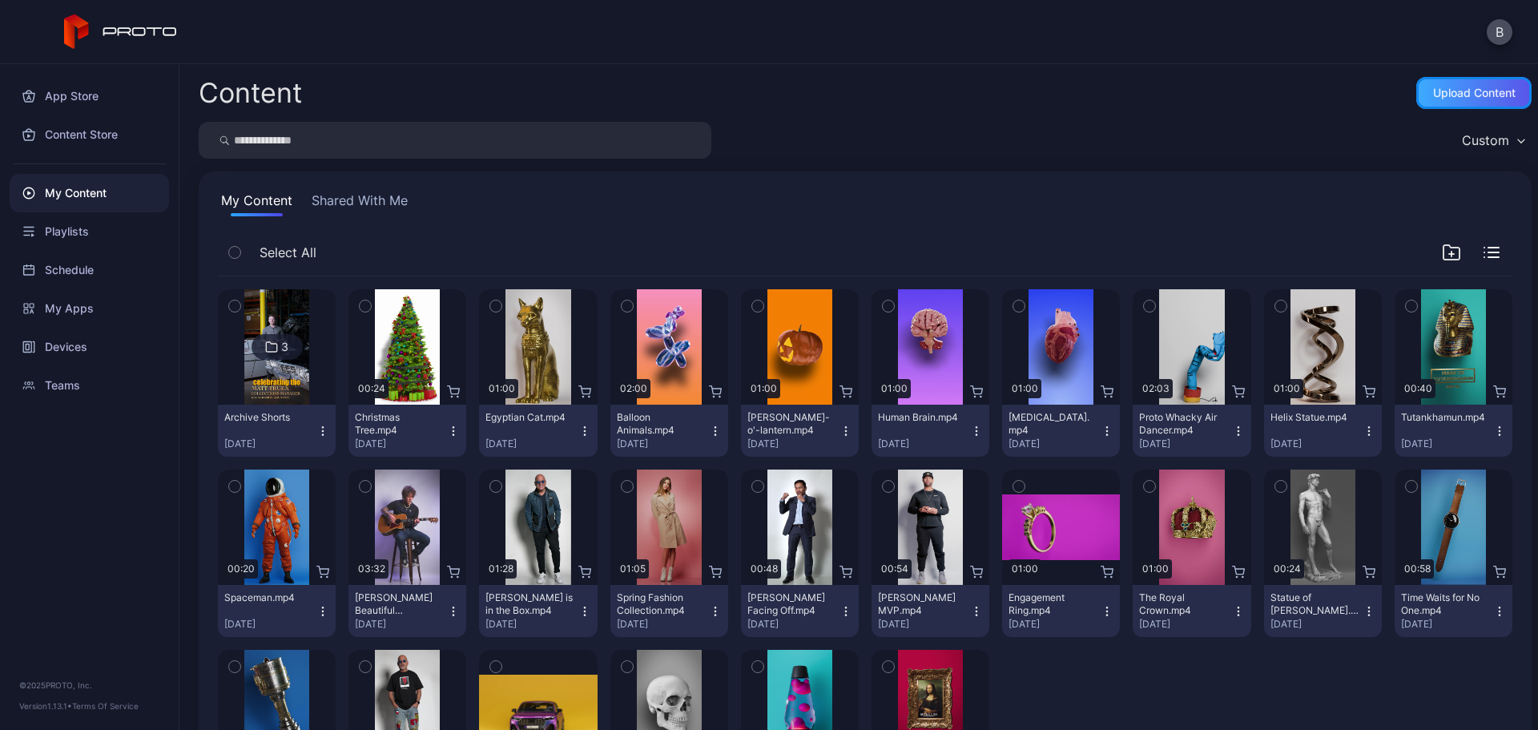
click at [1455, 97] on div "Upload Content" at bounding box center [1474, 93] width 83 height 13
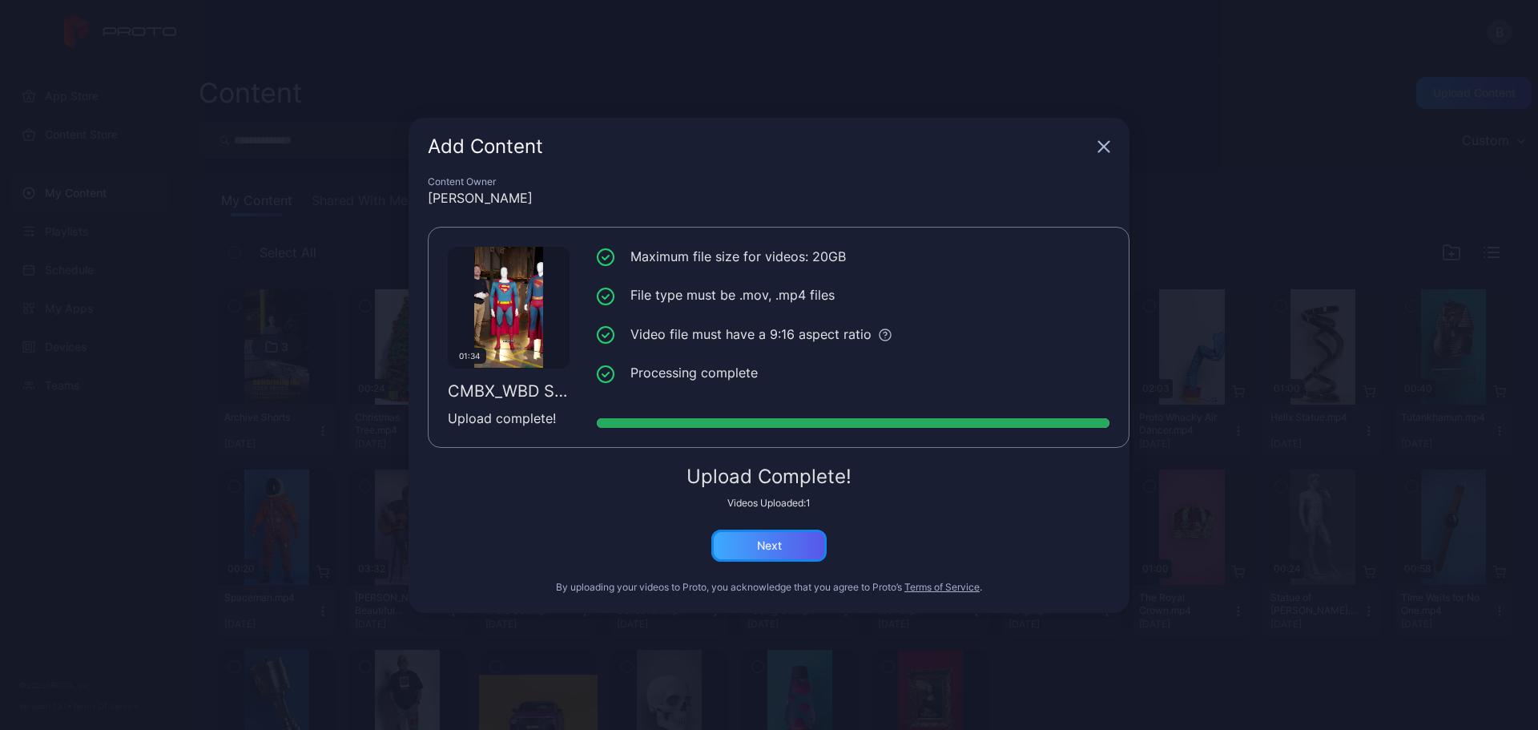
click at [776, 543] on div "Next" at bounding box center [769, 545] width 25 height 13
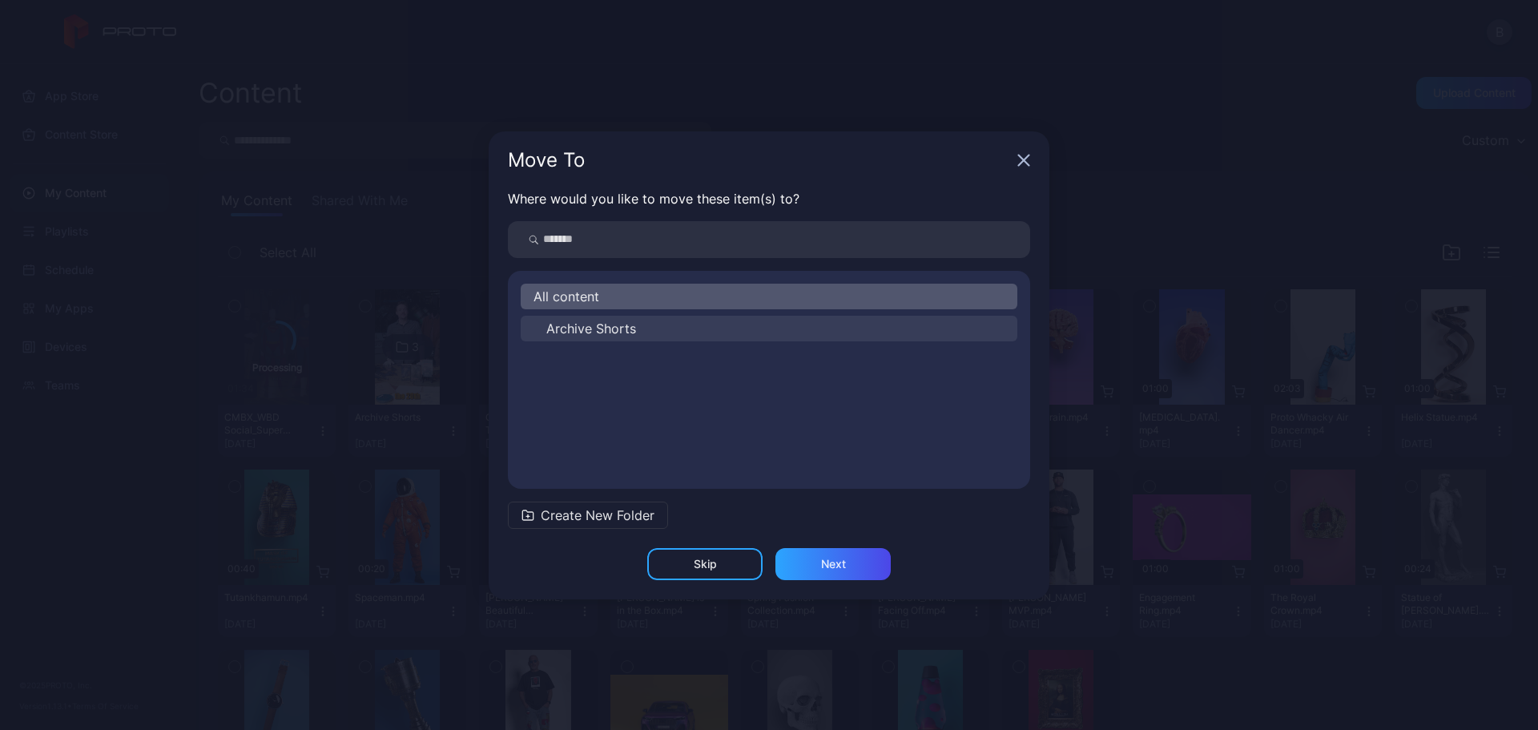
click at [627, 328] on span "Archive Shorts" at bounding box center [591, 328] width 90 height 19
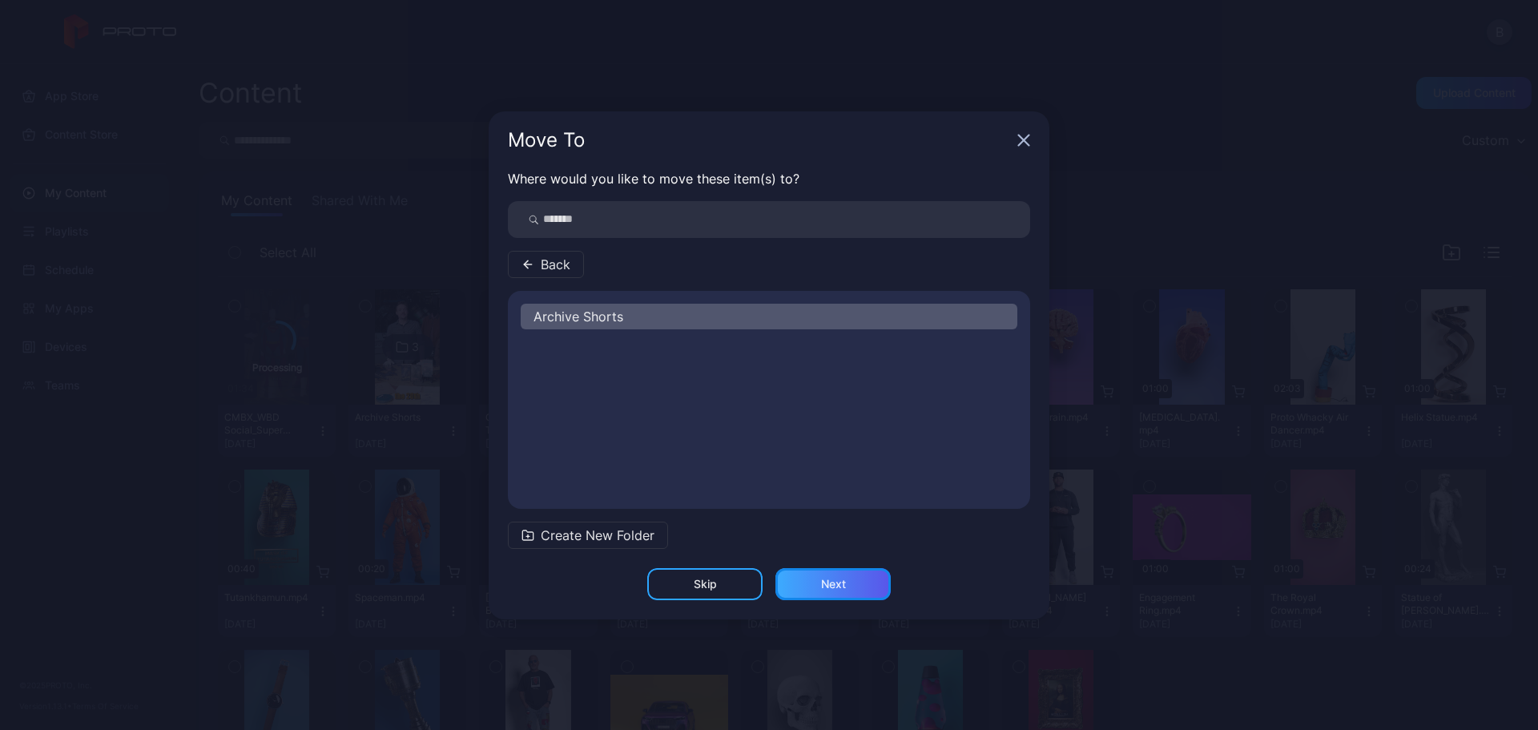
click at [831, 591] on div "Next" at bounding box center [833, 584] width 115 height 32
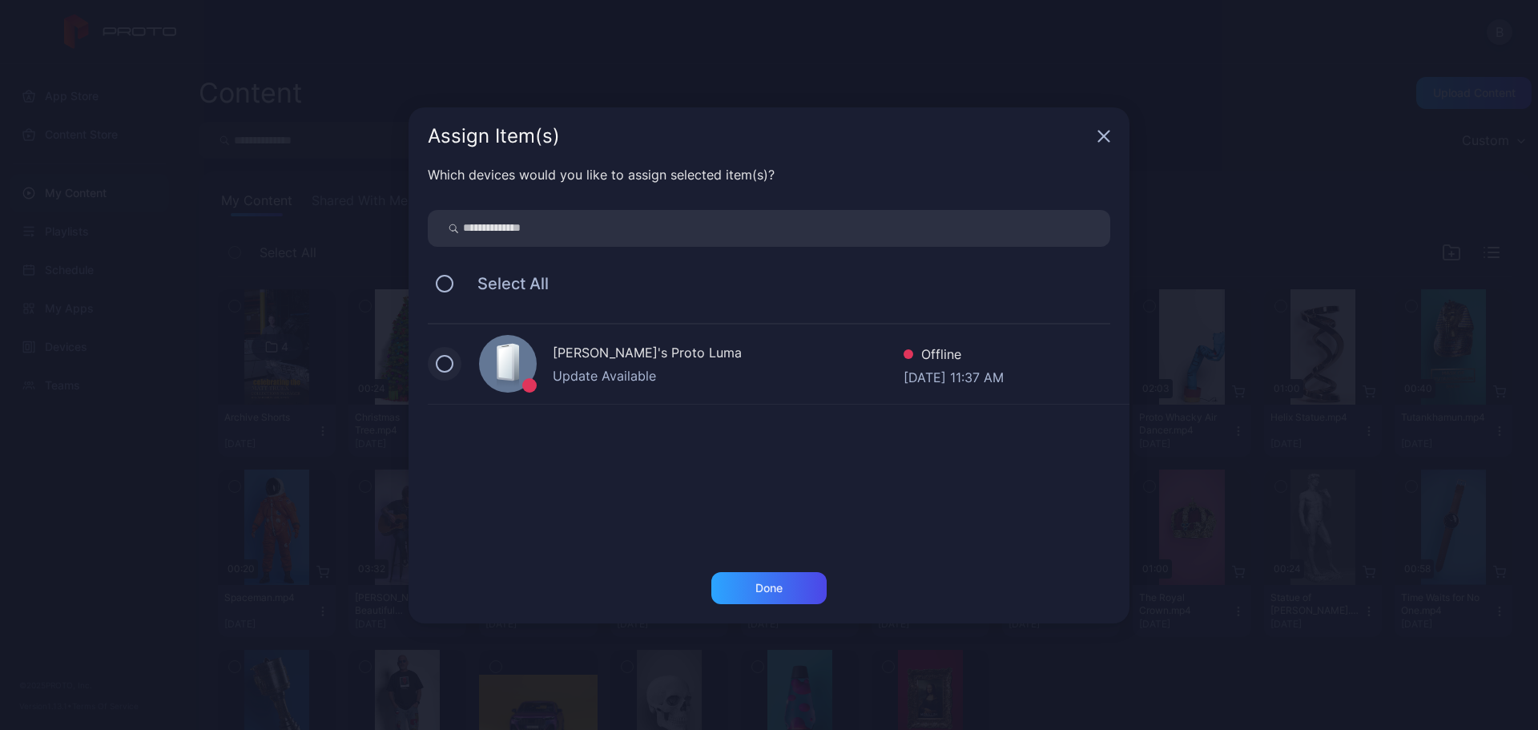
click at [445, 362] on button at bounding box center [445, 364] width 18 height 18
click at [761, 591] on div "Done" at bounding box center [769, 588] width 27 height 13
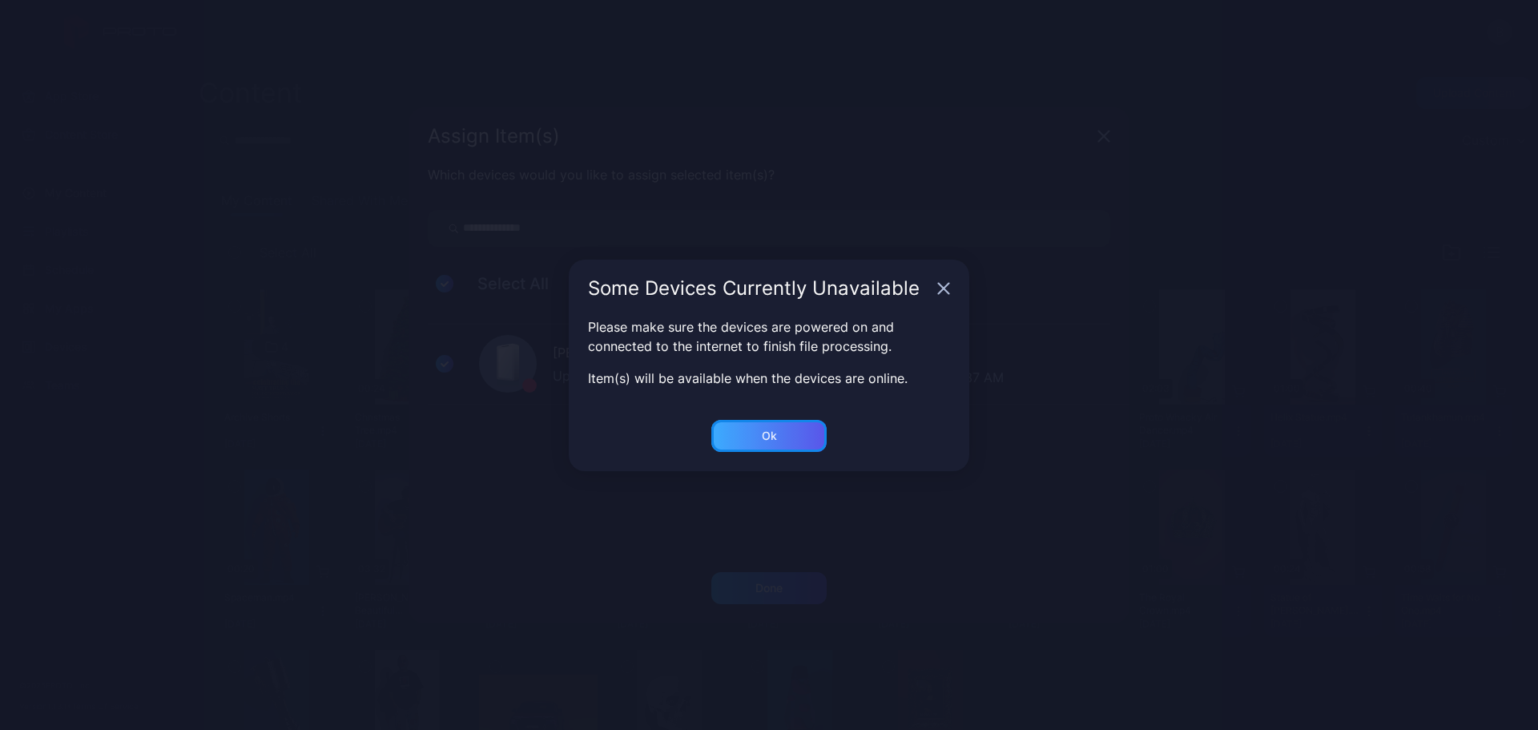
click at [776, 431] on div "Ok" at bounding box center [769, 435] width 15 height 13
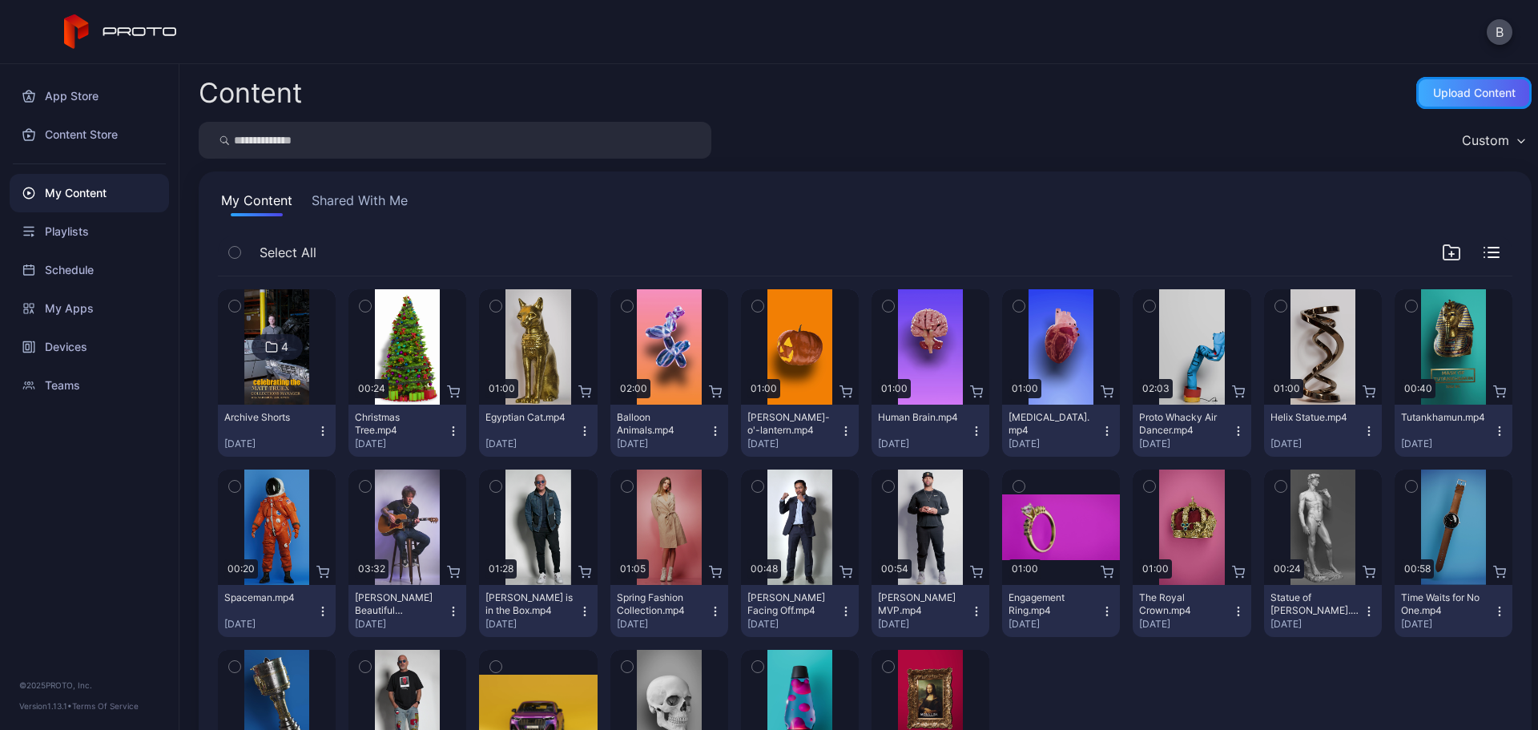
click at [1433, 87] on div "Upload Content" at bounding box center [1474, 93] width 83 height 13
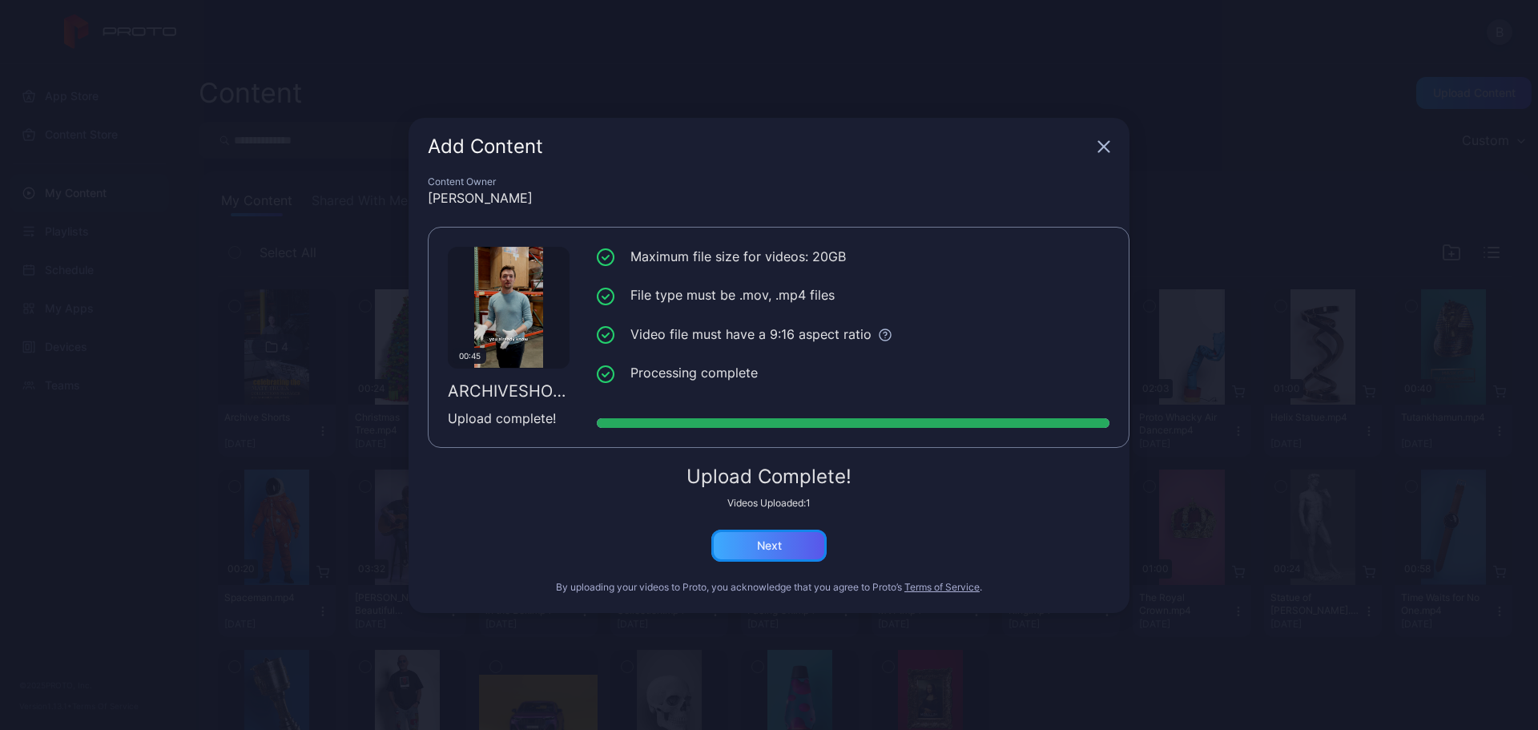
click at [778, 550] on div "Next" at bounding box center [769, 545] width 25 height 13
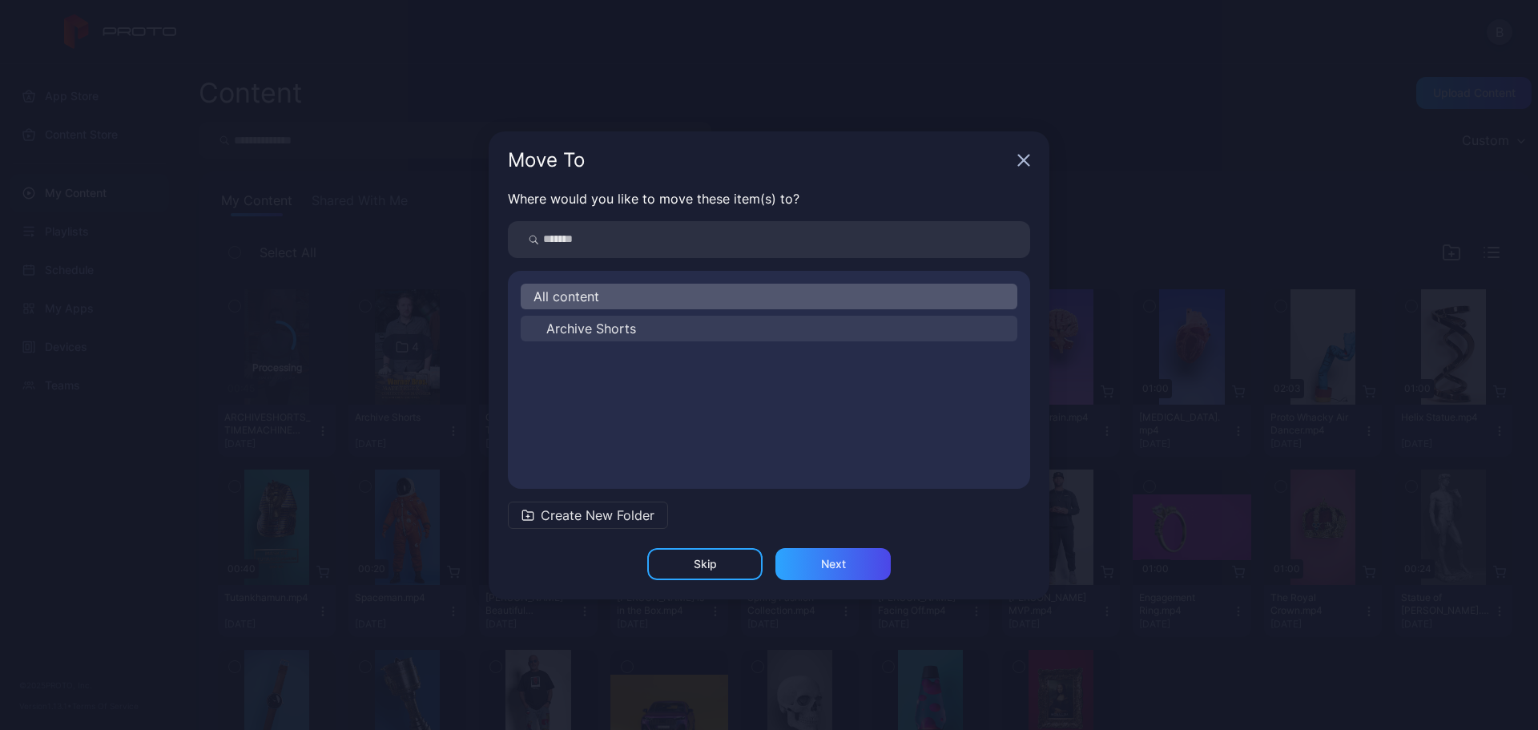
click at [638, 336] on button "Archive Shorts" at bounding box center [769, 329] width 497 height 26
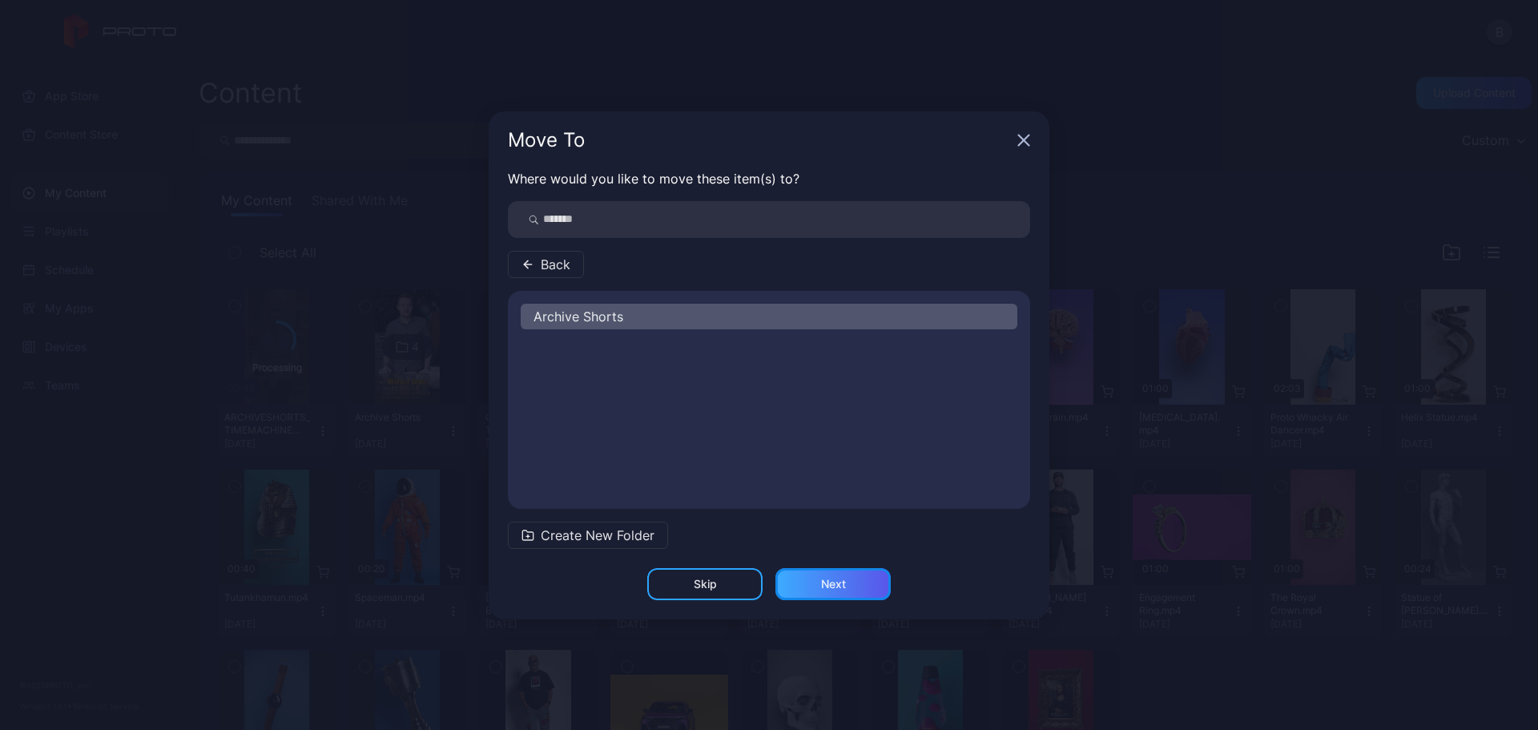
click at [837, 578] on div "Next" at bounding box center [833, 584] width 25 height 13
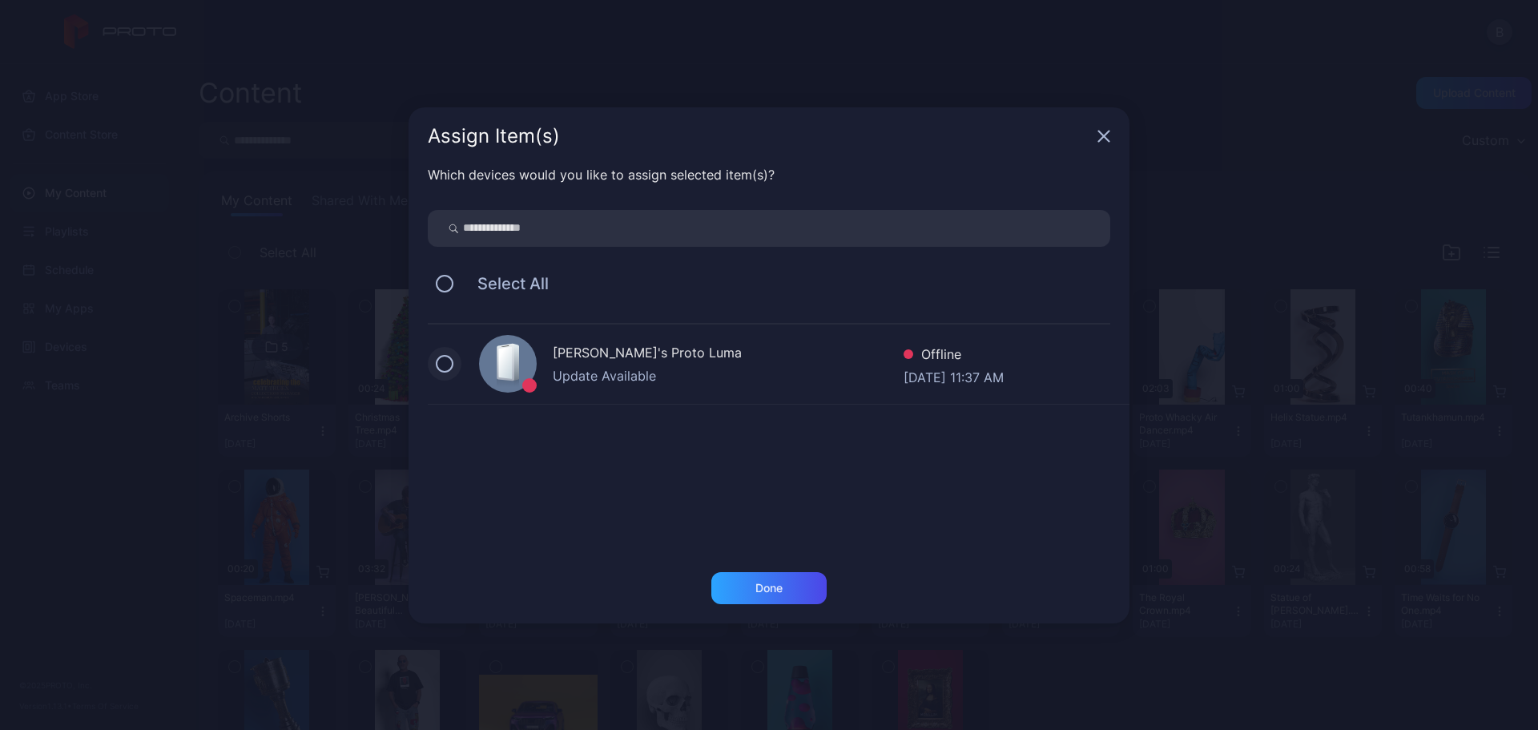
drag, startPoint x: 451, startPoint y: 362, endPoint x: 538, endPoint y: 425, distance: 107.9
click at [450, 362] on button at bounding box center [445, 364] width 18 height 18
click at [776, 588] on div "Done" at bounding box center [769, 588] width 27 height 13
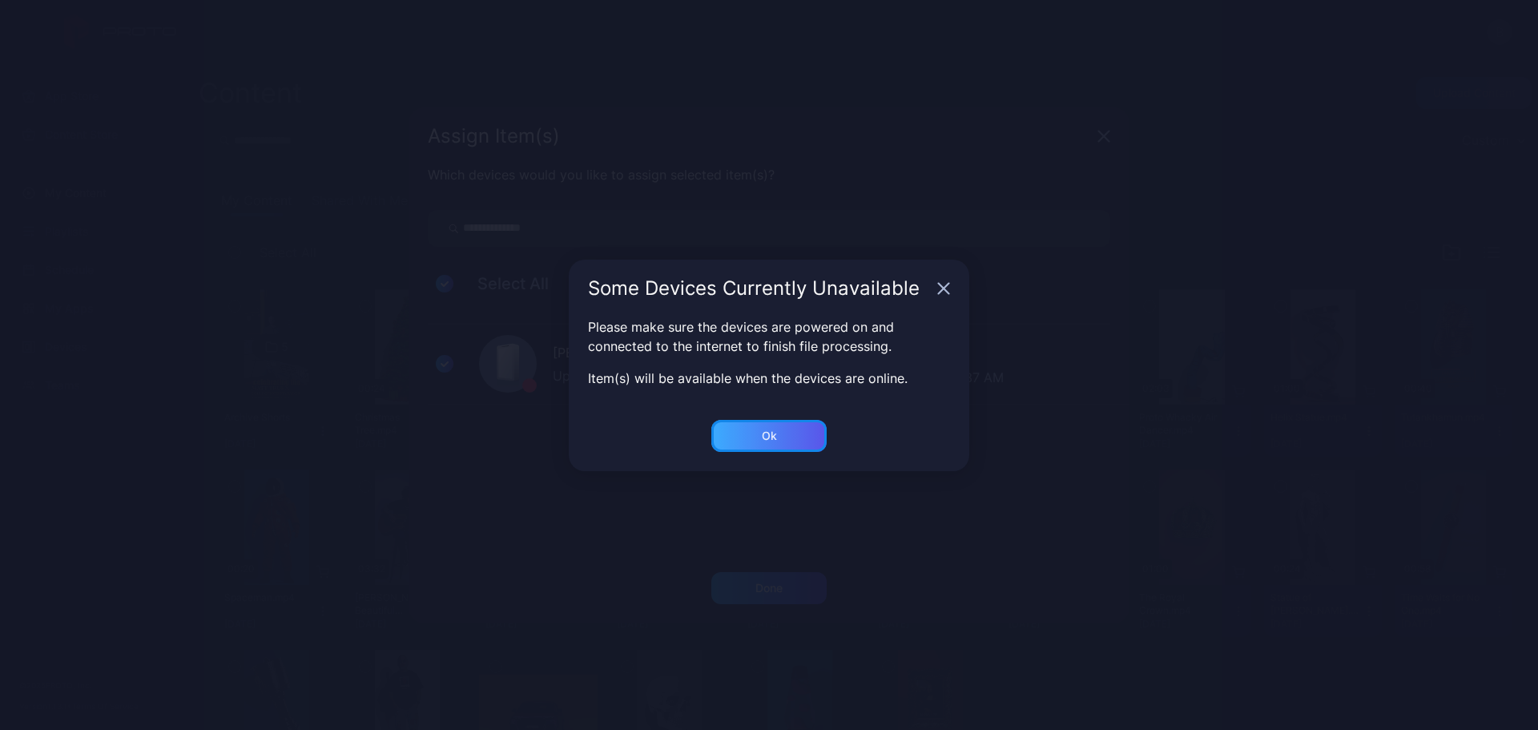
click at [786, 423] on div "Ok" at bounding box center [769, 436] width 115 height 32
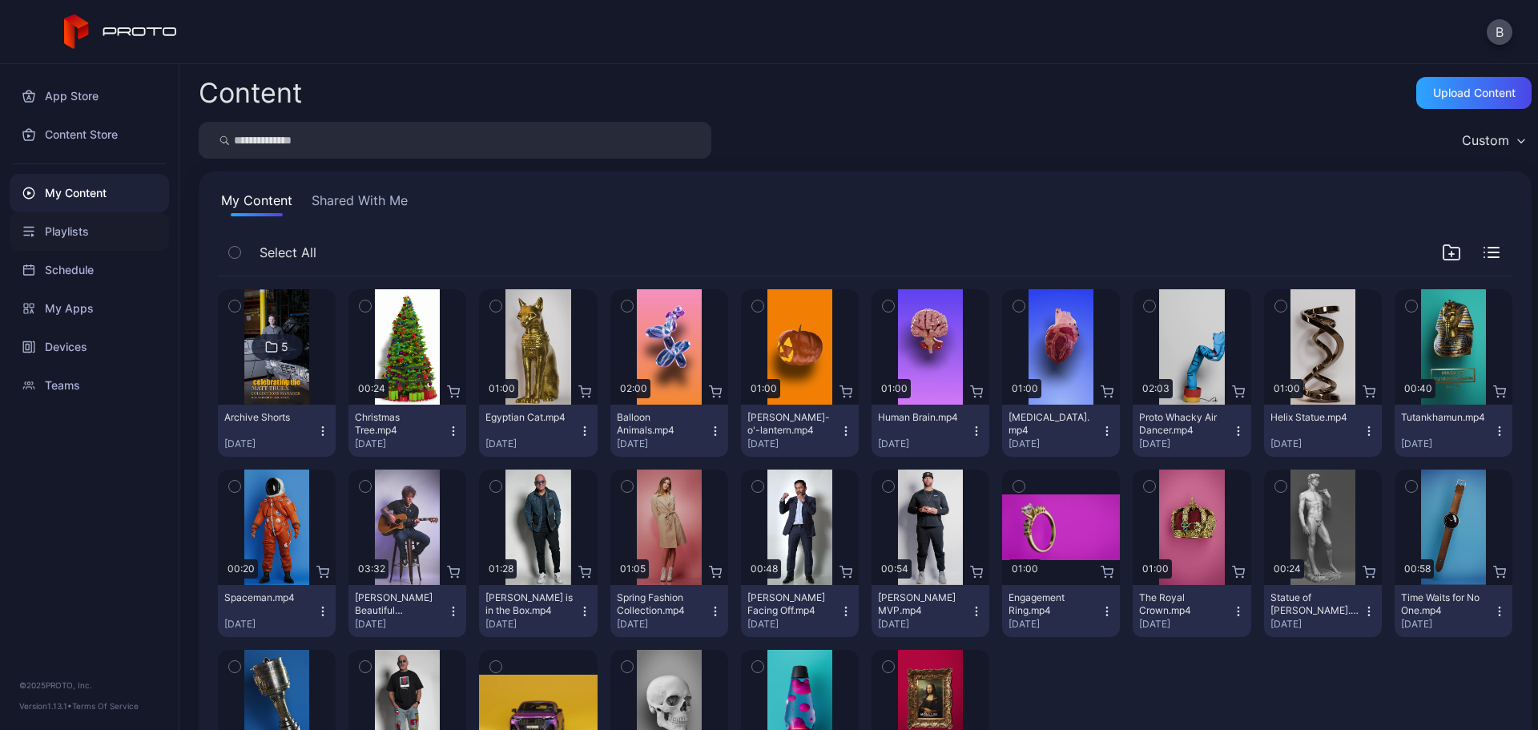
click at [64, 226] on div "Playlists" at bounding box center [89, 231] width 159 height 38
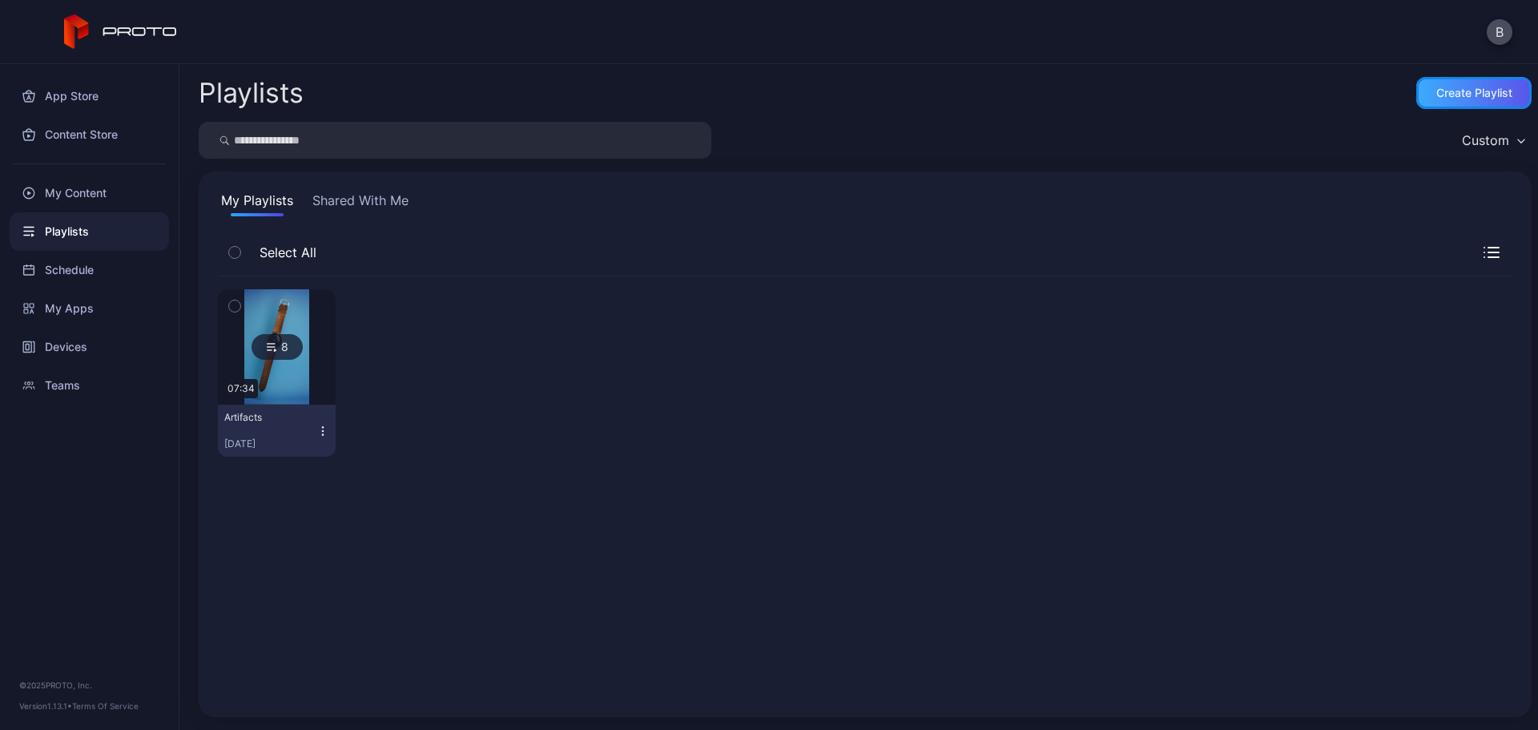
click at [1475, 87] on div "Create Playlist" at bounding box center [1475, 93] width 76 height 13
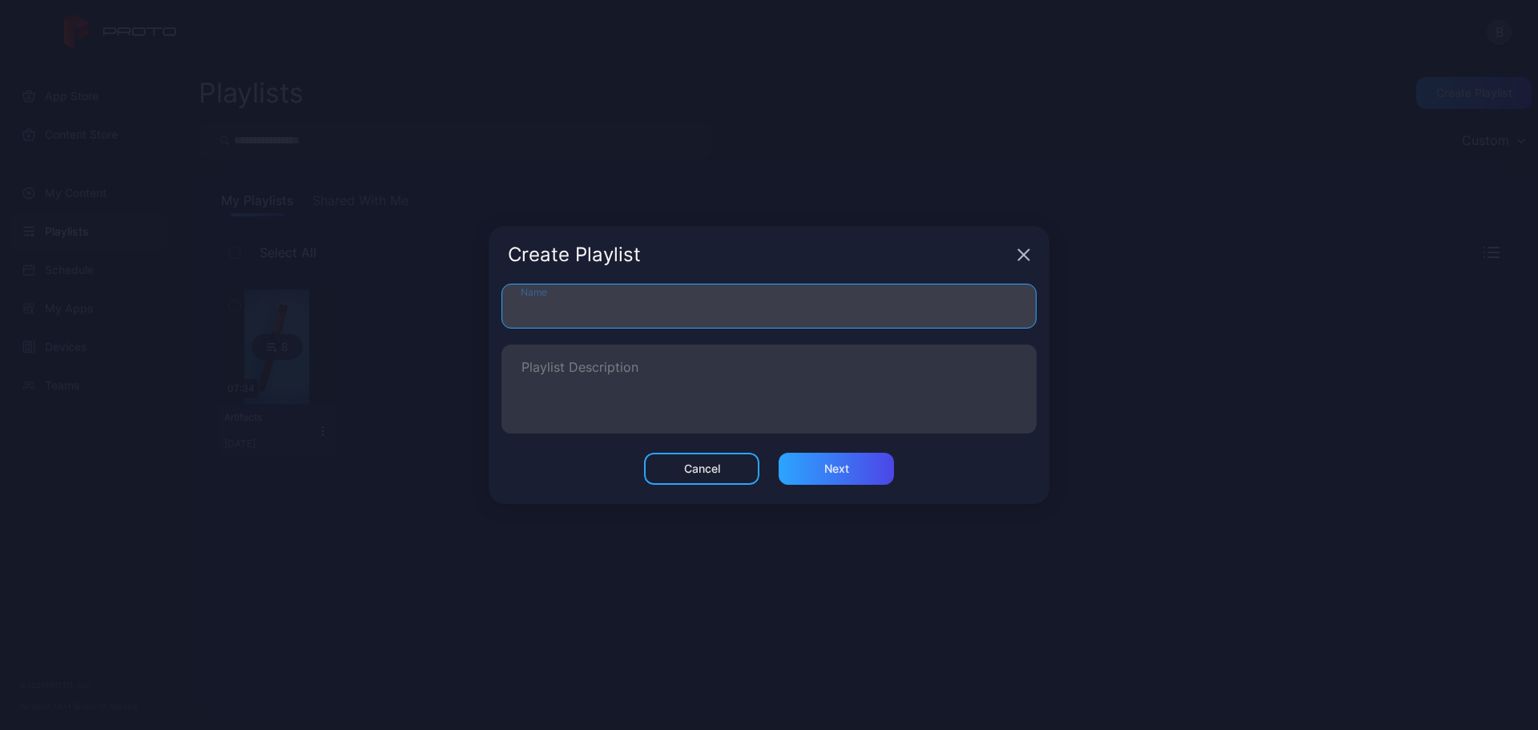
click at [562, 310] on input "Name" at bounding box center [769, 306] width 535 height 45
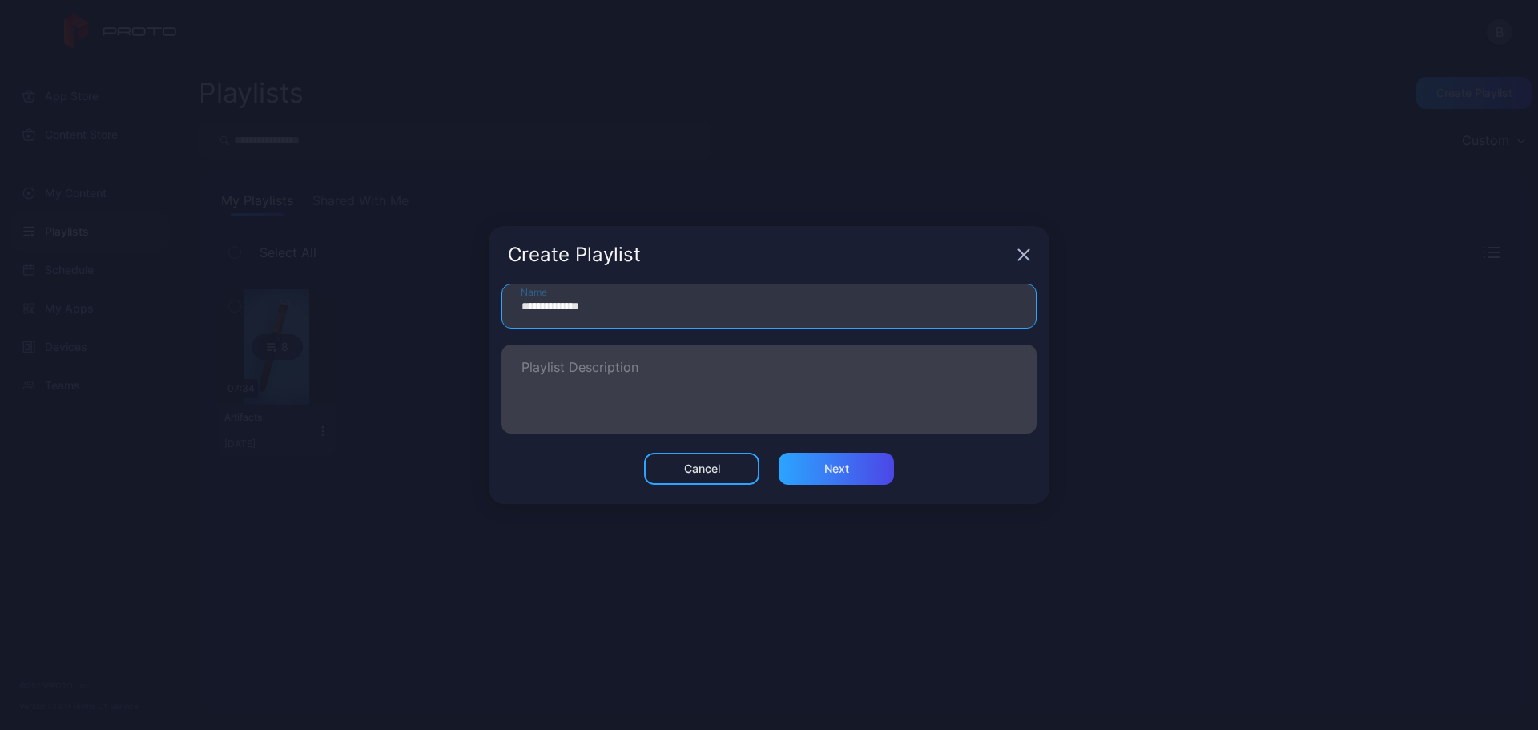
type input "**********"
click at [584, 364] on textarea "Playlist Description" at bounding box center [769, 388] width 495 height 55
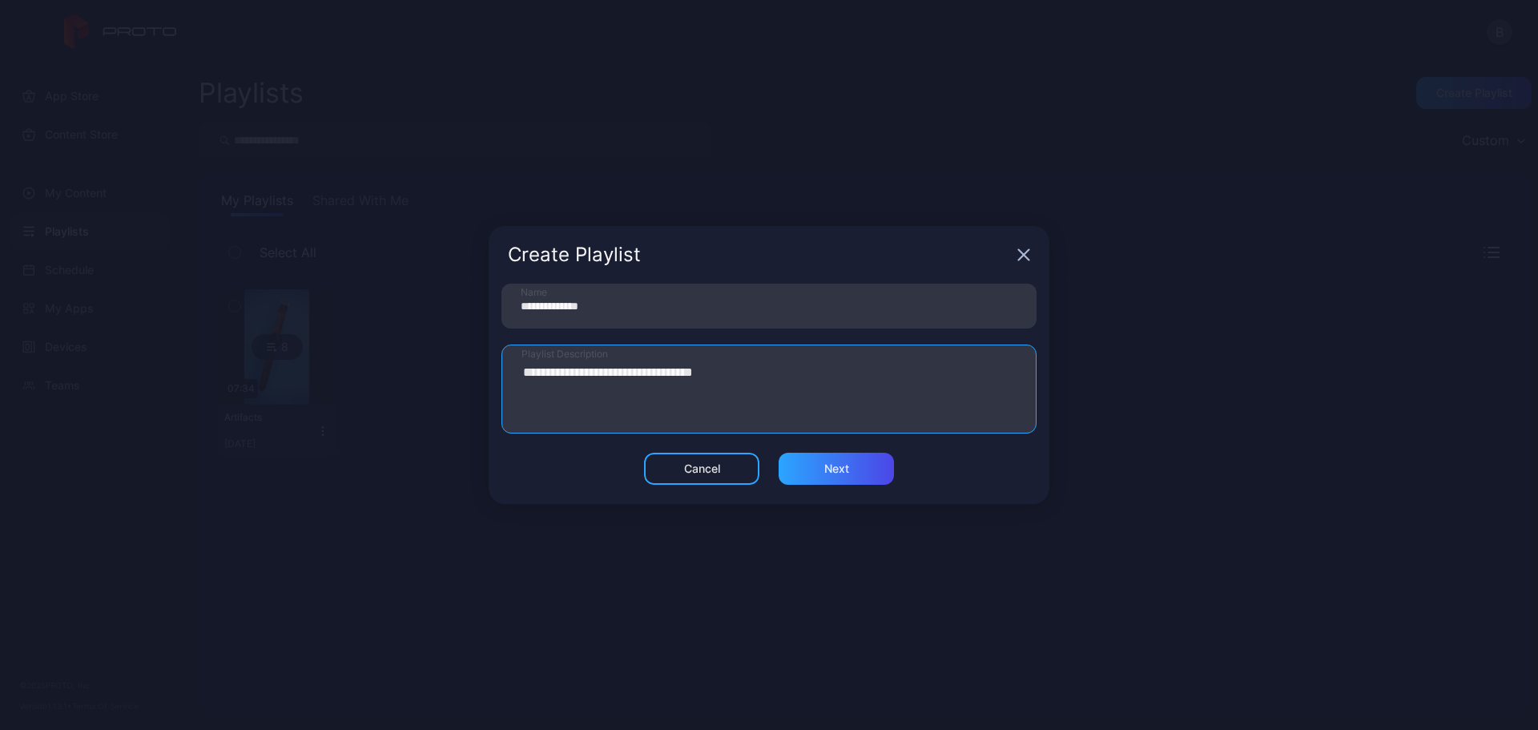
click at [824, 445] on div "**********" at bounding box center [769, 367] width 535 height 166
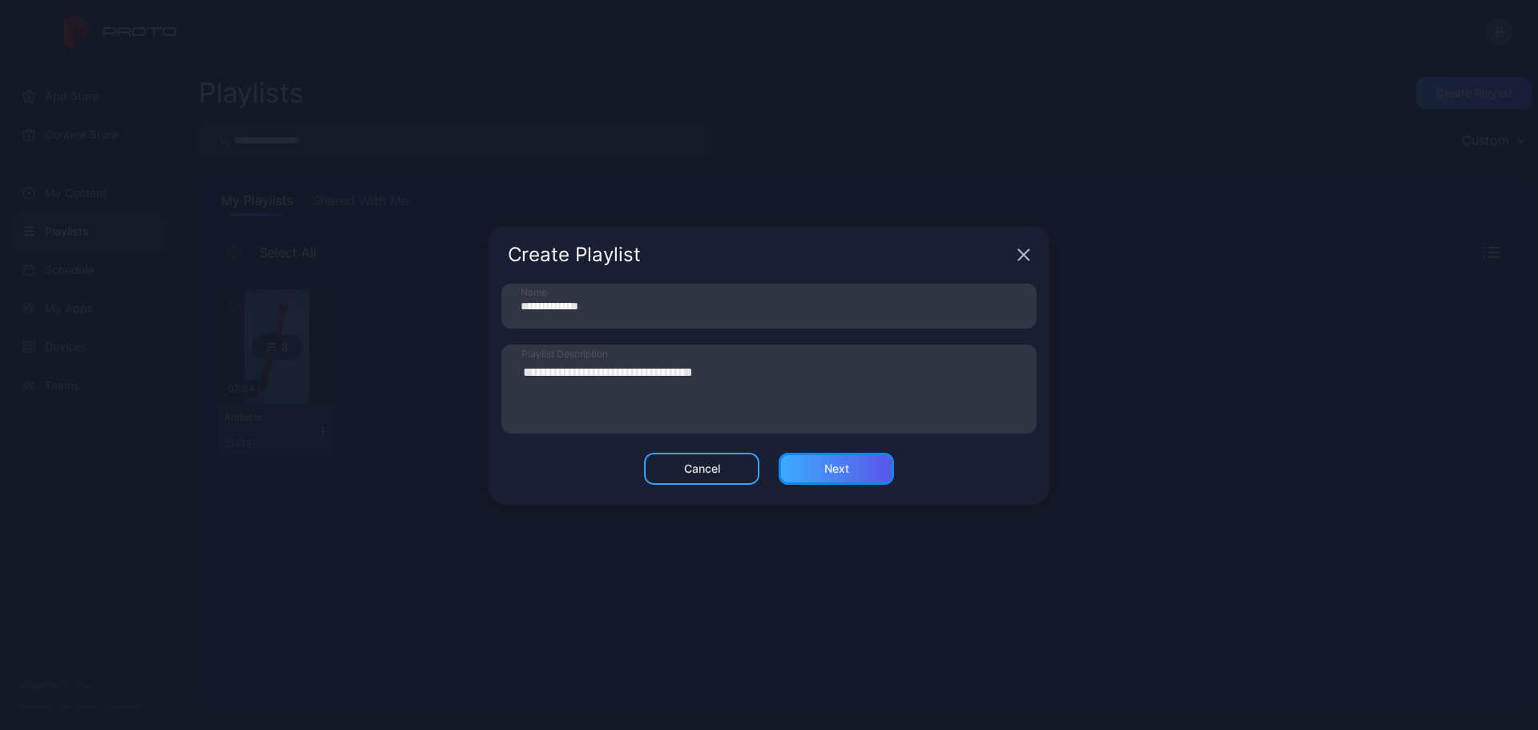
click at [816, 466] on div "Next" at bounding box center [836, 469] width 115 height 32
type textarea "**********"
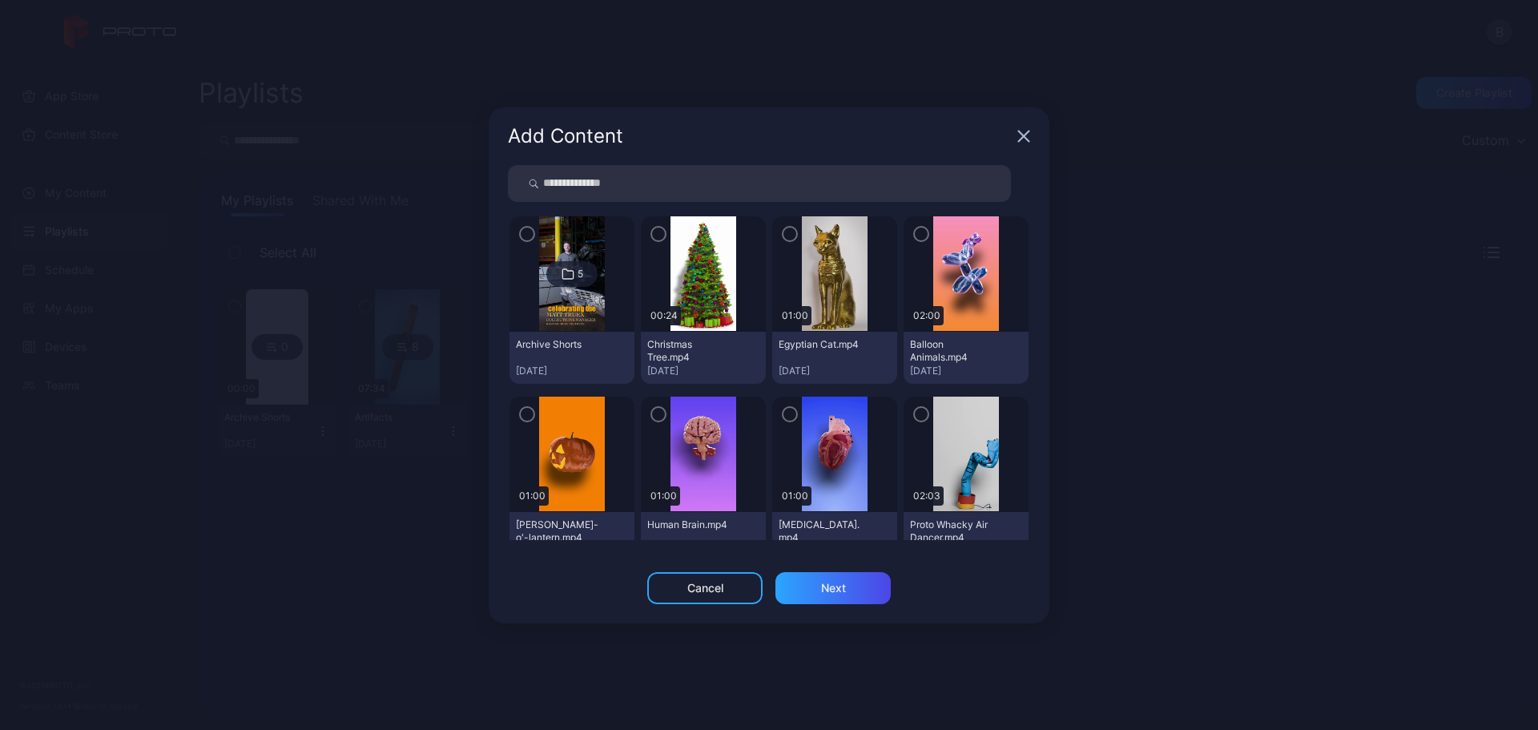
click at [562, 268] on icon at bounding box center [568, 273] width 13 height 19
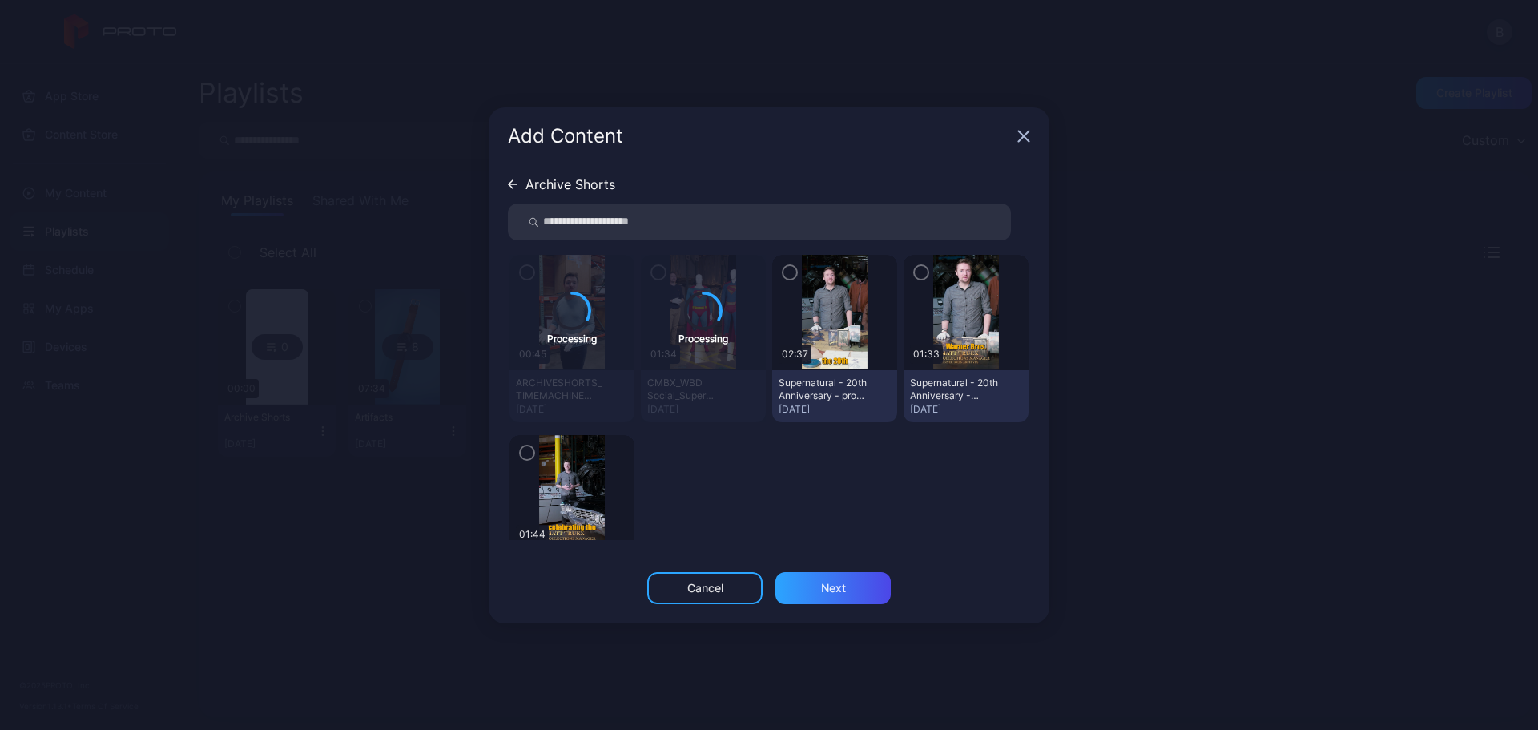
click at [784, 270] on icon "button" at bounding box center [790, 273] width 13 height 18
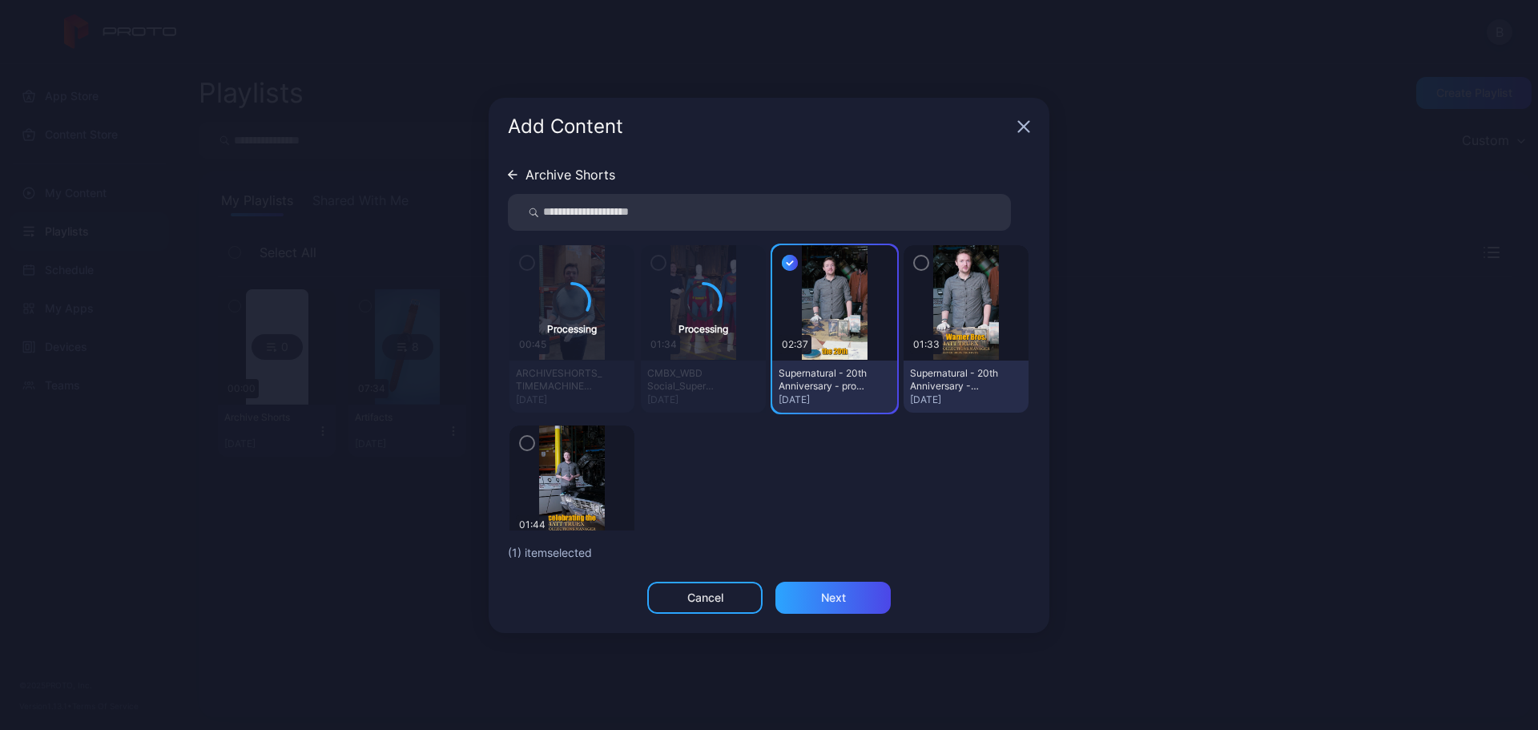
click at [915, 263] on icon "button" at bounding box center [921, 263] width 13 height 18
click at [528, 445] on icon "button" at bounding box center [527, 443] width 13 height 18
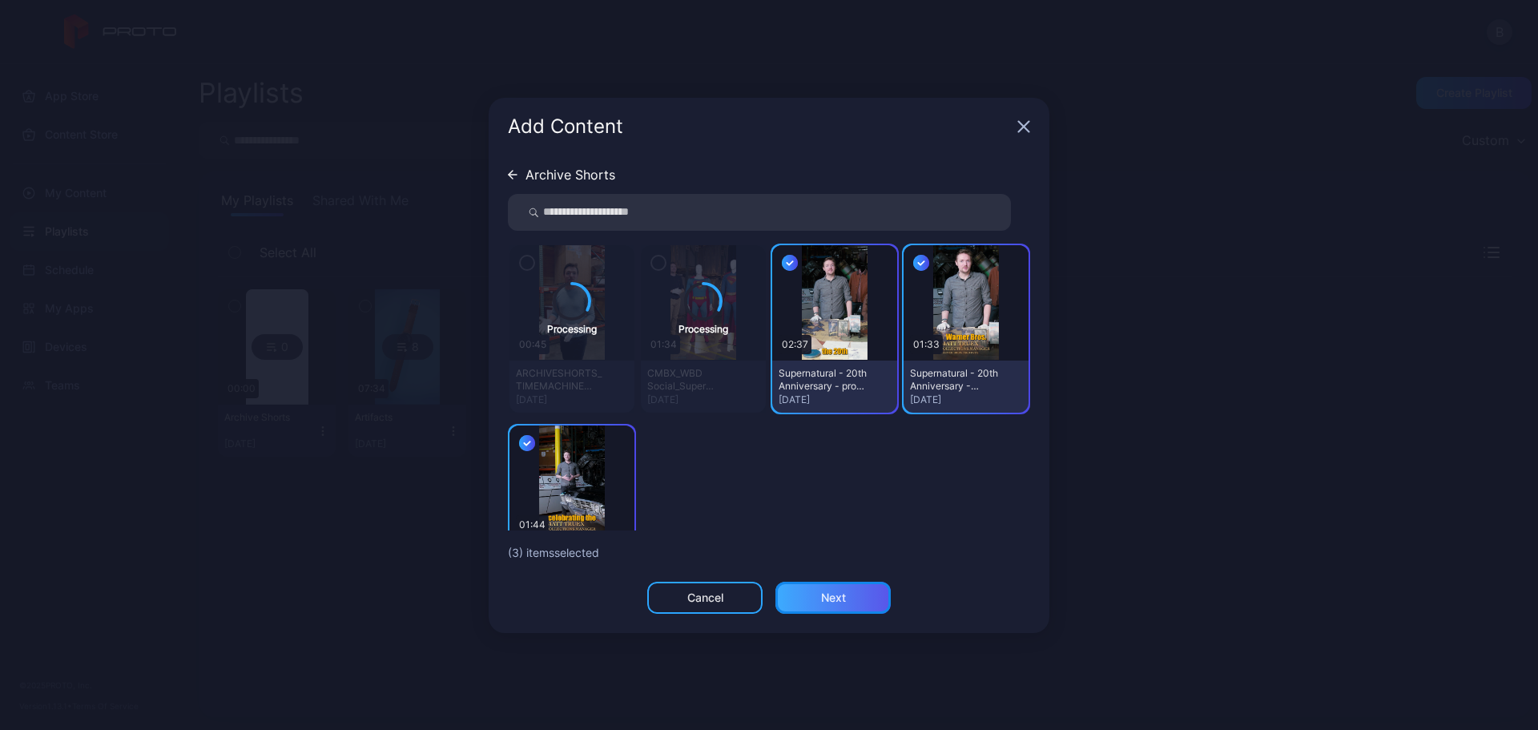
click at [835, 594] on div "Next" at bounding box center [833, 597] width 25 height 13
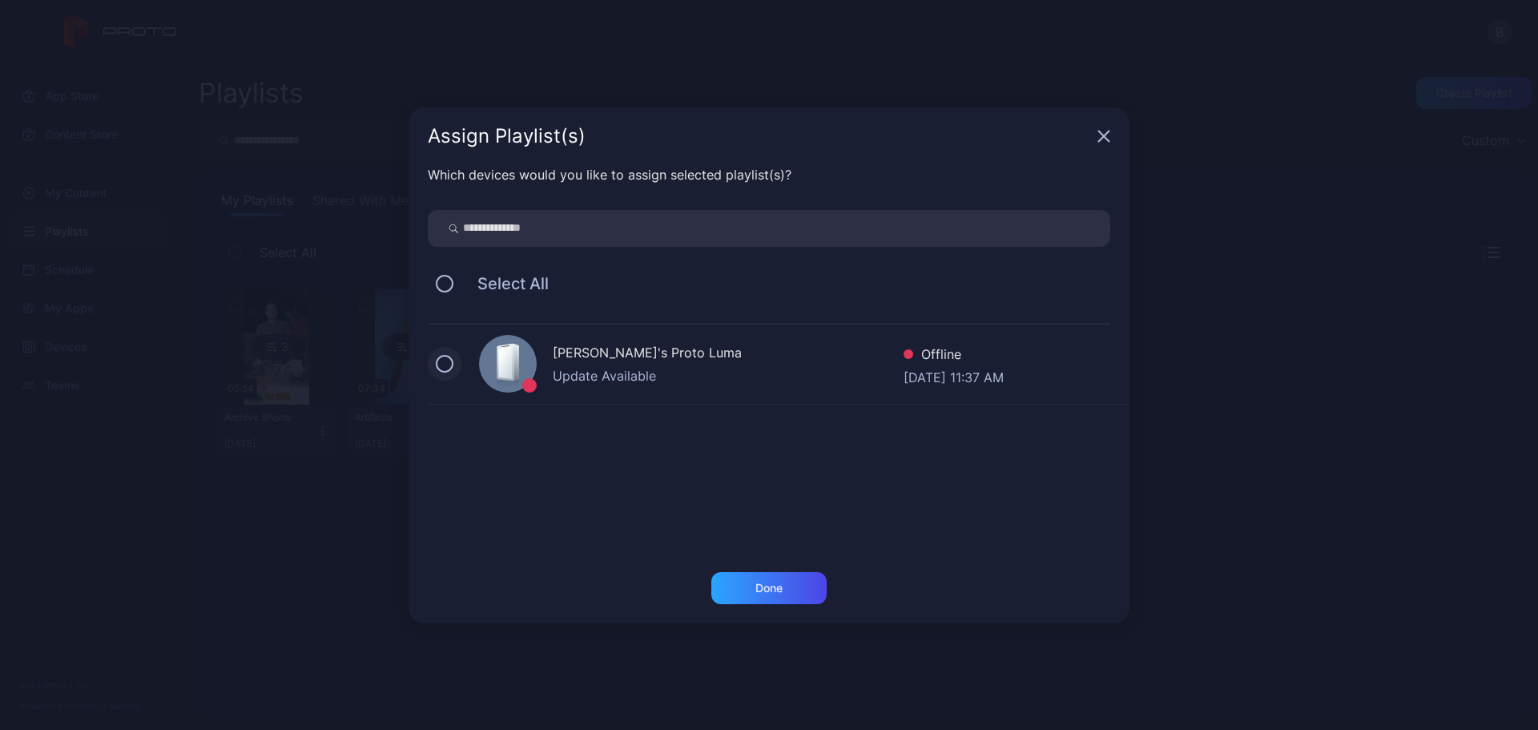
click at [448, 366] on button at bounding box center [445, 364] width 18 height 18
click at [772, 582] on div "Done" at bounding box center [769, 588] width 27 height 13
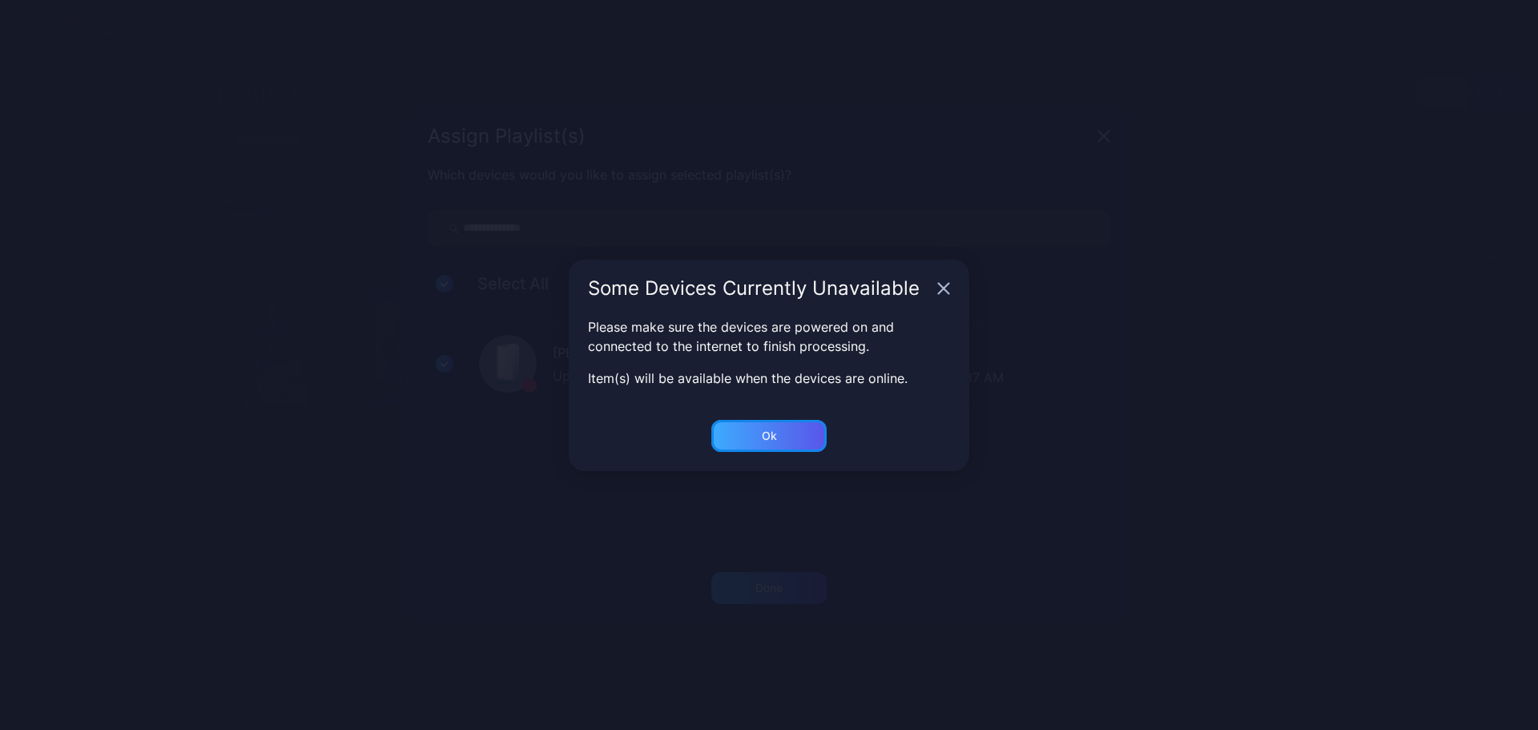
click at [780, 430] on div "Ok" at bounding box center [769, 436] width 115 height 32
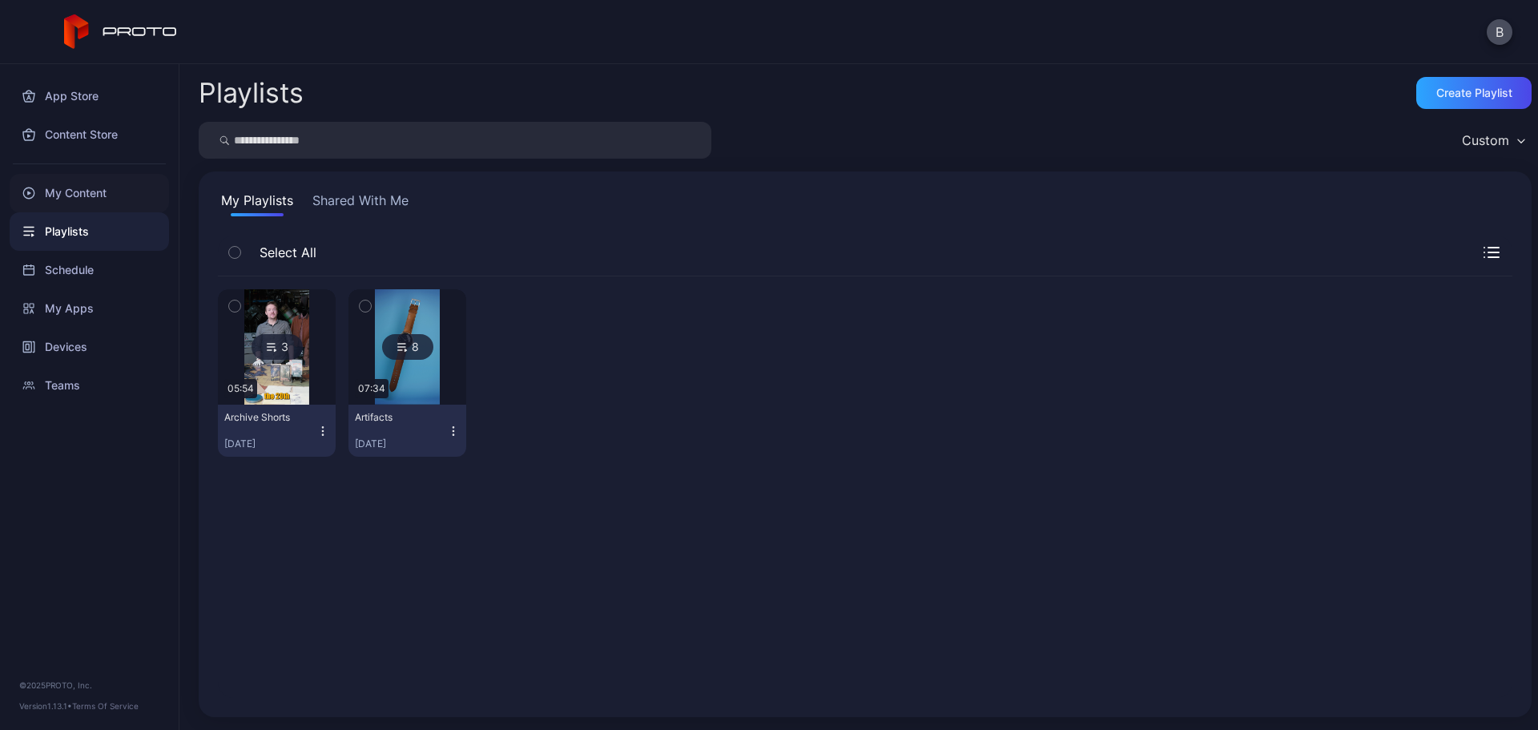
click at [86, 186] on div "My Content" at bounding box center [89, 193] width 159 height 38
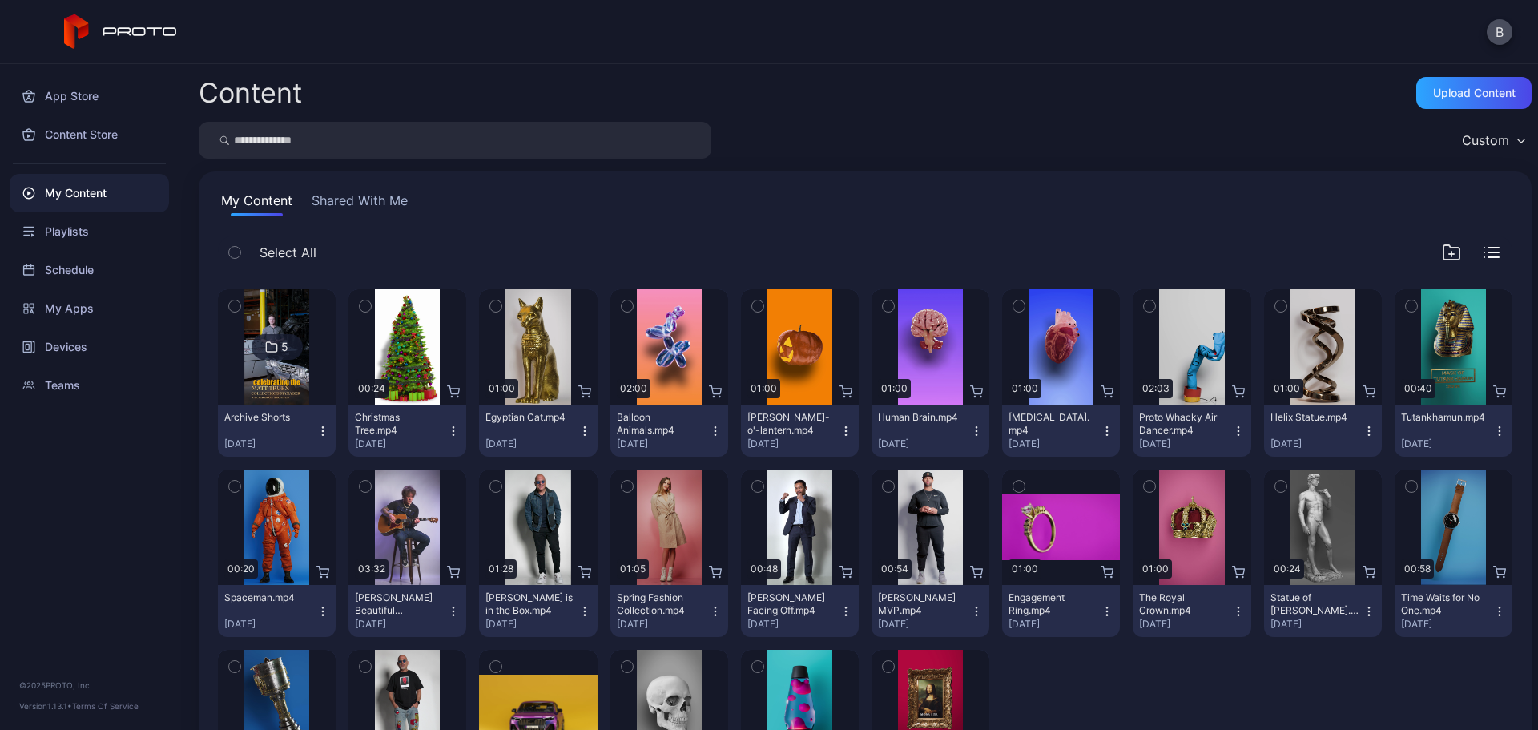
click at [275, 345] on icon at bounding box center [271, 346] width 13 height 19
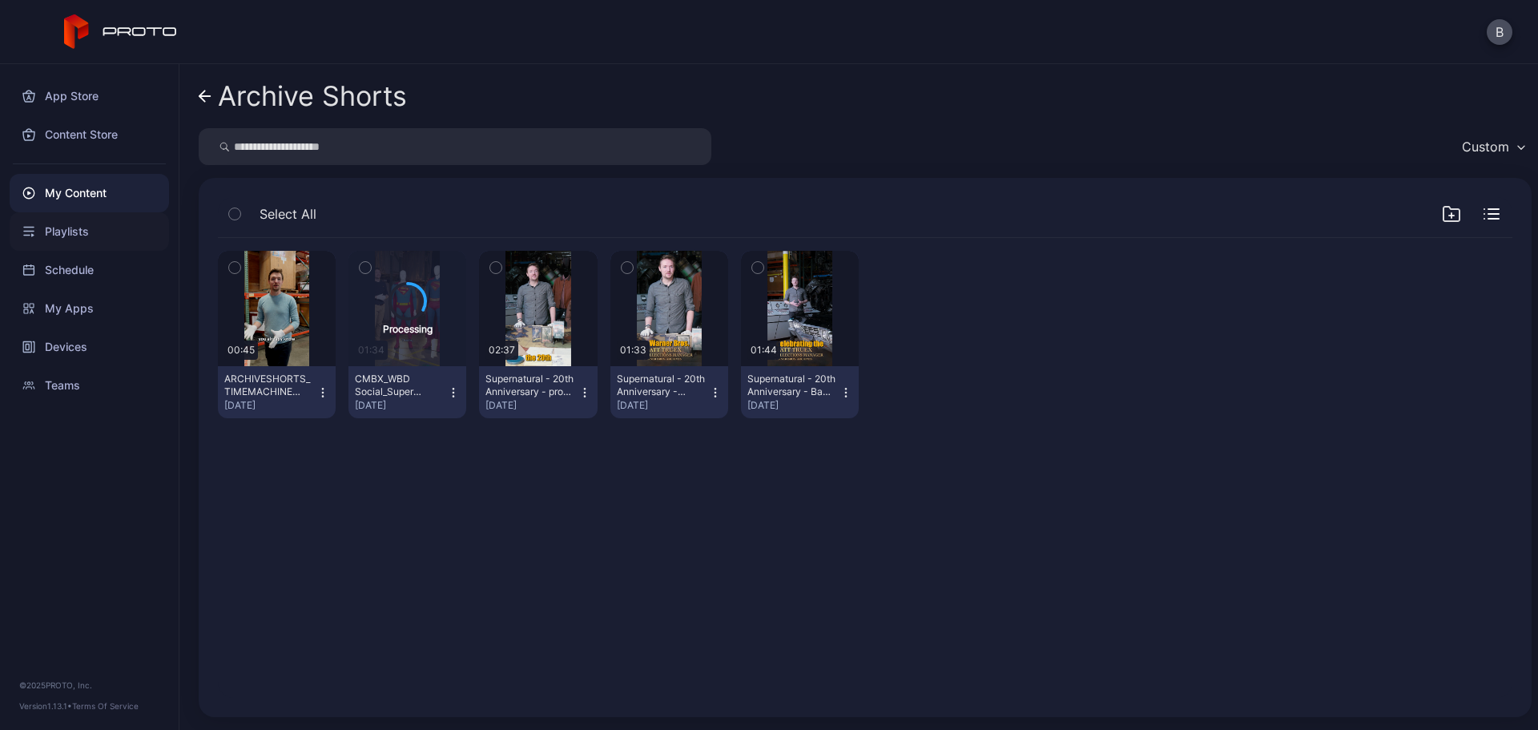
click at [70, 229] on div "Playlists" at bounding box center [89, 231] width 159 height 38
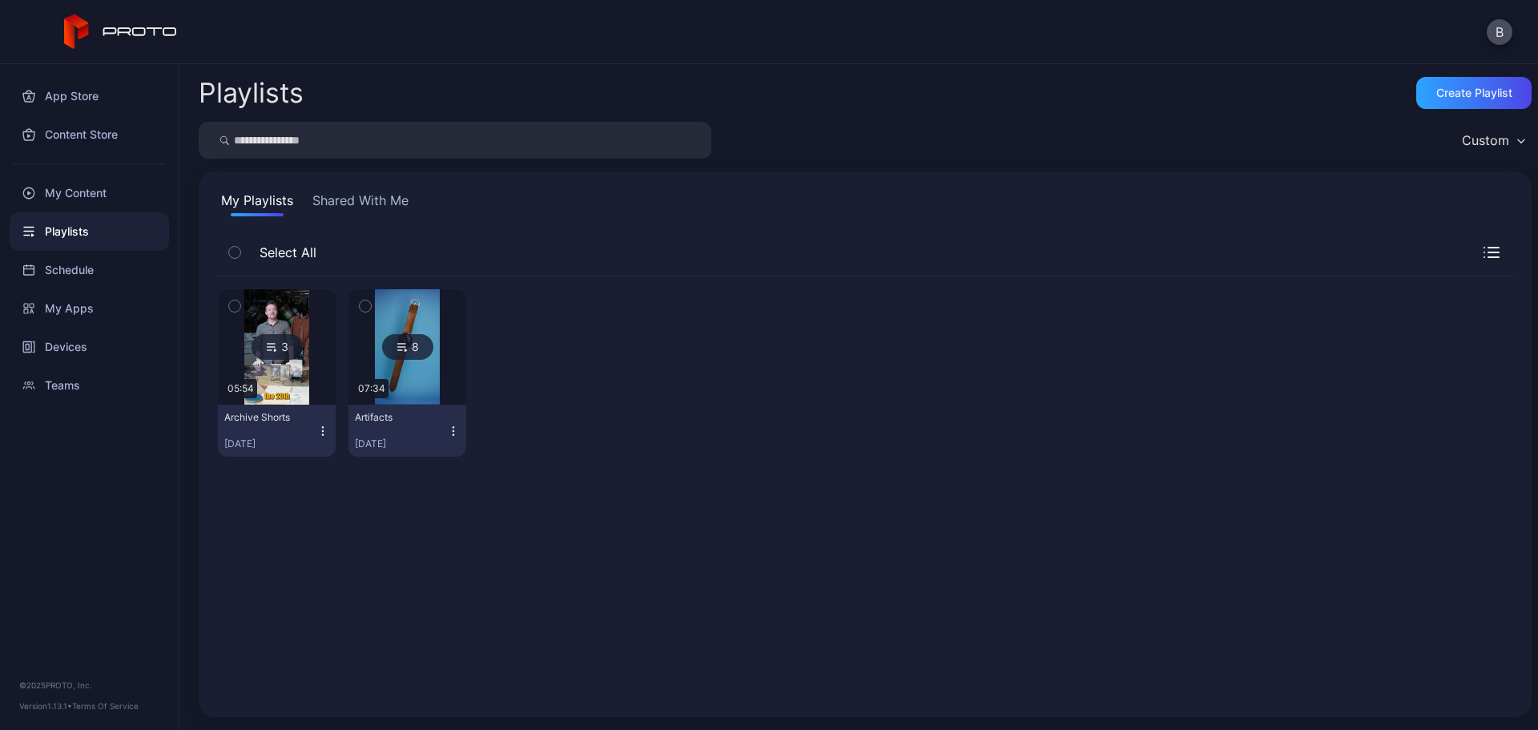
click at [276, 345] on icon at bounding box center [271, 346] width 13 height 19
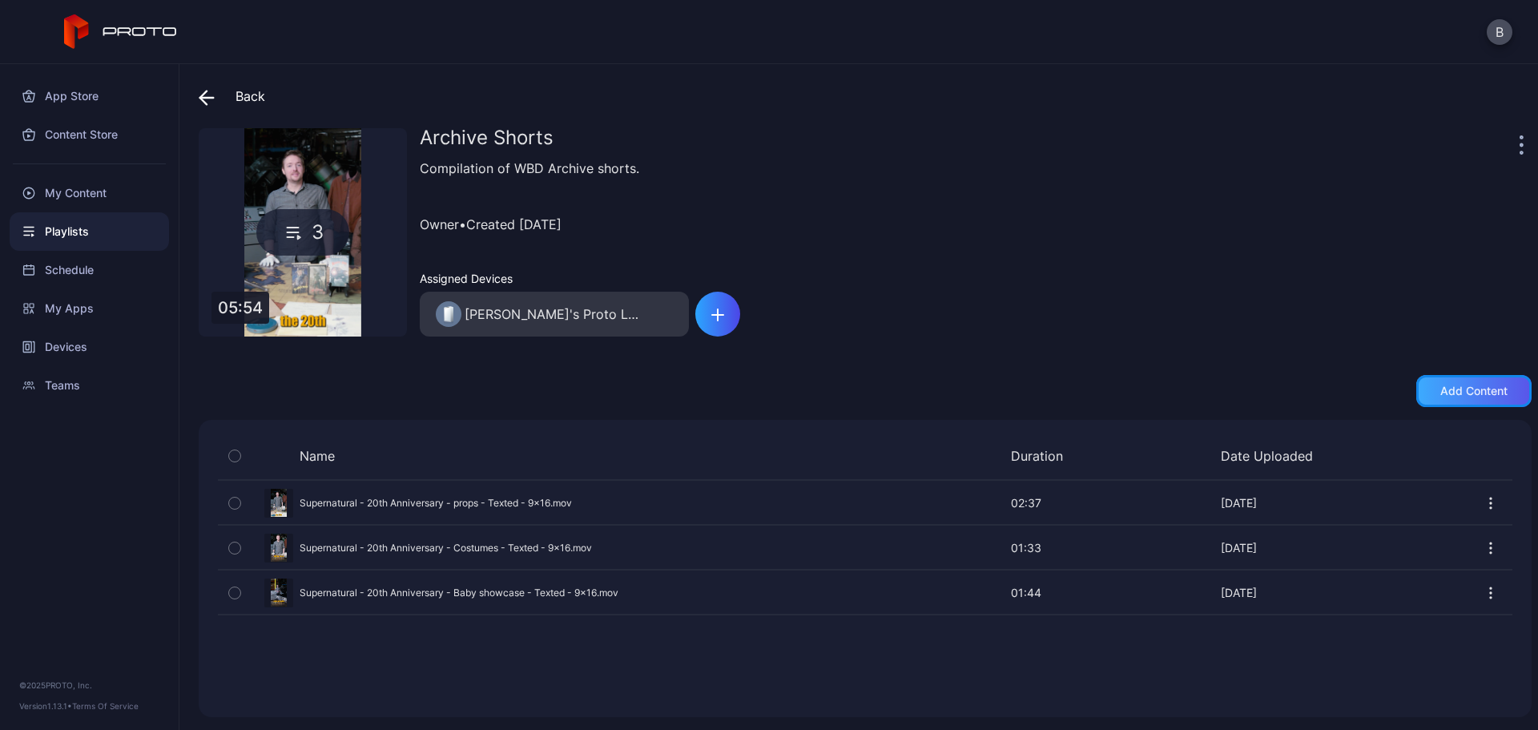
click at [1441, 393] on div "Add content" at bounding box center [1474, 391] width 67 height 13
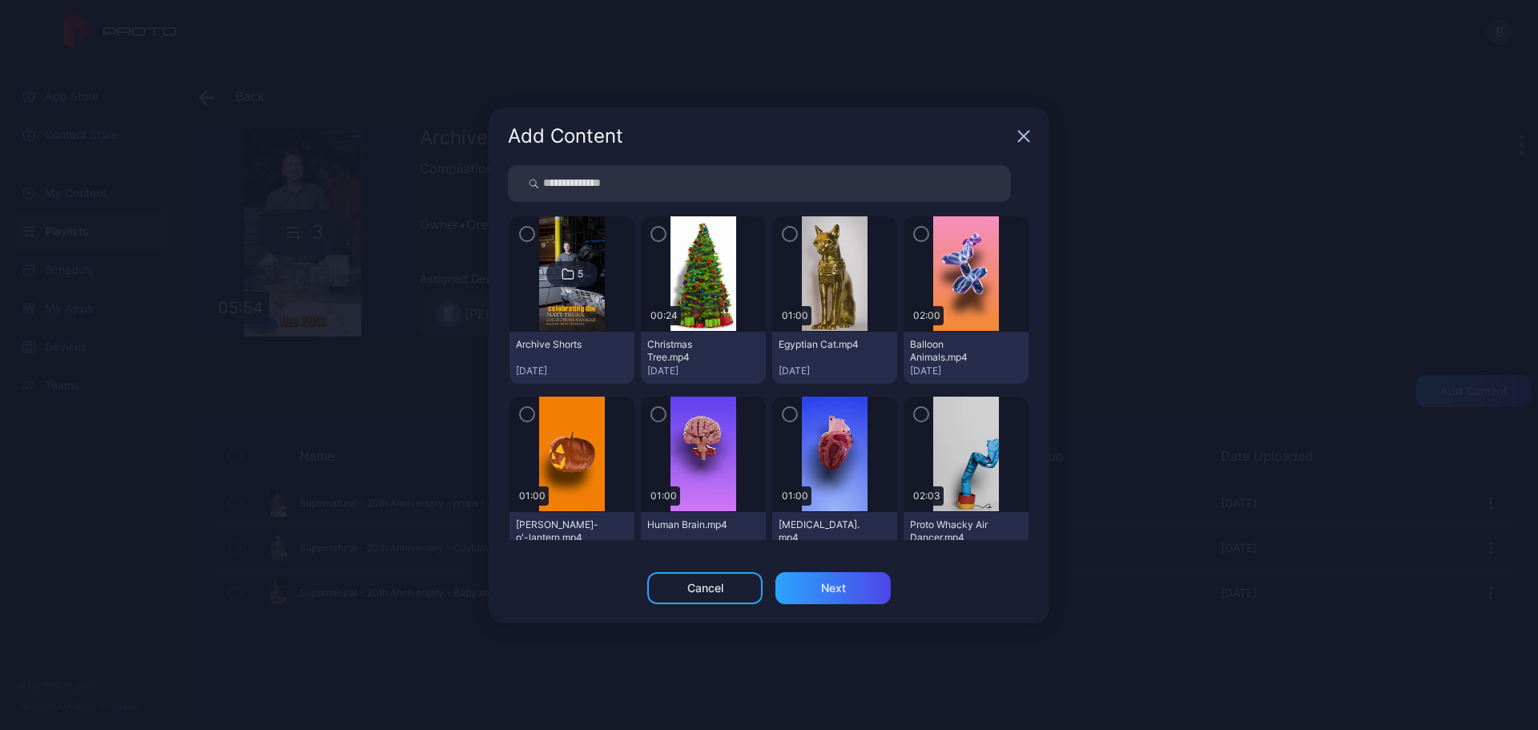
click at [571, 275] on icon at bounding box center [568, 273] width 13 height 19
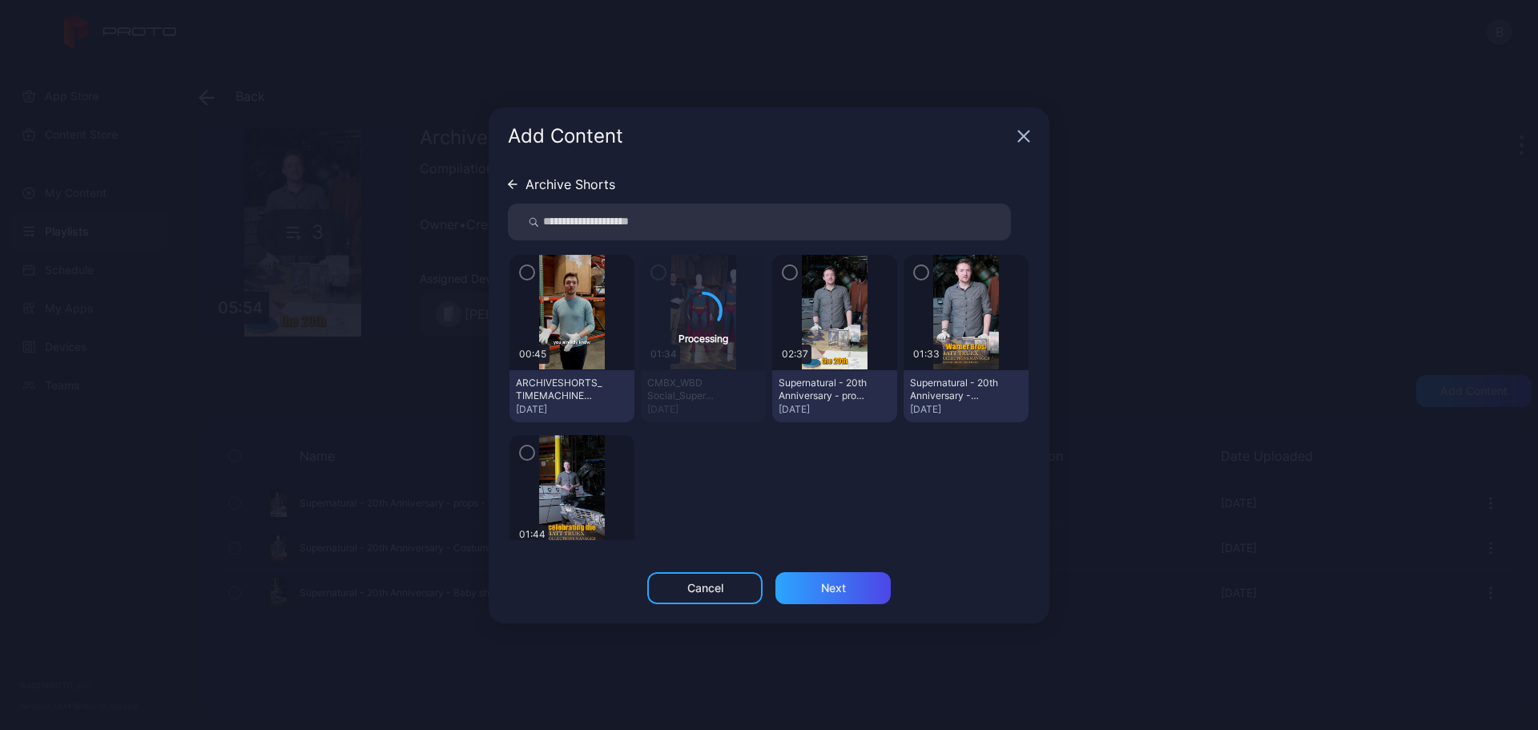
click at [527, 273] on icon "button" at bounding box center [527, 272] width 5 height 3
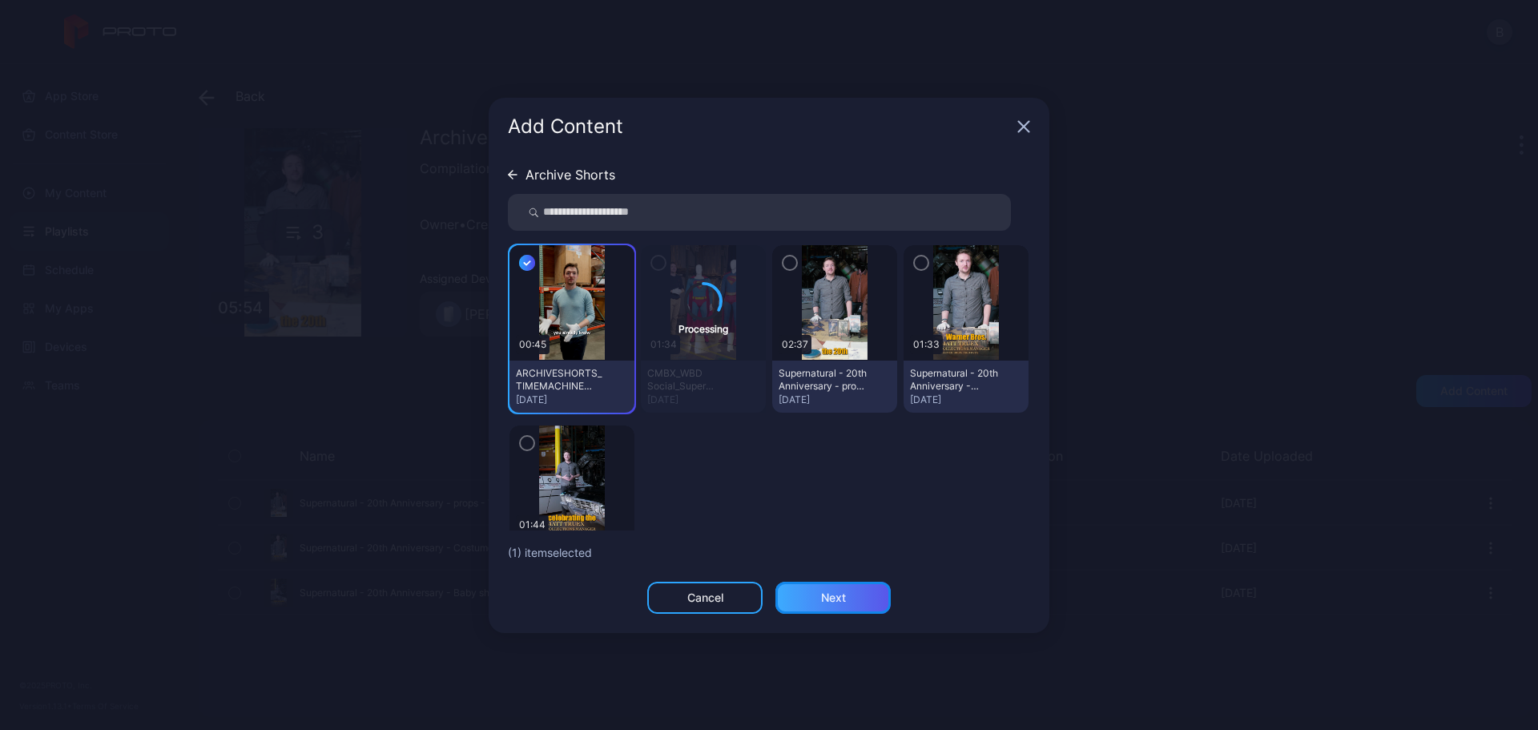
click at [843, 587] on div "Next" at bounding box center [833, 598] width 115 height 32
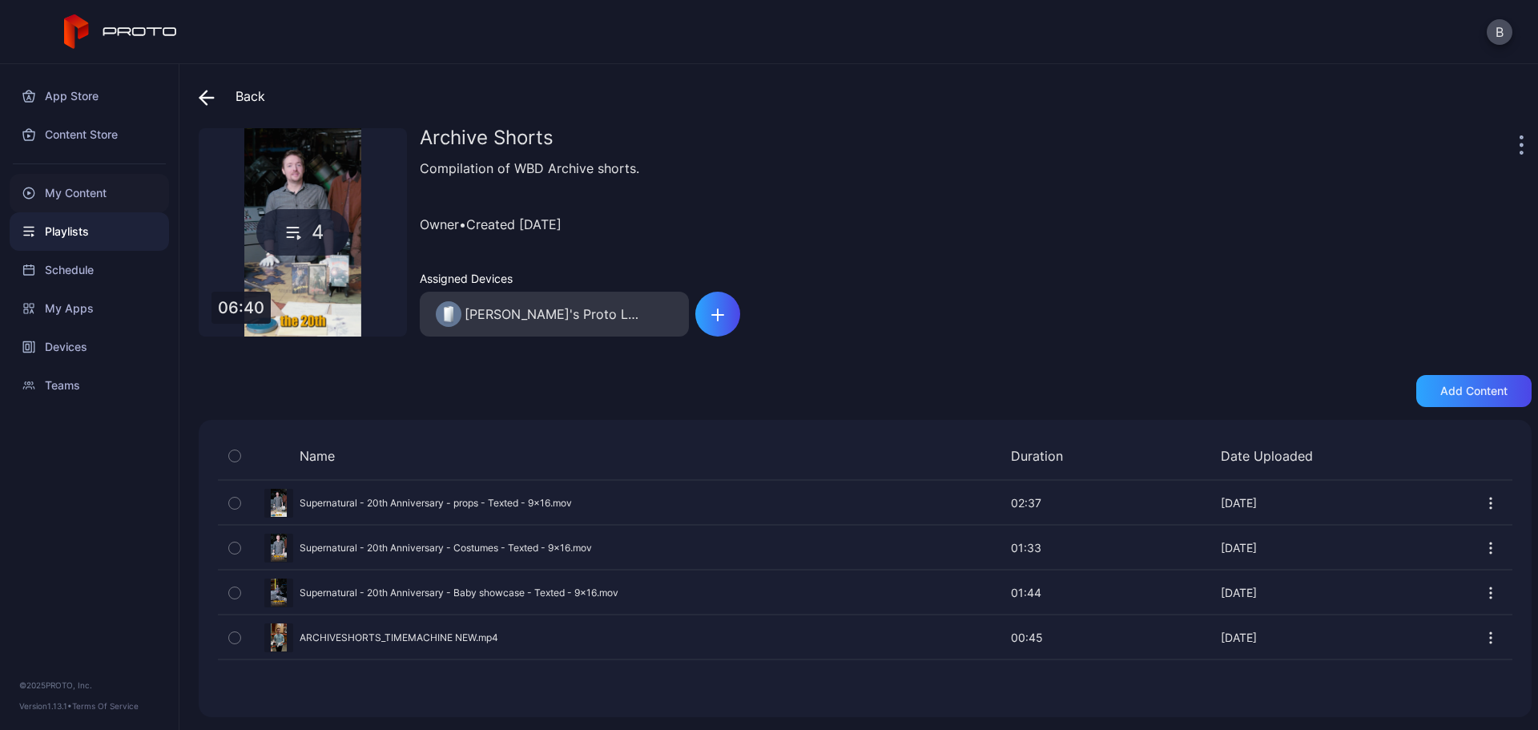
click at [69, 187] on div "My Content" at bounding box center [89, 193] width 159 height 38
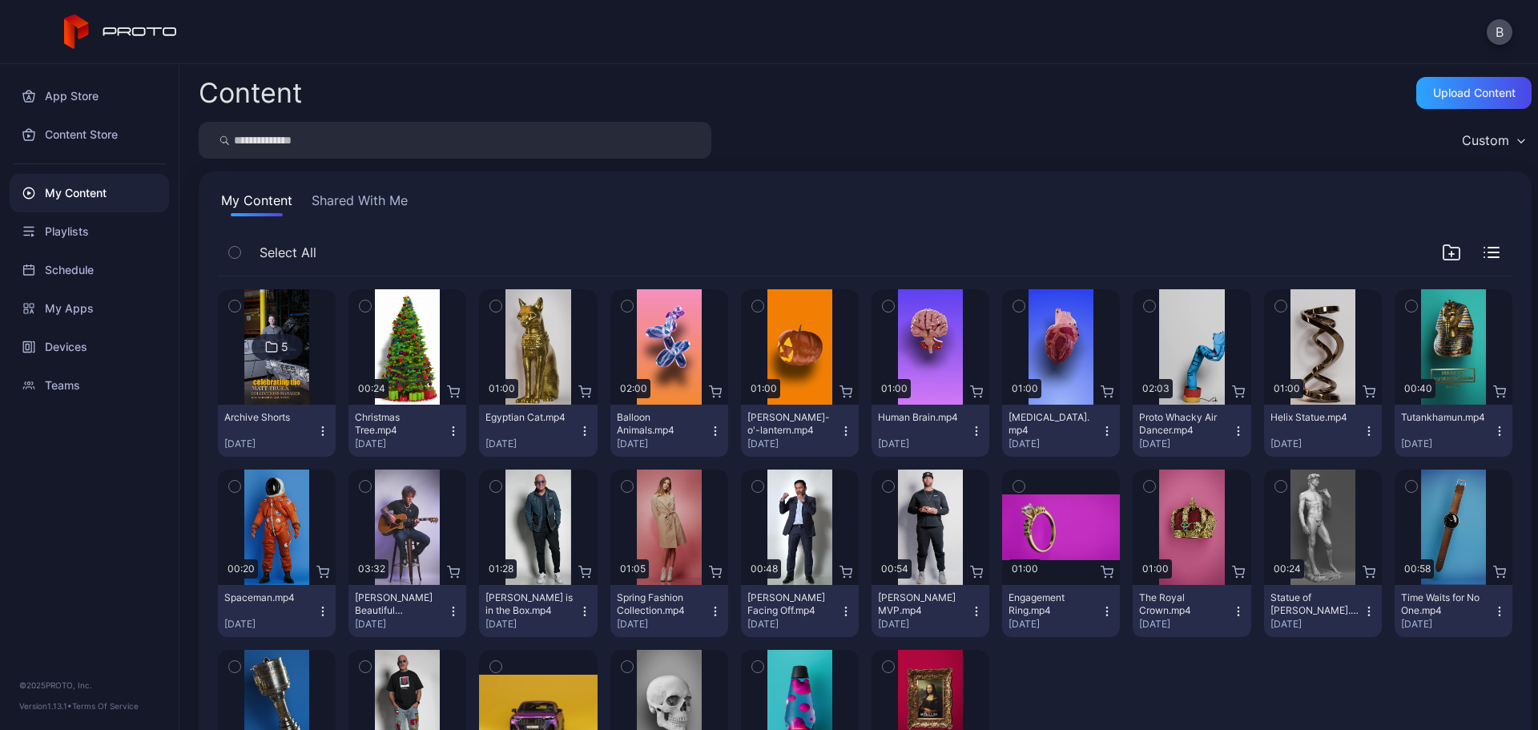
click at [276, 343] on icon at bounding box center [271, 346] width 13 height 19
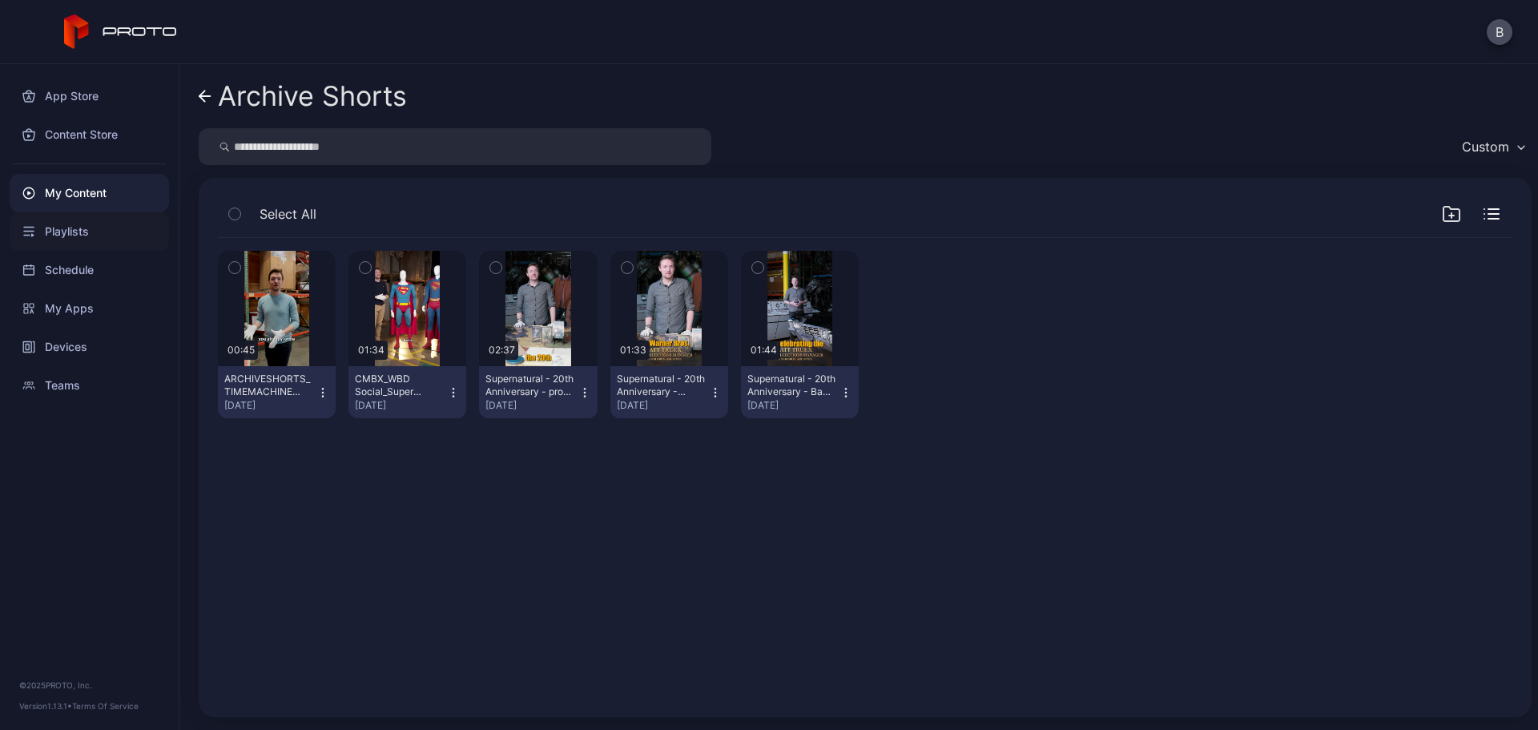
click at [71, 232] on div "Playlists" at bounding box center [89, 231] width 159 height 38
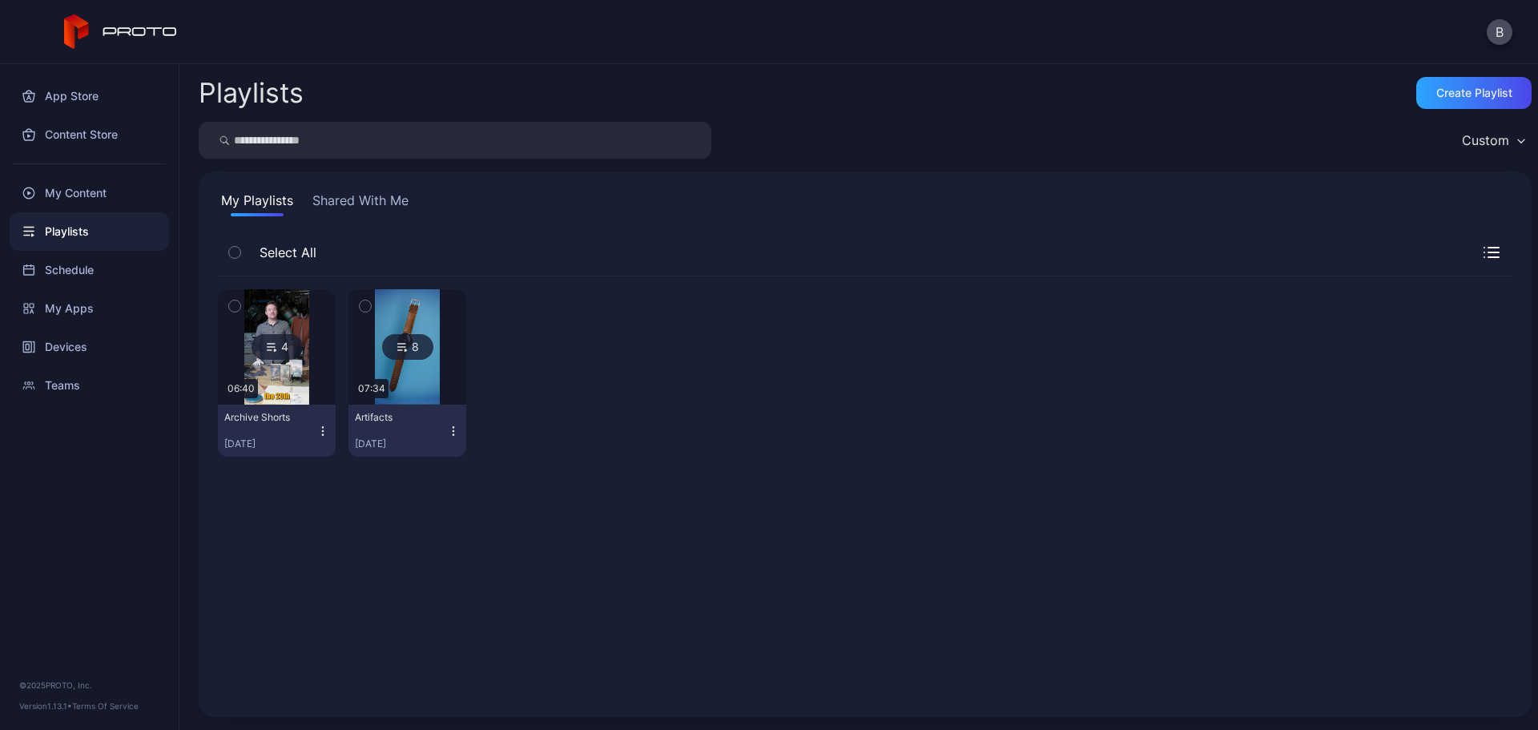
click at [283, 343] on div "4" at bounding box center [277, 347] width 51 height 26
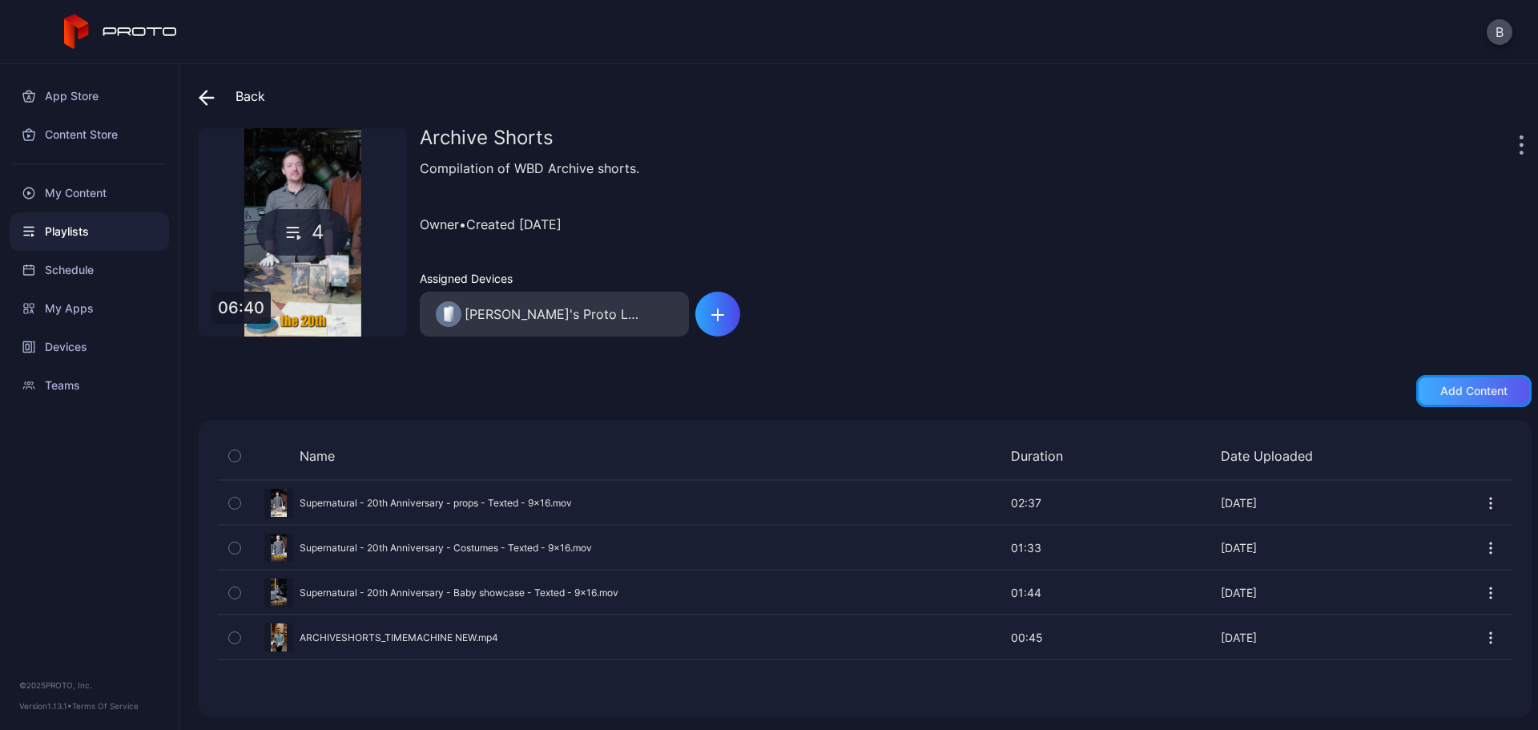
click at [1443, 388] on div "Add content" at bounding box center [1474, 391] width 67 height 13
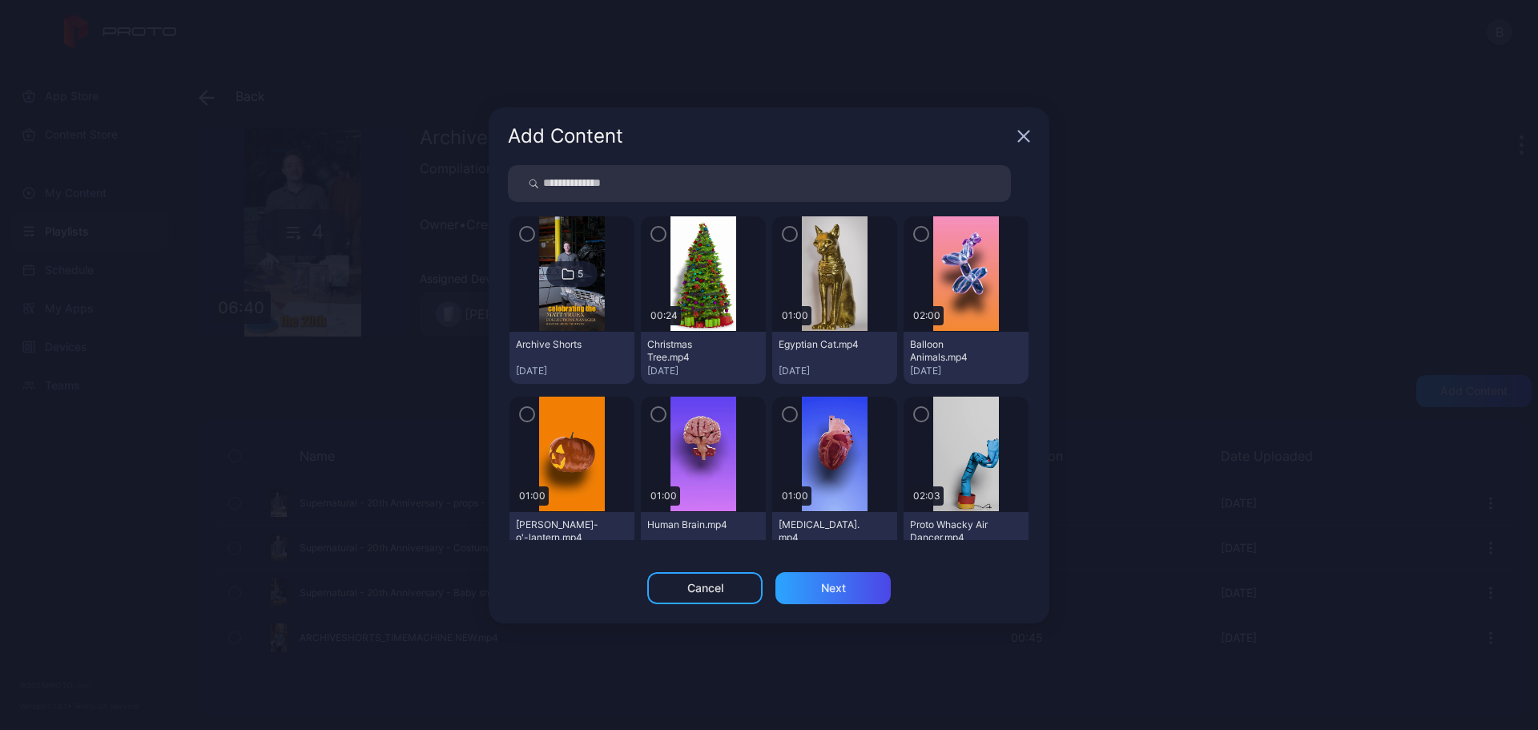
click at [563, 269] on icon at bounding box center [567, 274] width 10 height 10
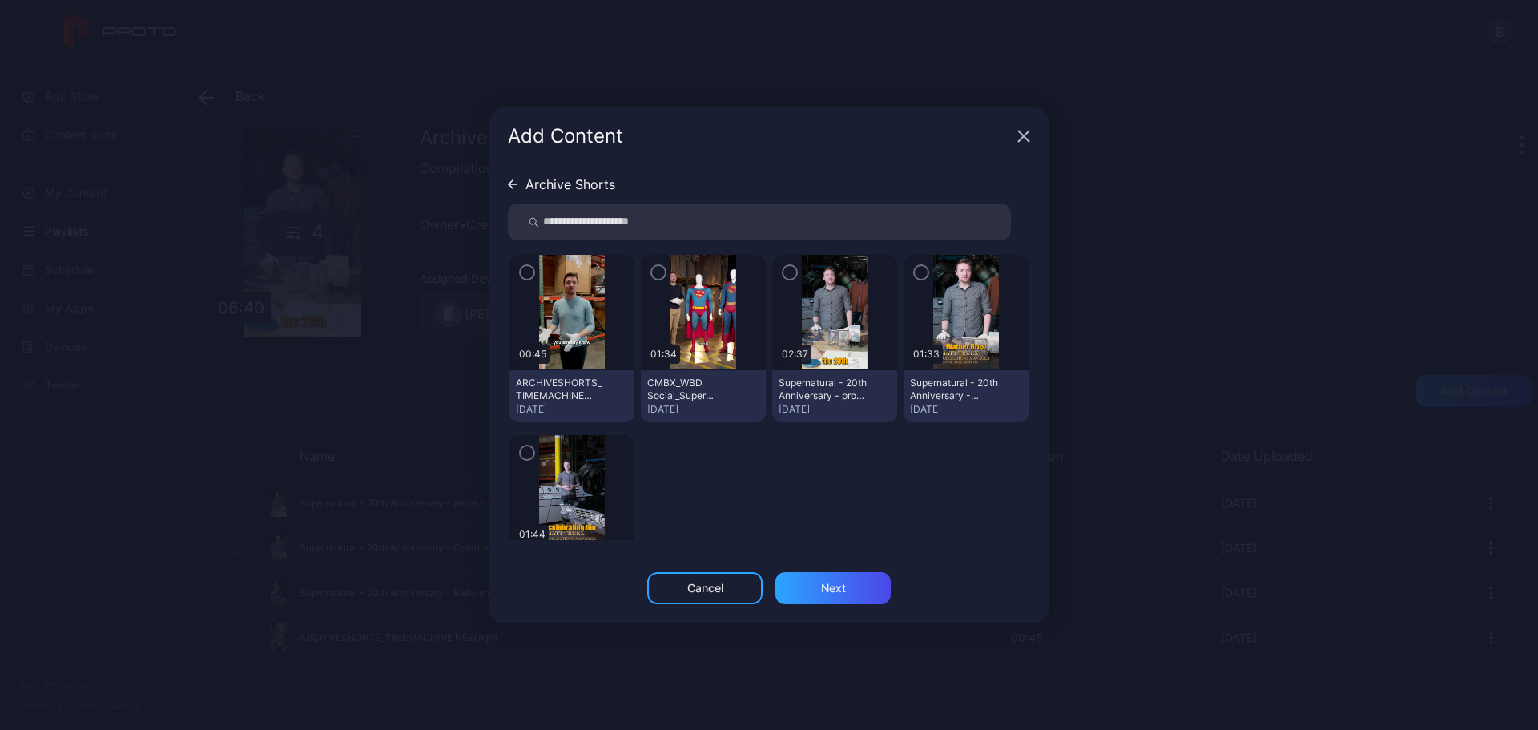
click at [655, 275] on icon "button" at bounding box center [658, 273] width 13 height 18
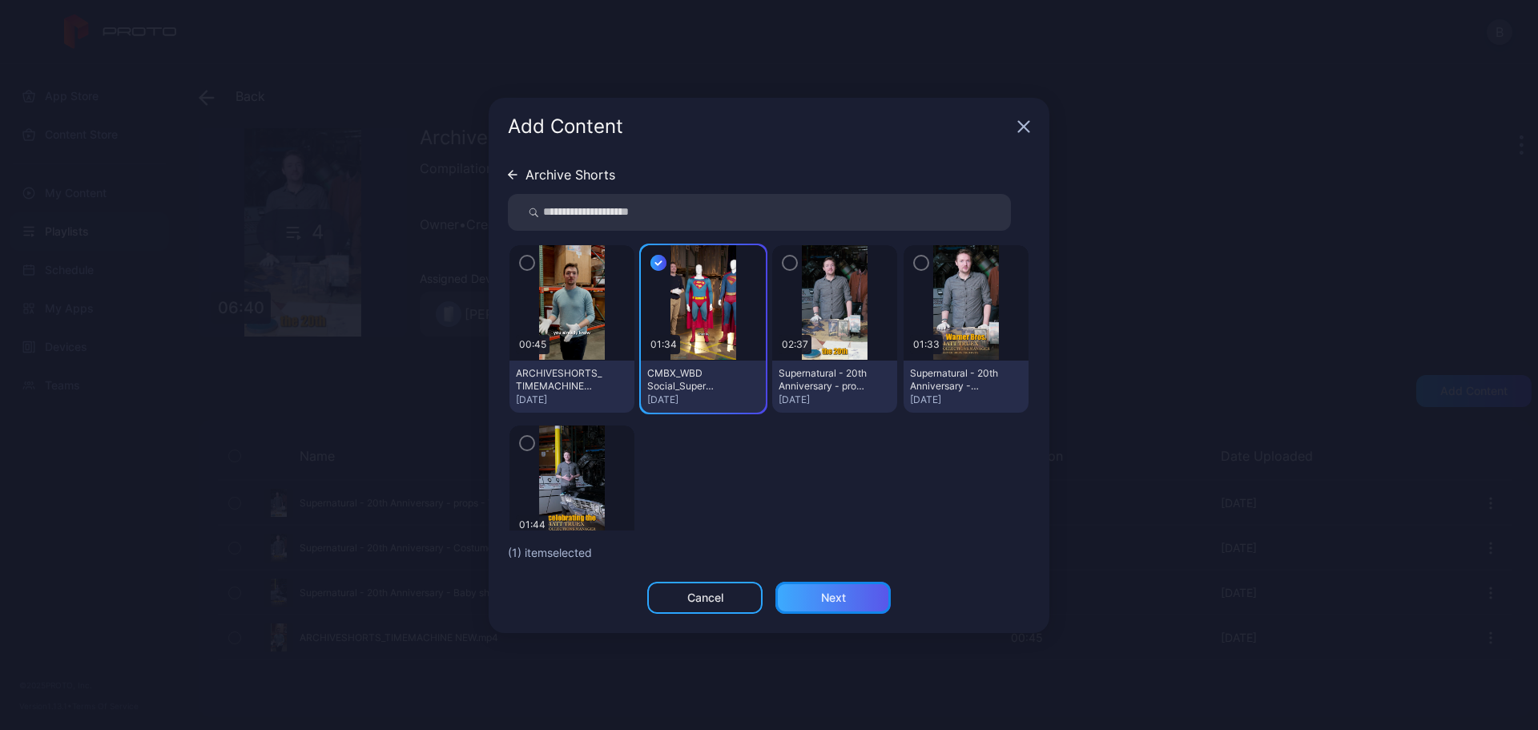
click at [847, 595] on div "Next" at bounding box center [833, 598] width 115 height 32
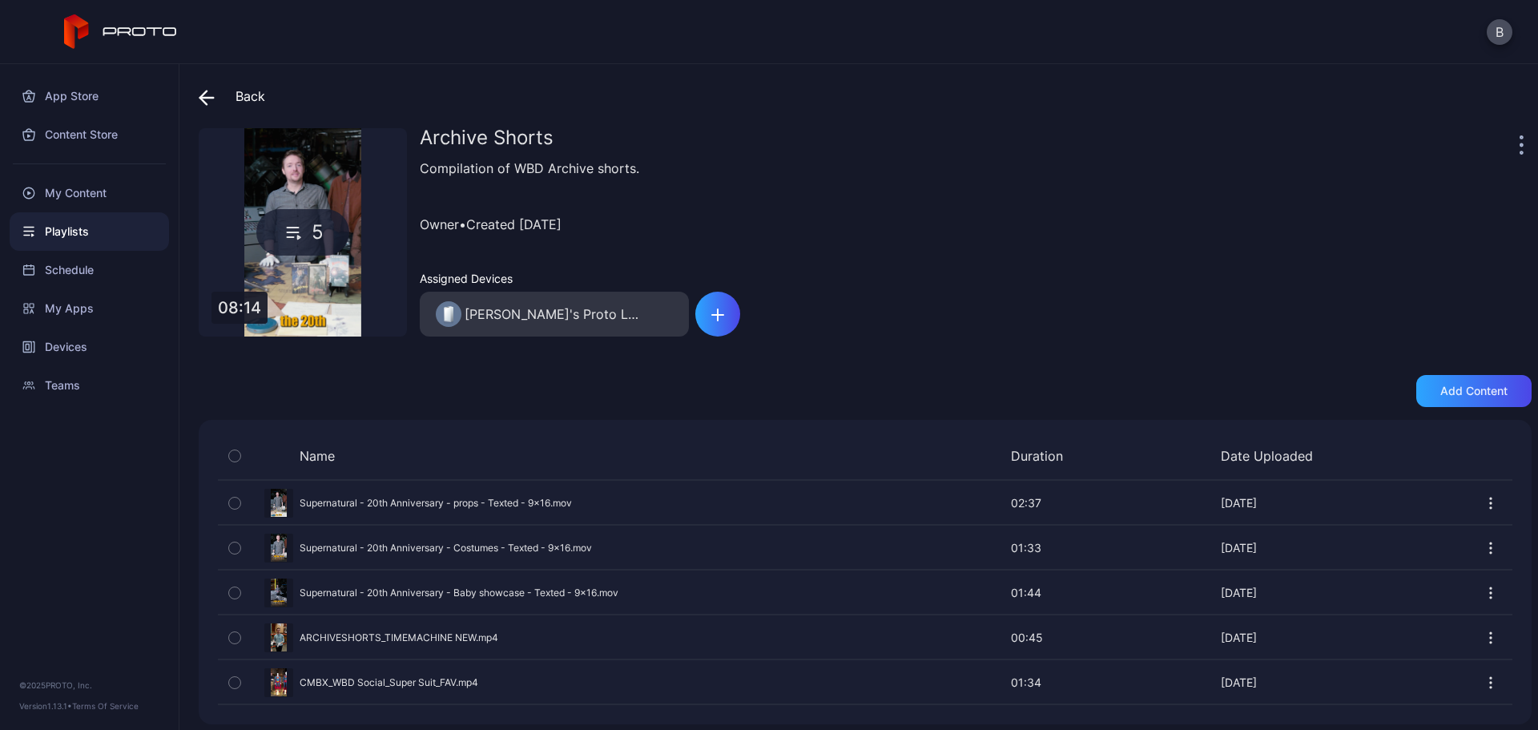
click at [206, 95] on icon at bounding box center [207, 98] width 16 height 16
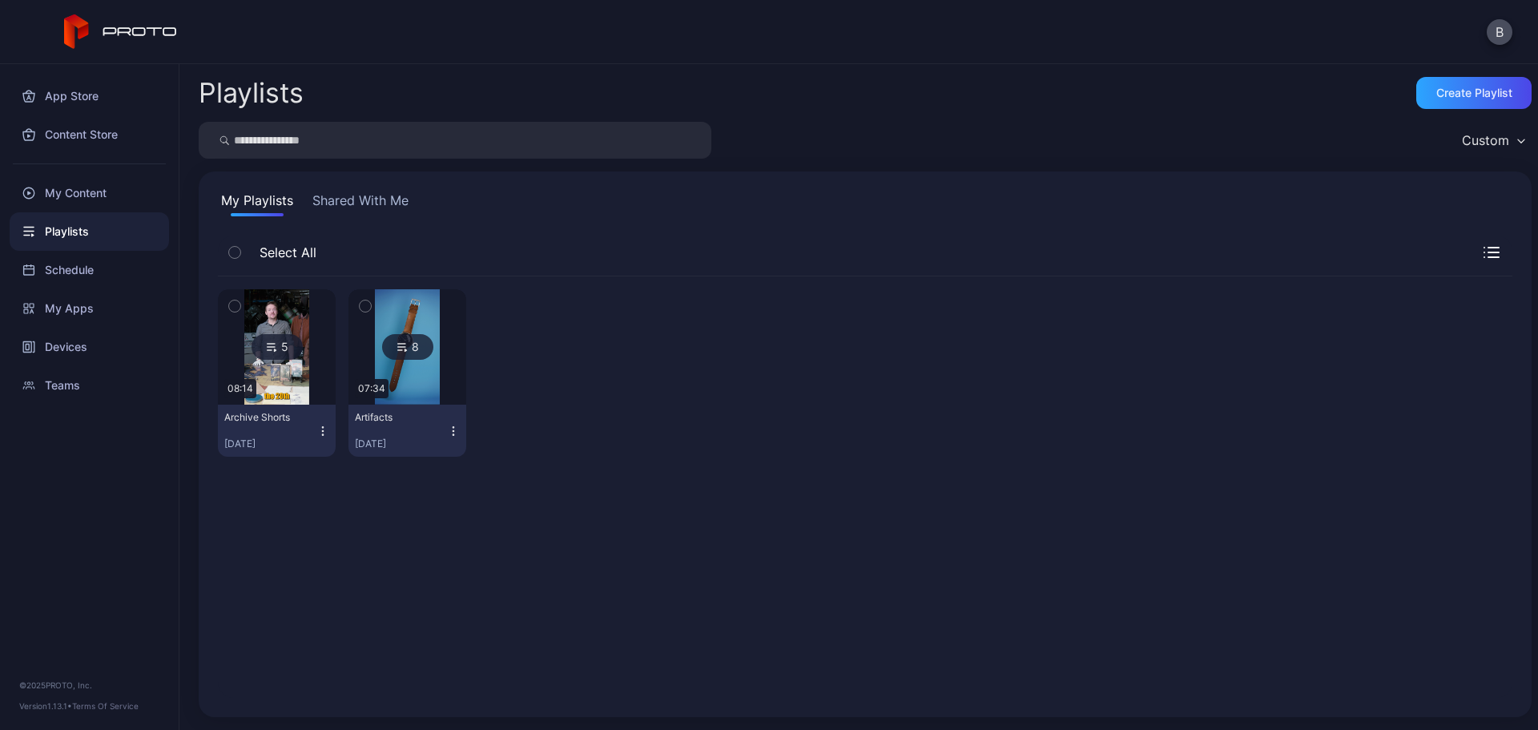
click at [643, 365] on div "5 08:14 Archive Shorts [DATE] 8 07:34 Artifacts [DATE]" at bounding box center [865, 372] width 1295 height 193
